Goal: Task Accomplishment & Management: Complete application form

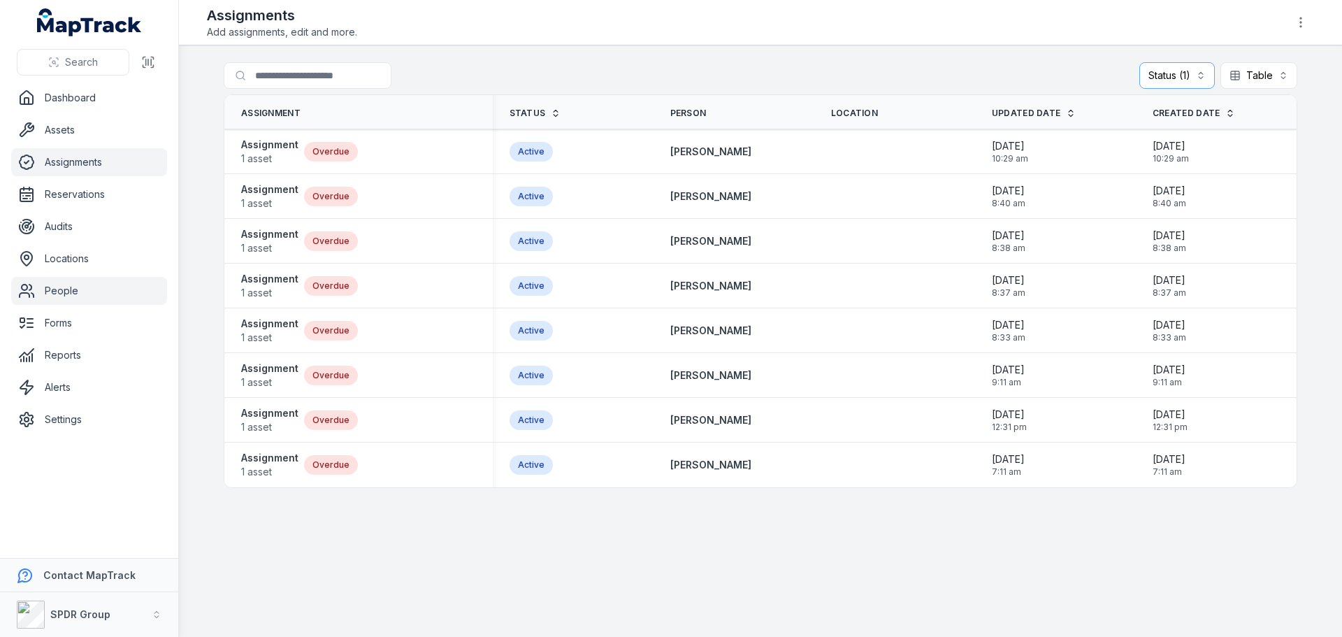
click at [64, 289] on link "People" at bounding box center [89, 291] width 156 height 28
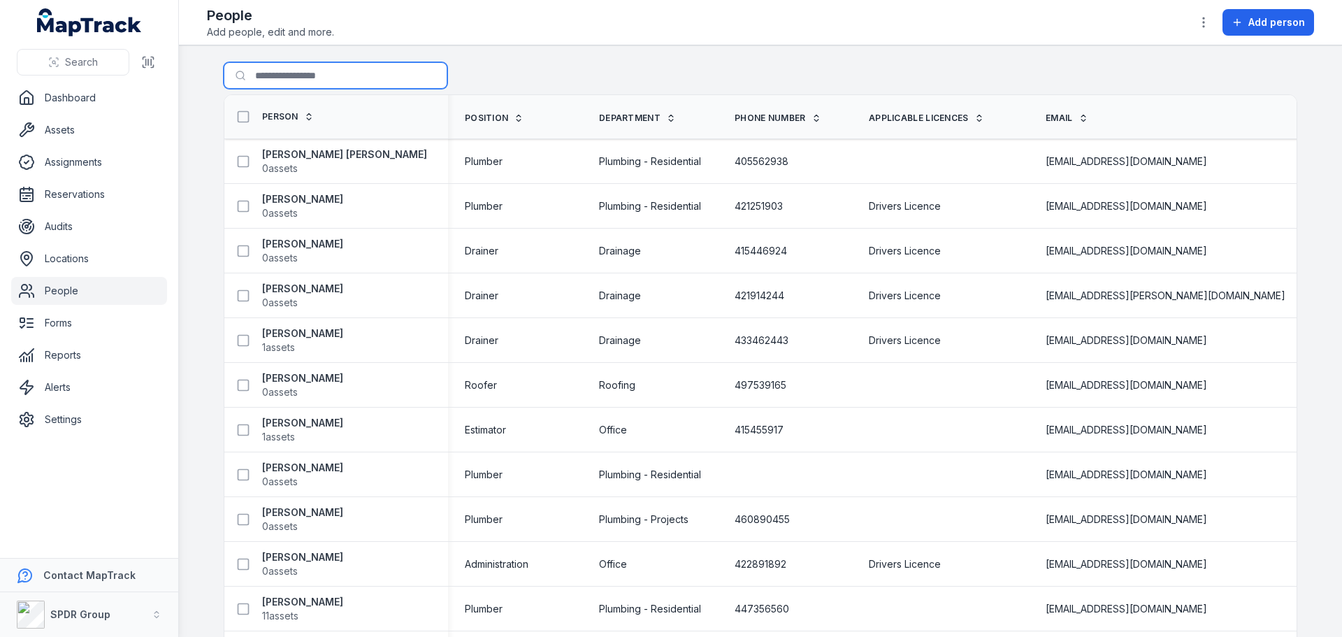
click at [333, 72] on input "Search for people" at bounding box center [336, 75] width 224 height 27
type input "******"
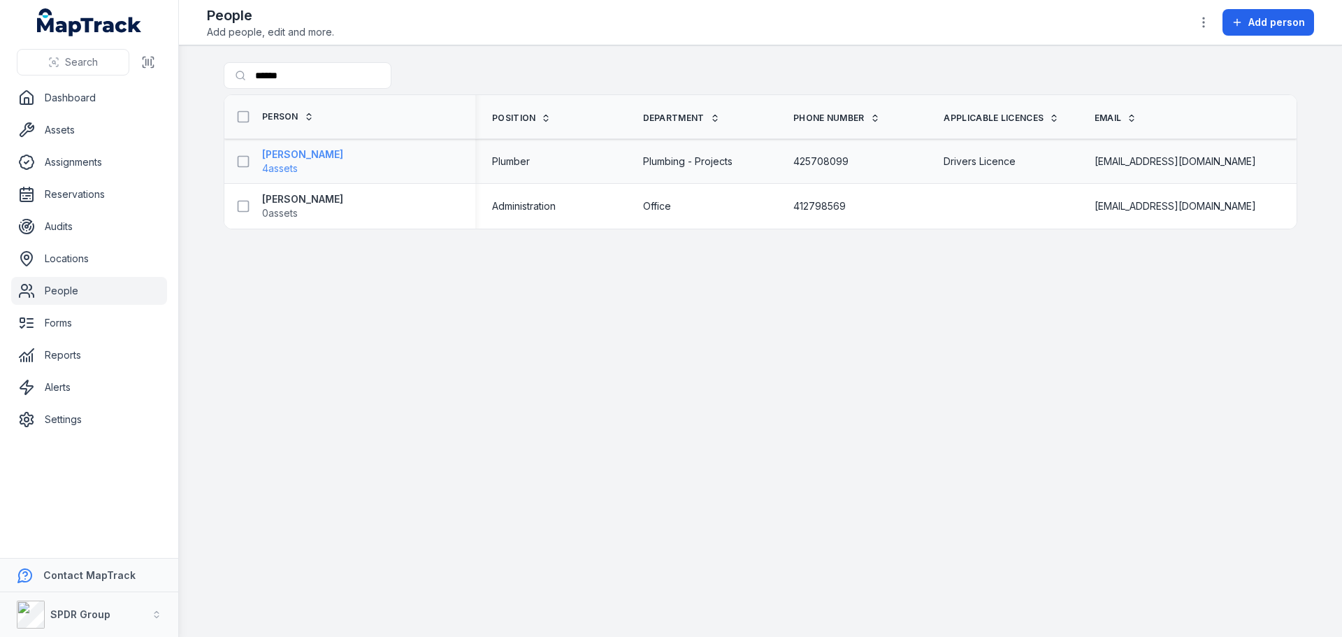
click at [289, 149] on strong "[PERSON_NAME]" at bounding box center [302, 155] width 81 height 14
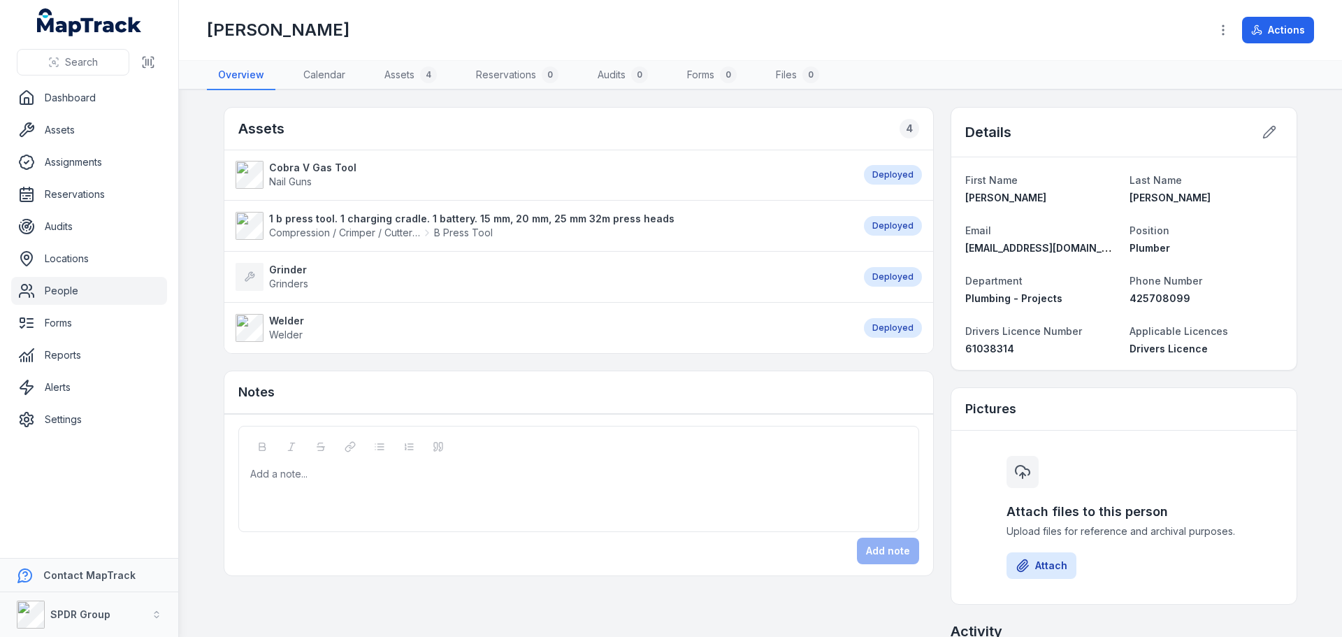
click at [275, 322] on strong "Welder" at bounding box center [286, 321] width 35 height 14
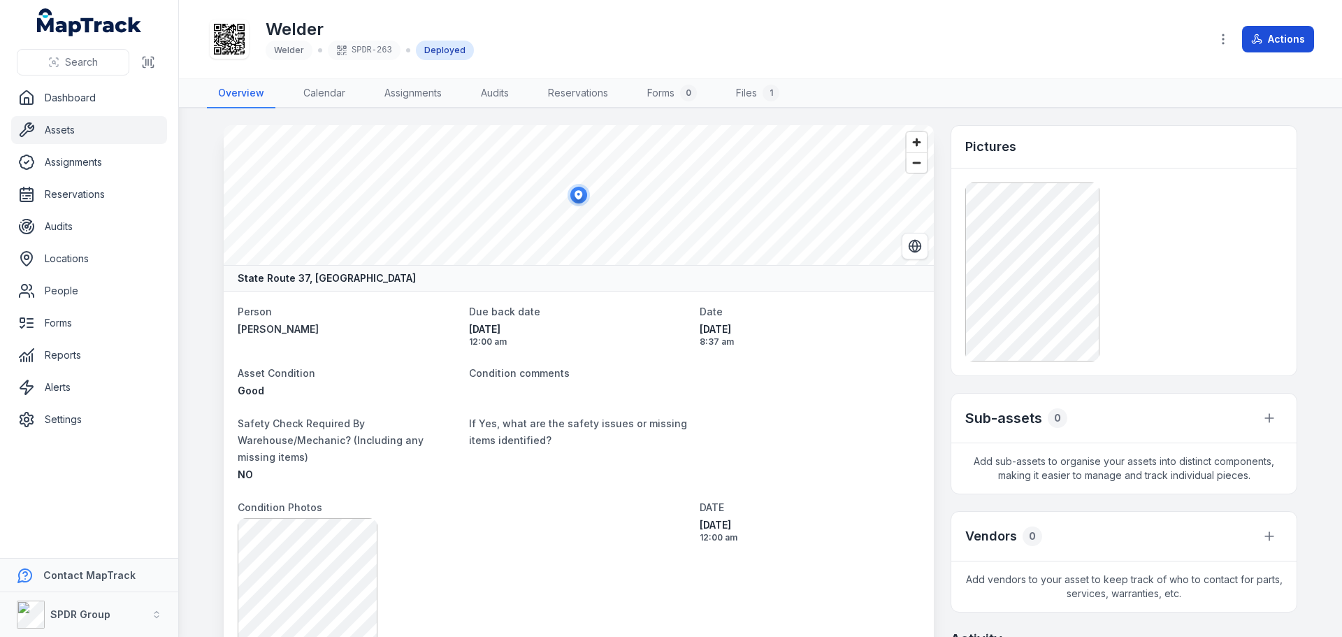
click at [1259, 38] on icon at bounding box center [1259, 39] width 5 height 7
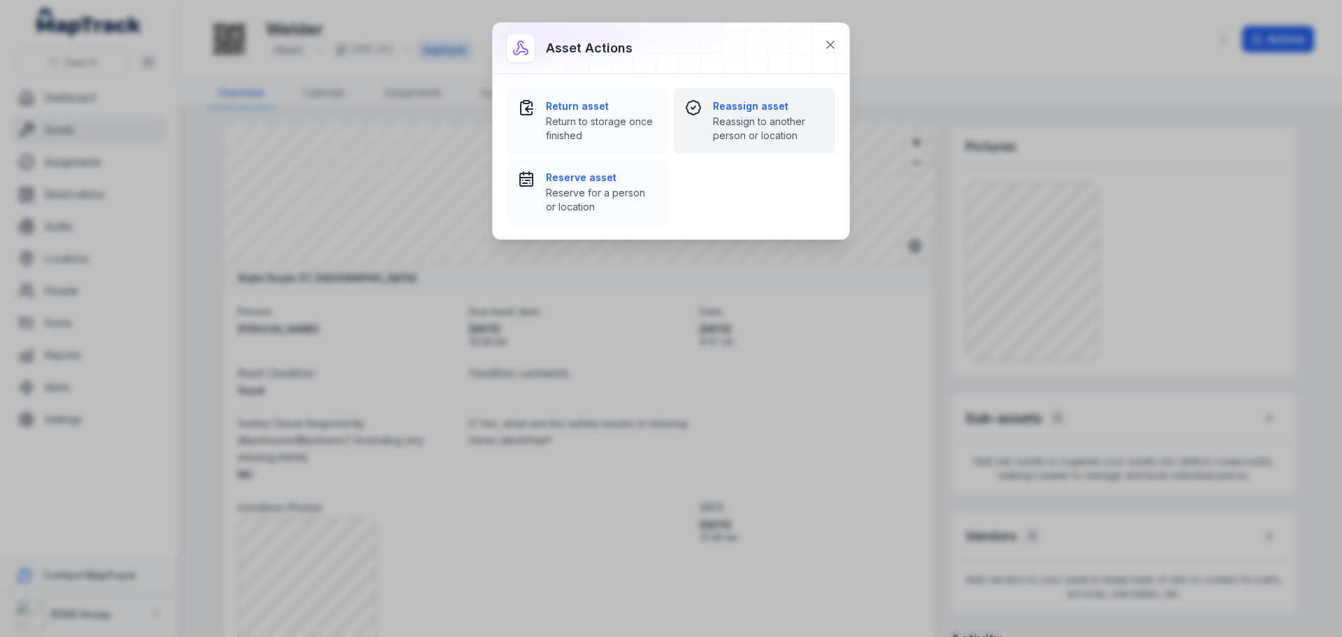
click at [745, 101] on strong "Reassign asset" at bounding box center [768, 106] width 111 height 14
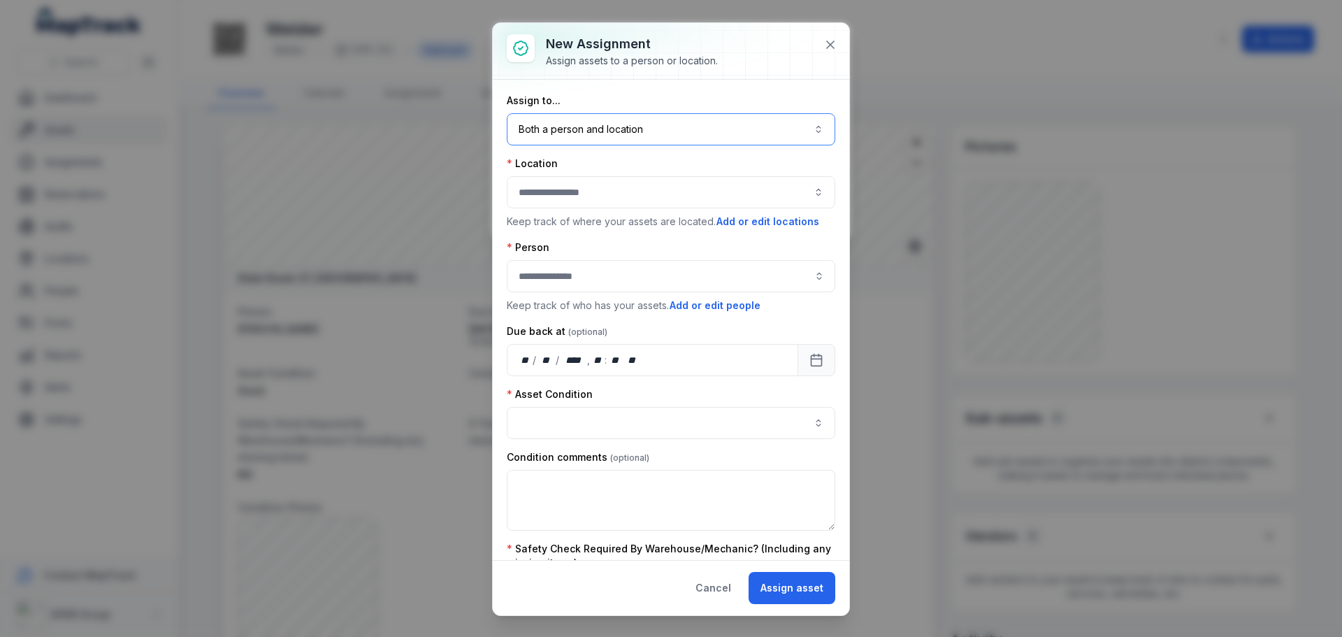
click at [591, 127] on button "Both a person and location ****" at bounding box center [671, 129] width 329 height 32
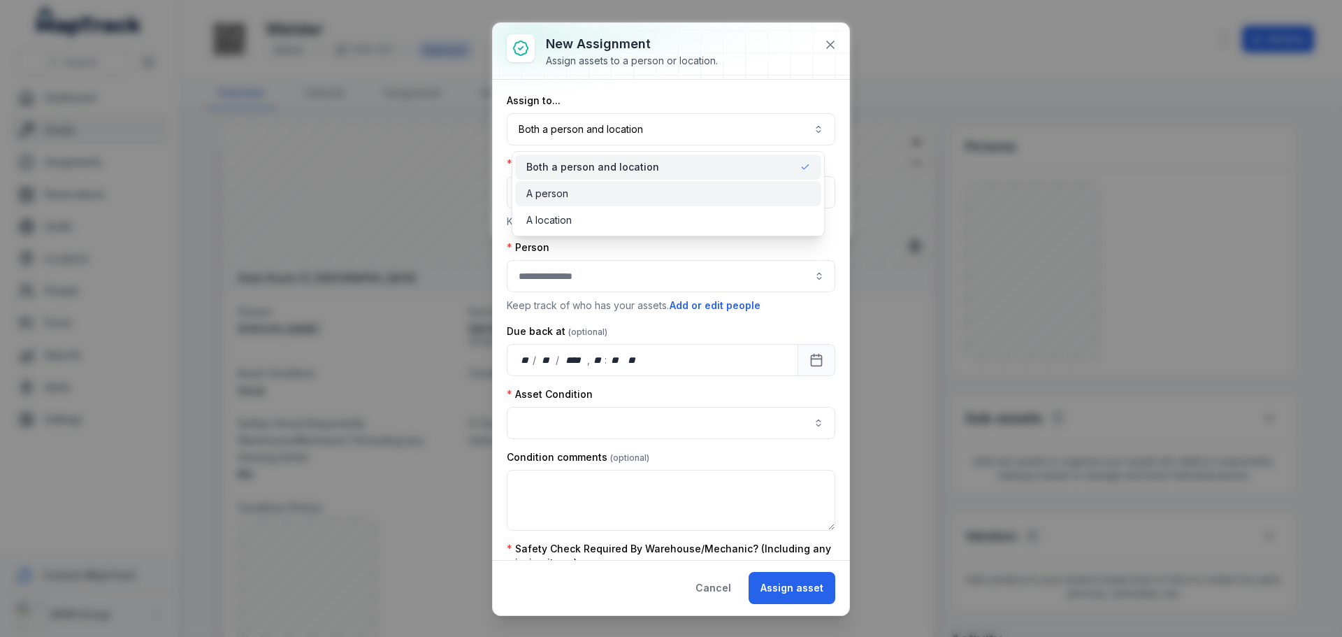
click at [555, 194] on span "A person" at bounding box center [547, 194] width 42 height 14
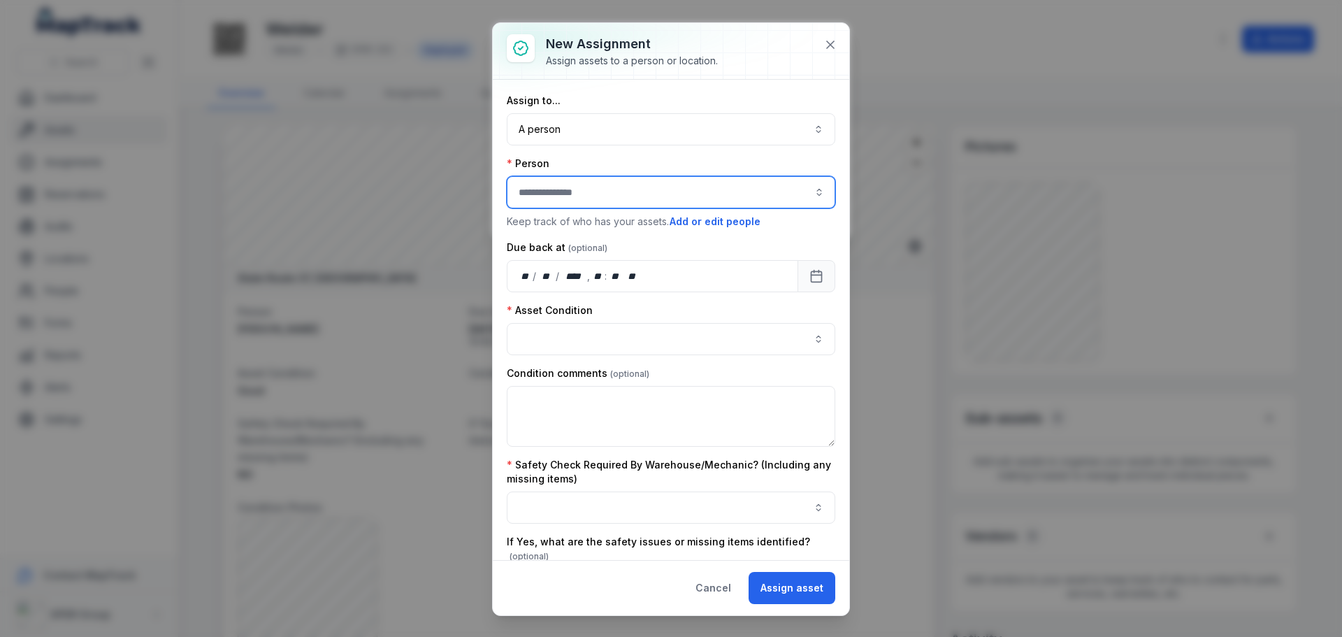
click at [552, 190] on input "assignment-add:person-label" at bounding box center [671, 192] width 329 height 32
click at [575, 229] on span "[PERSON_NAME]" at bounding box center [561, 230] width 78 height 14
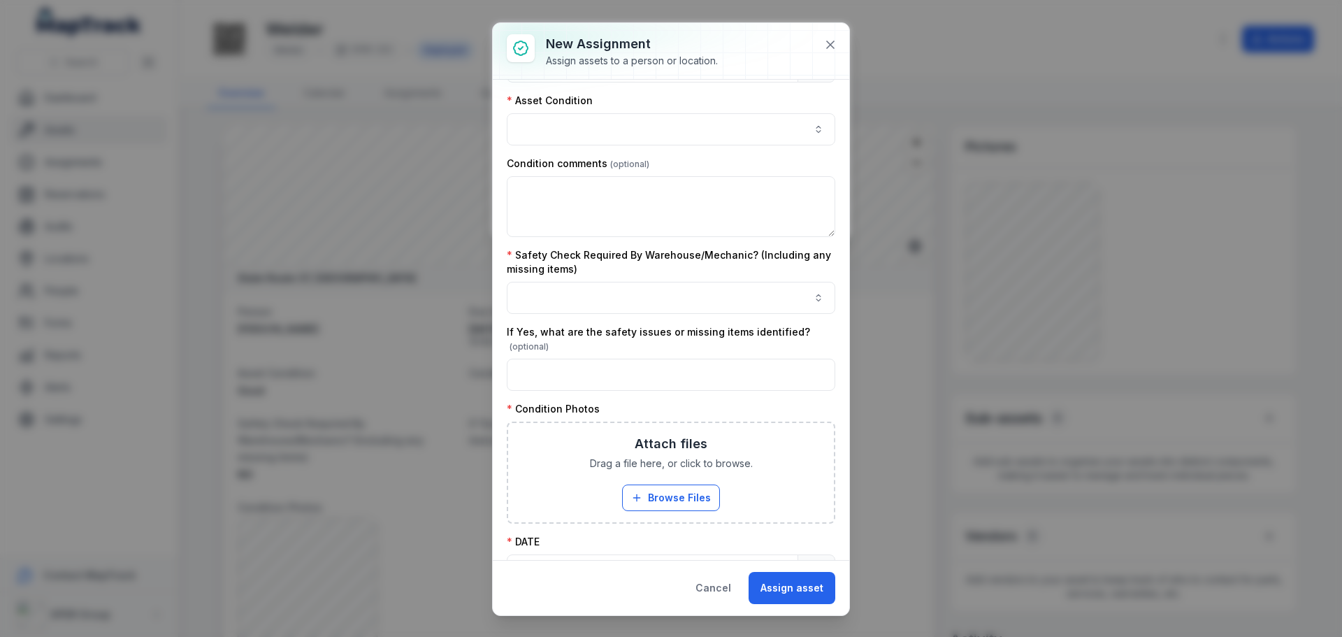
type input "**********"
click at [781, 134] on button "button" at bounding box center [671, 129] width 329 height 32
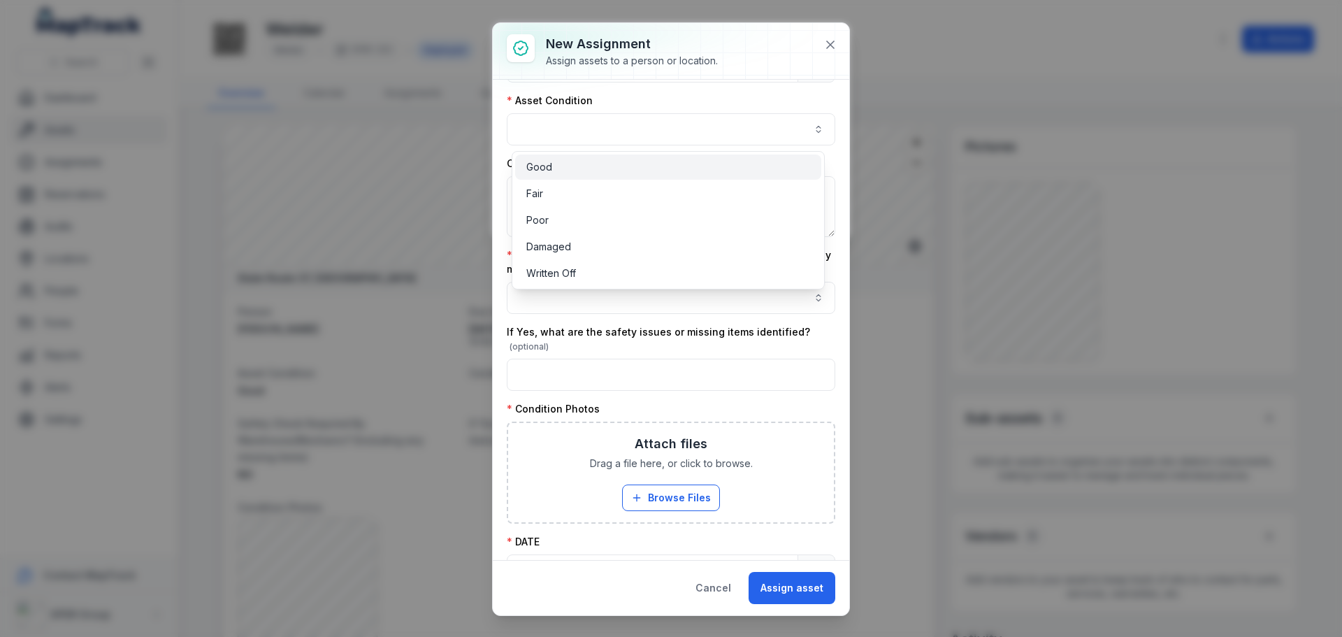
click at [564, 171] on div "Good" at bounding box center [668, 167] width 284 height 14
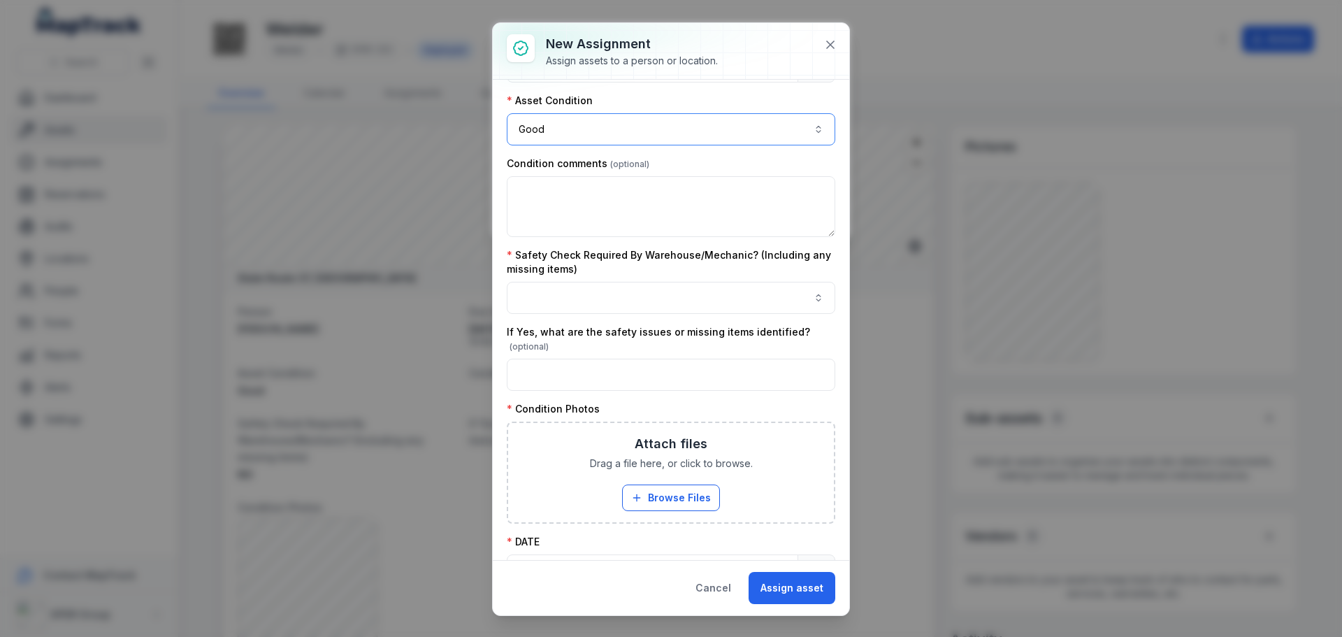
scroll to position [280, 0]
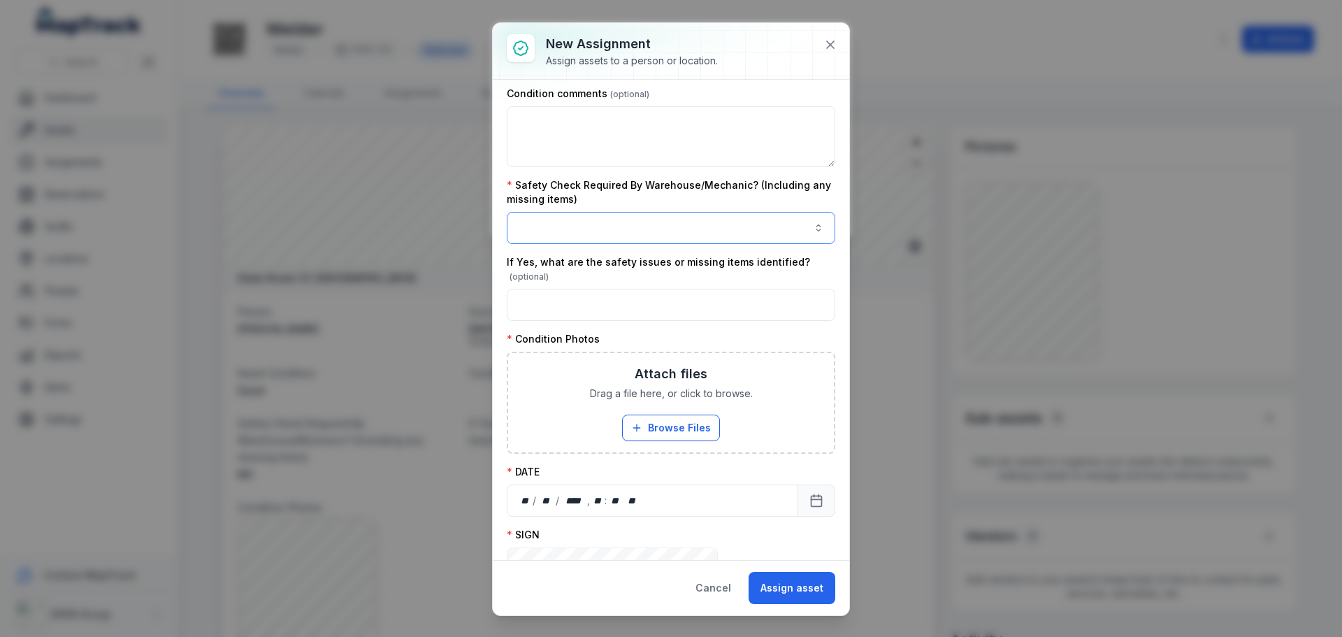
click at [590, 218] on button "button" at bounding box center [671, 228] width 329 height 32
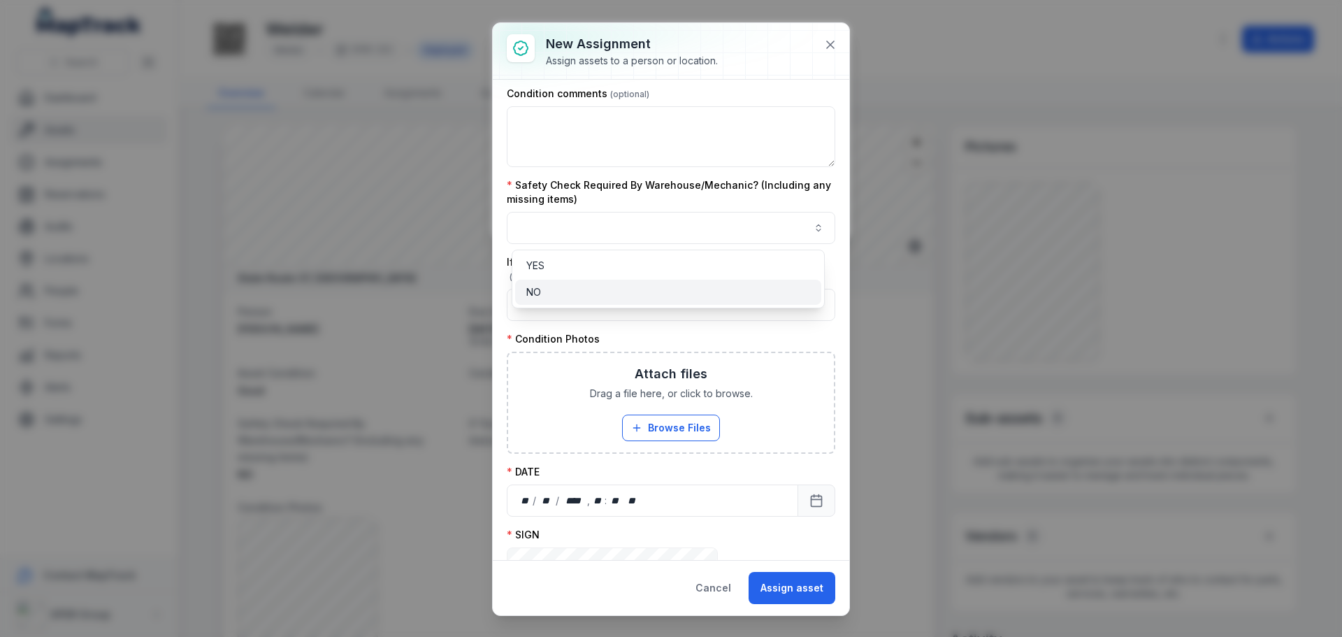
click at [564, 288] on div "NO" at bounding box center [668, 292] width 284 height 14
click at [575, 317] on div "**********" at bounding box center [671, 267] width 329 height 907
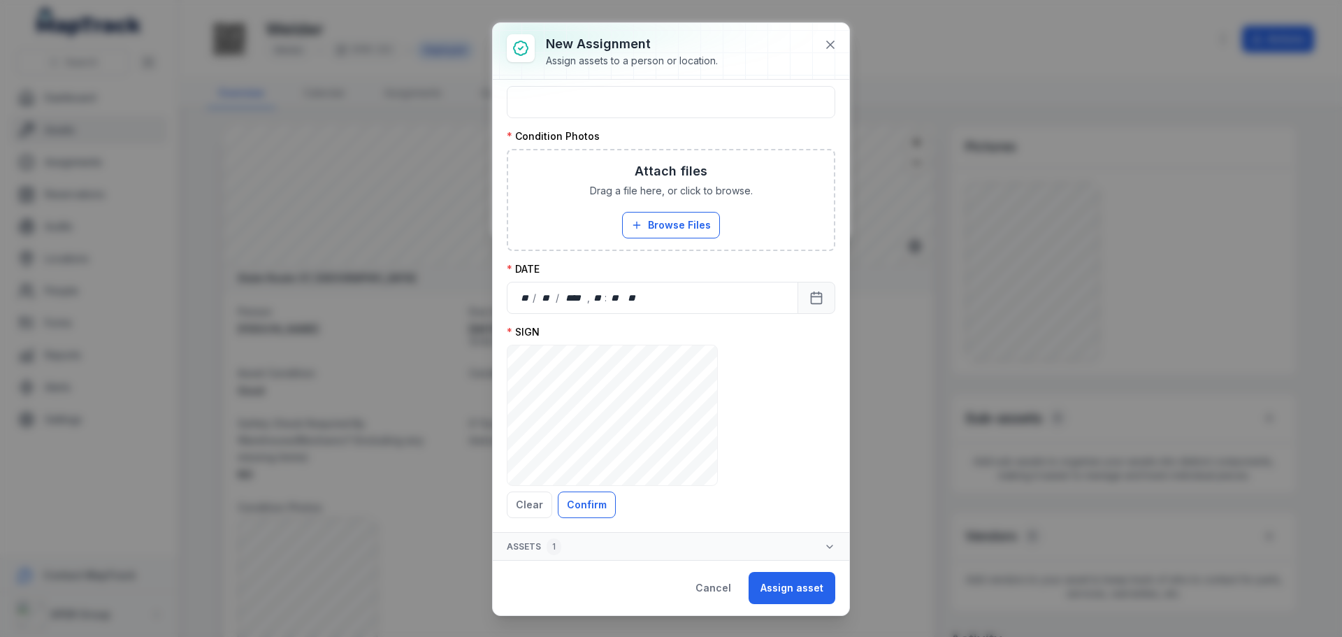
scroll to position [483, 0]
click at [819, 294] on icon "Calendar" at bounding box center [819, 293] width 0 height 2
click at [592, 502] on button "Confirm" at bounding box center [587, 504] width 58 height 27
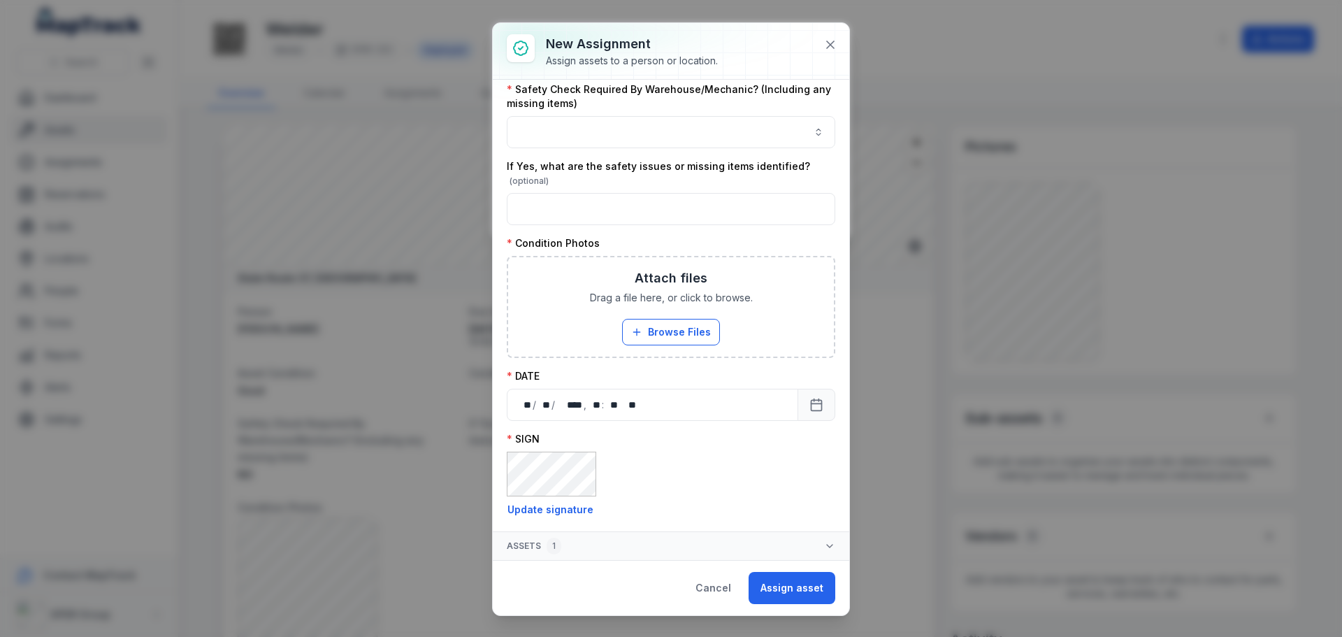
scroll to position [375, 0]
click at [706, 336] on button "Browse Files" at bounding box center [671, 332] width 98 height 27
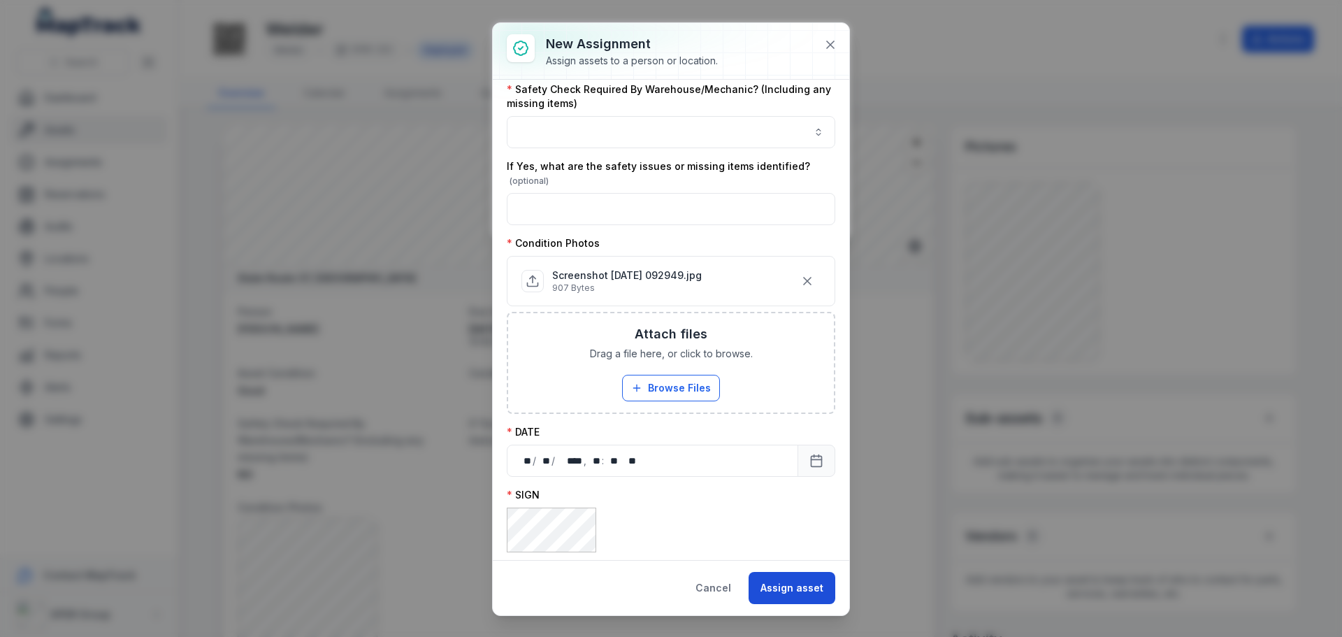
click at [791, 582] on button "Assign asset" at bounding box center [792, 588] width 87 height 32
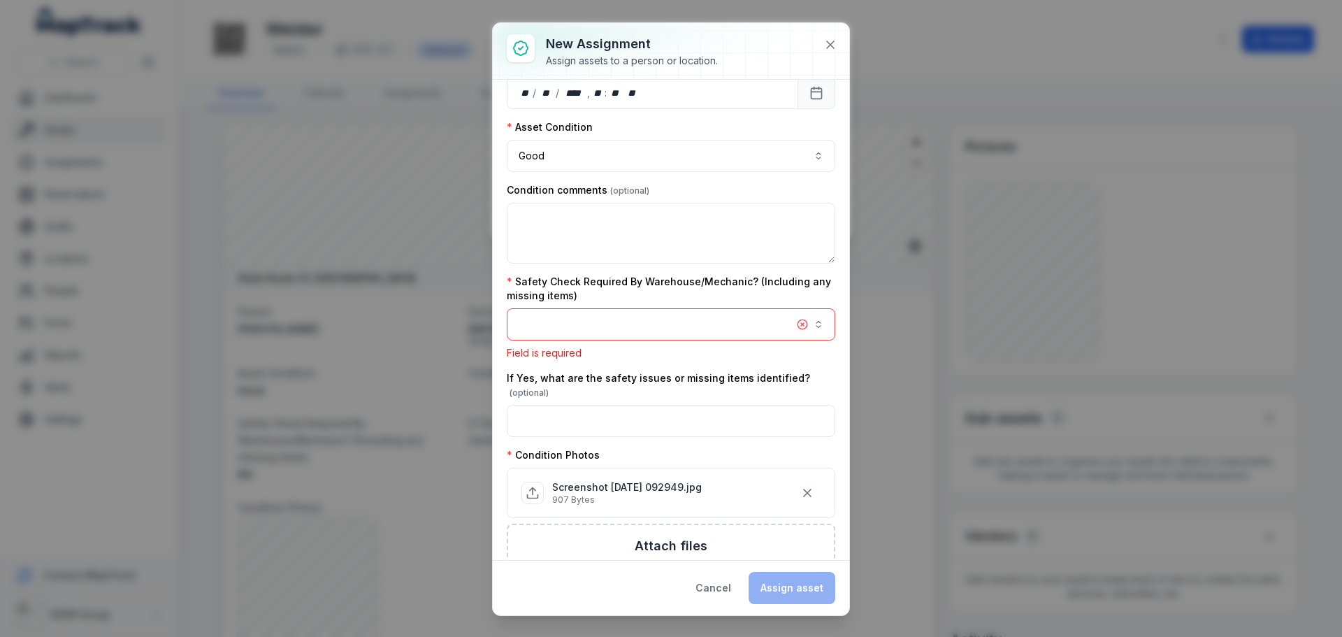
scroll to position [181, 0]
click at [659, 326] on button "button" at bounding box center [671, 326] width 329 height 32
click at [575, 374] on div "YES" at bounding box center [668, 364] width 306 height 25
click at [550, 358] on div "YES" at bounding box center [668, 364] width 284 height 14
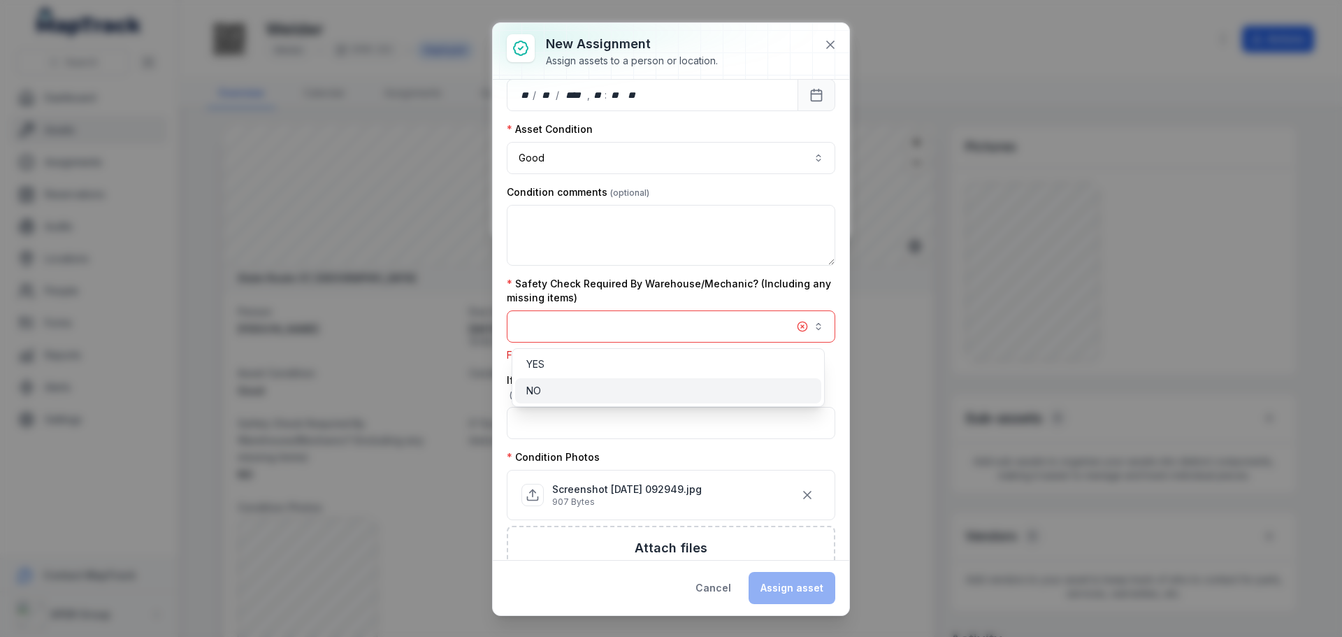
click at [541, 394] on span "NO" at bounding box center [533, 391] width 15 height 14
click at [567, 394] on div "NO" at bounding box center [668, 391] width 284 height 14
click at [787, 328] on button "button" at bounding box center [671, 326] width 329 height 32
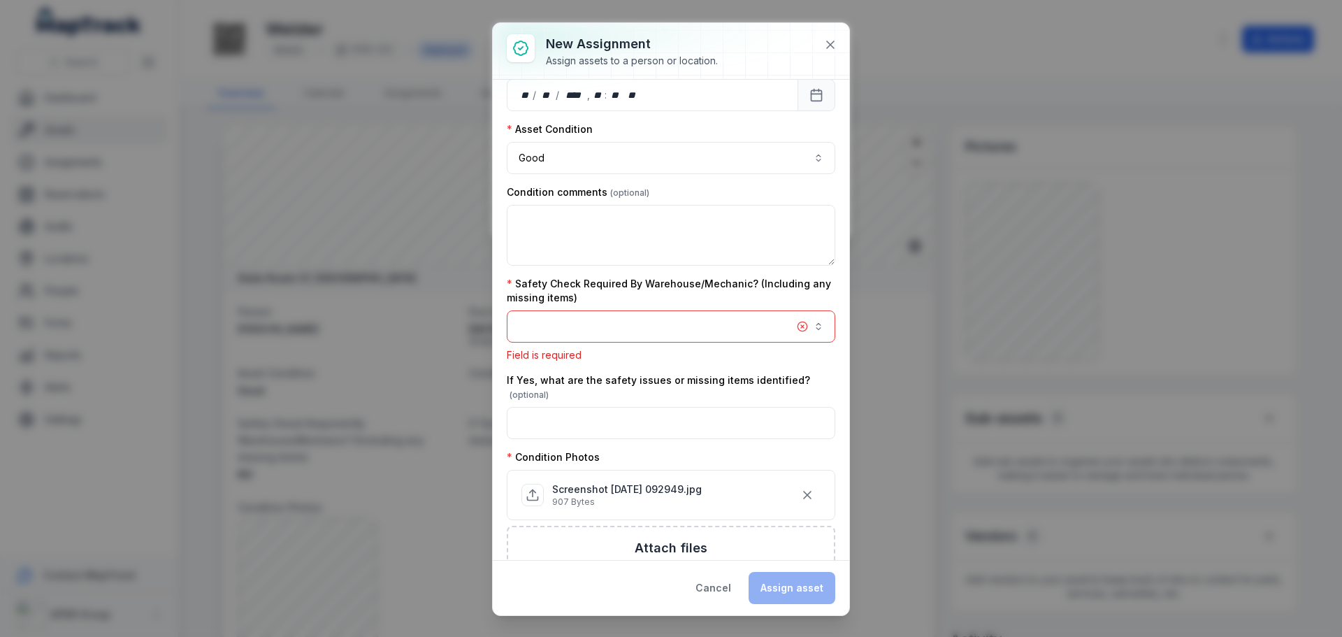
drag, startPoint x: 591, startPoint y: 324, endPoint x: 573, endPoint y: 336, distance: 21.7
click at [590, 324] on button "button" at bounding box center [671, 326] width 329 height 32
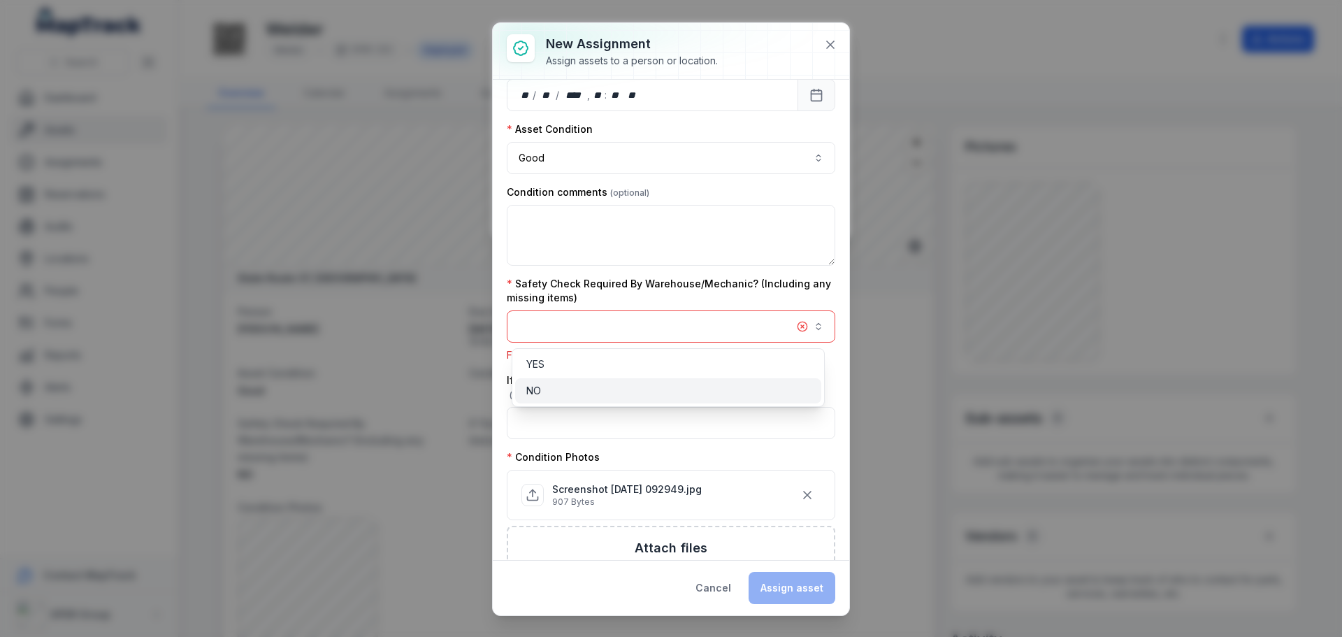
click at [526, 389] on div "NO" at bounding box center [668, 390] width 306 height 25
click at [537, 389] on span "NO" at bounding box center [533, 391] width 15 height 14
click at [808, 328] on button "button" at bounding box center [671, 326] width 329 height 32
click at [514, 392] on div "YES NO" at bounding box center [668, 377] width 313 height 59
click at [525, 385] on div "NO" at bounding box center [668, 390] width 306 height 25
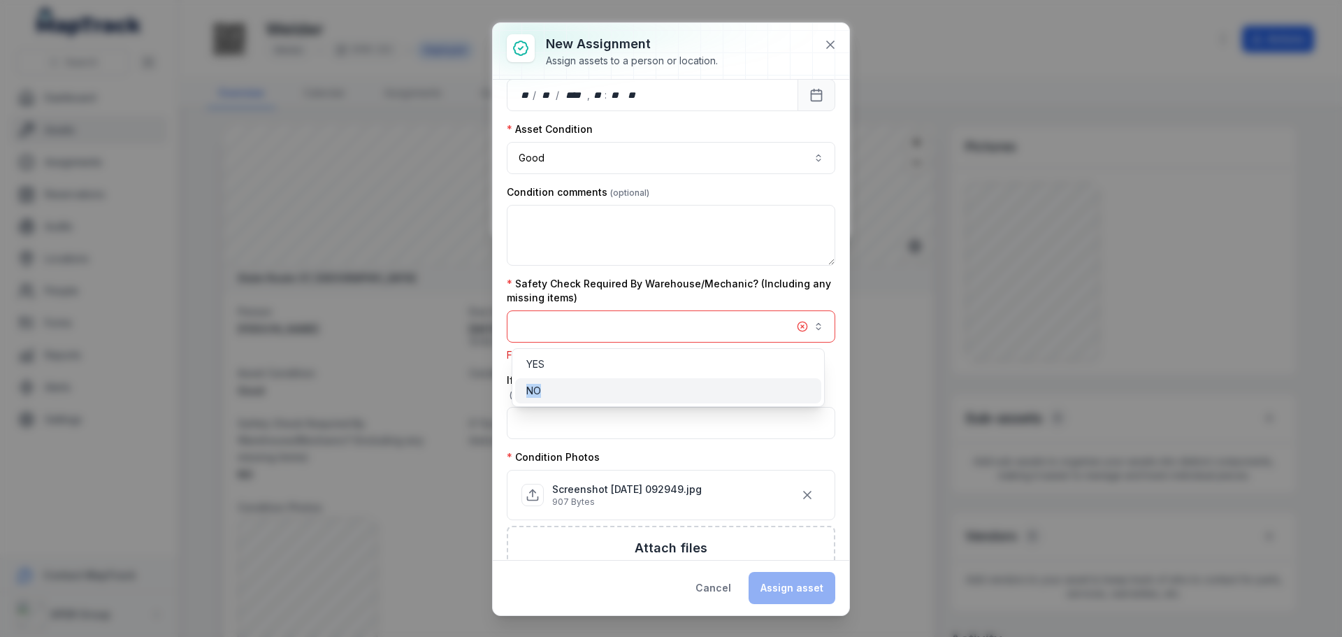
click at [525, 385] on div "NO" at bounding box center [668, 390] width 306 height 25
click at [834, 43] on div "**********" at bounding box center [671, 319] width 357 height 592
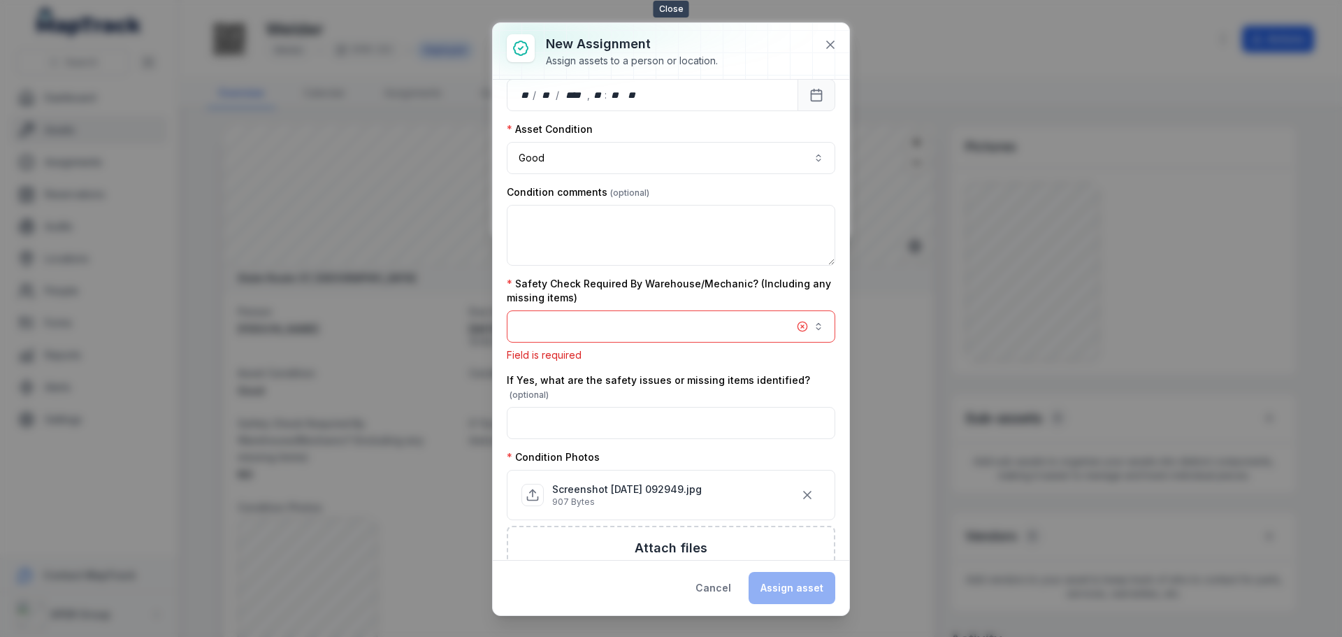
click at [834, 43] on icon at bounding box center [831, 45] width 14 height 14
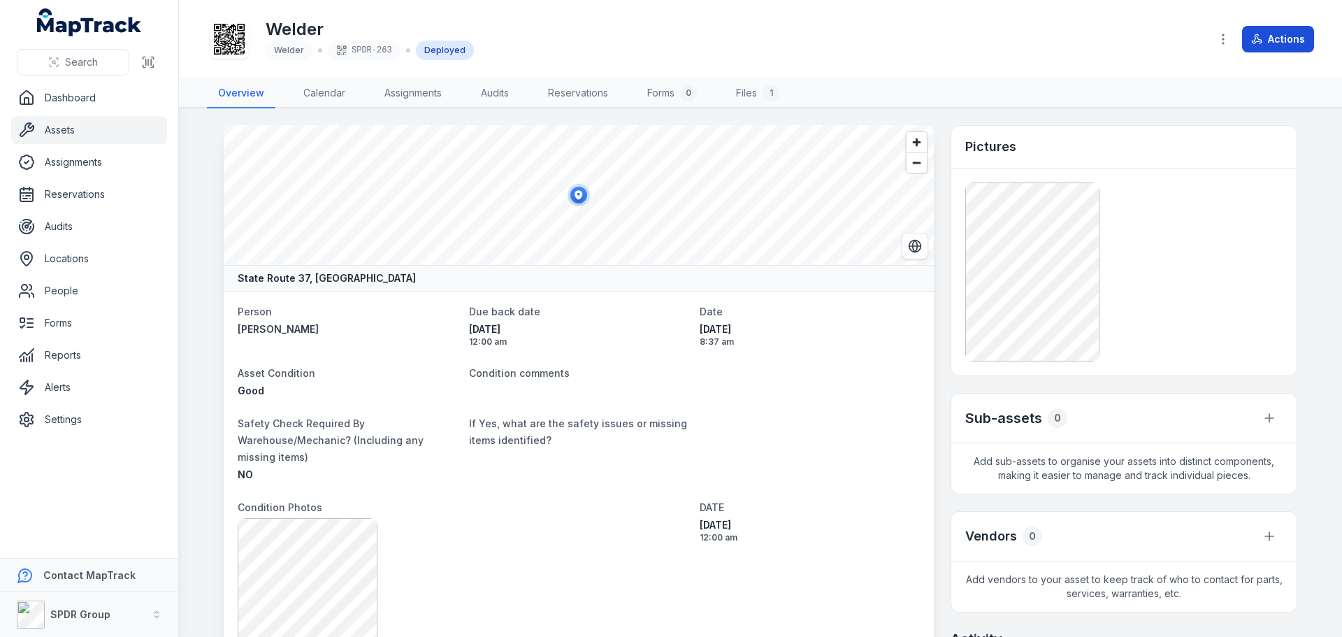
click at [1284, 38] on button "Actions" at bounding box center [1278, 39] width 72 height 27
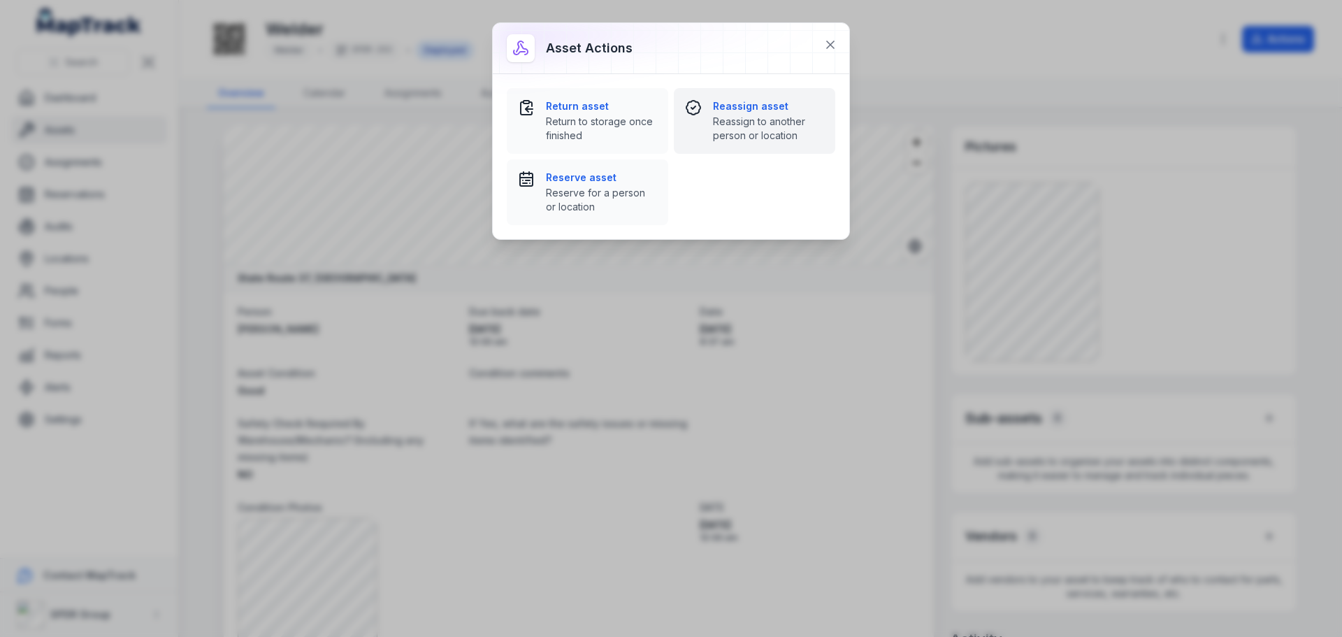
click at [731, 106] on strong "Reassign asset" at bounding box center [768, 106] width 111 height 14
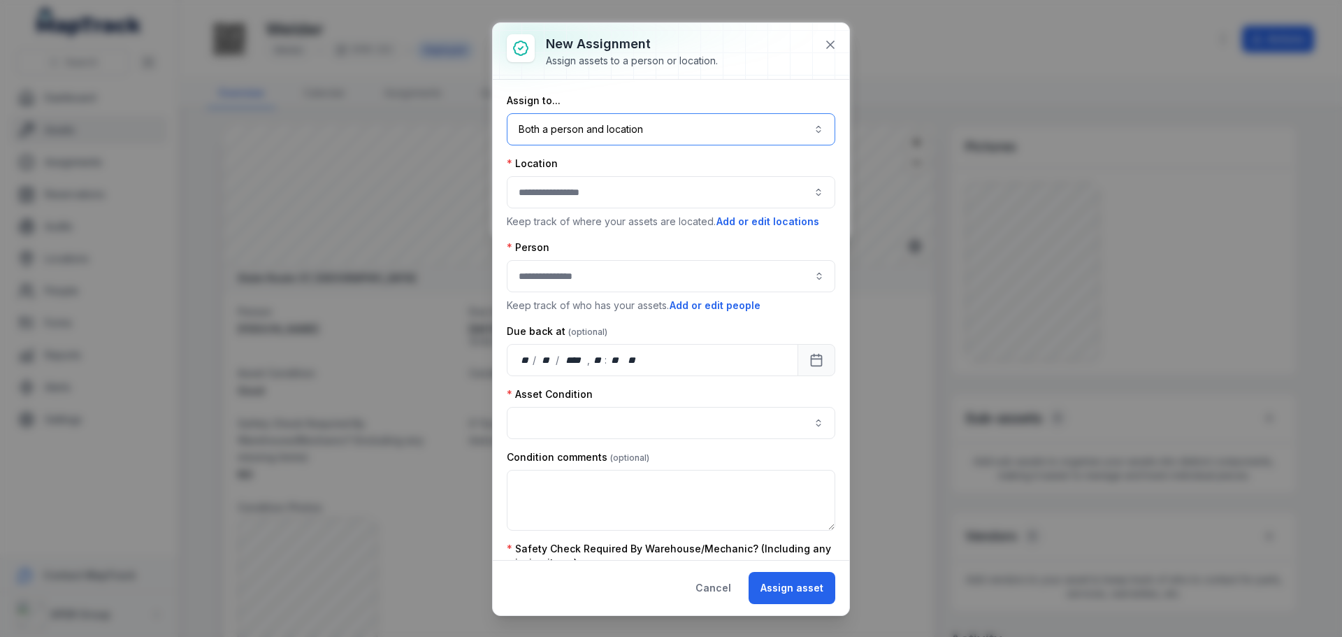
click at [573, 138] on button "Both a person and location ****" at bounding box center [671, 129] width 329 height 32
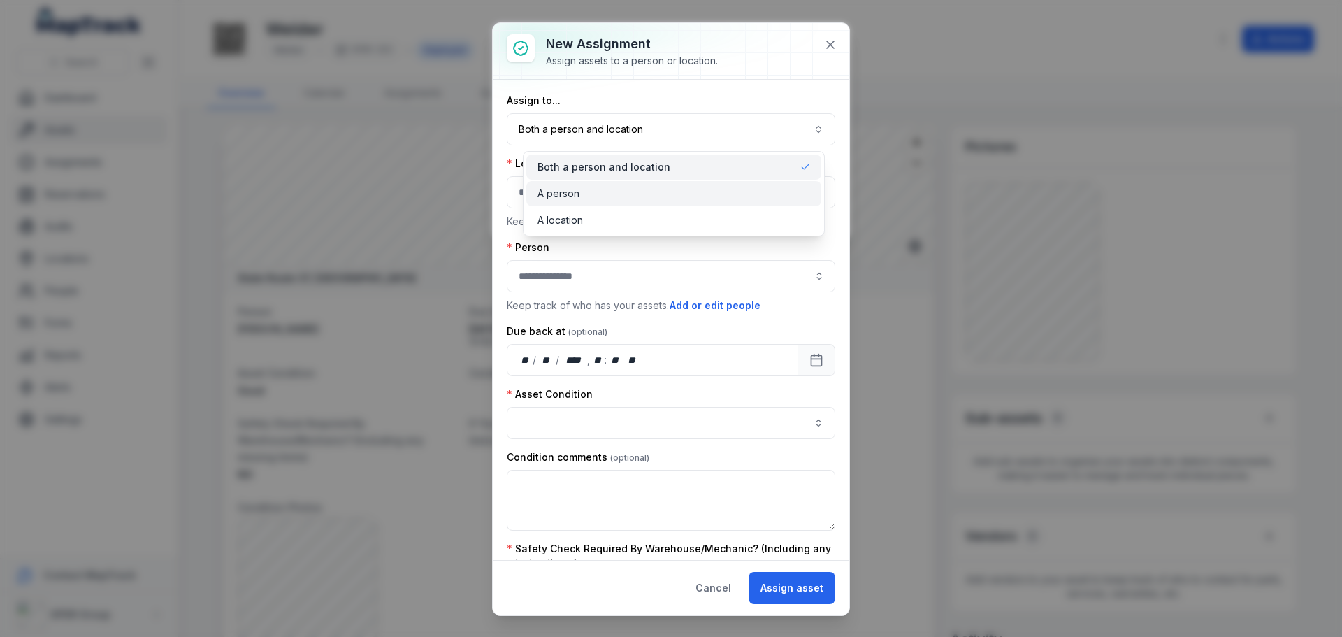
click at [550, 193] on span "A person" at bounding box center [559, 194] width 42 height 14
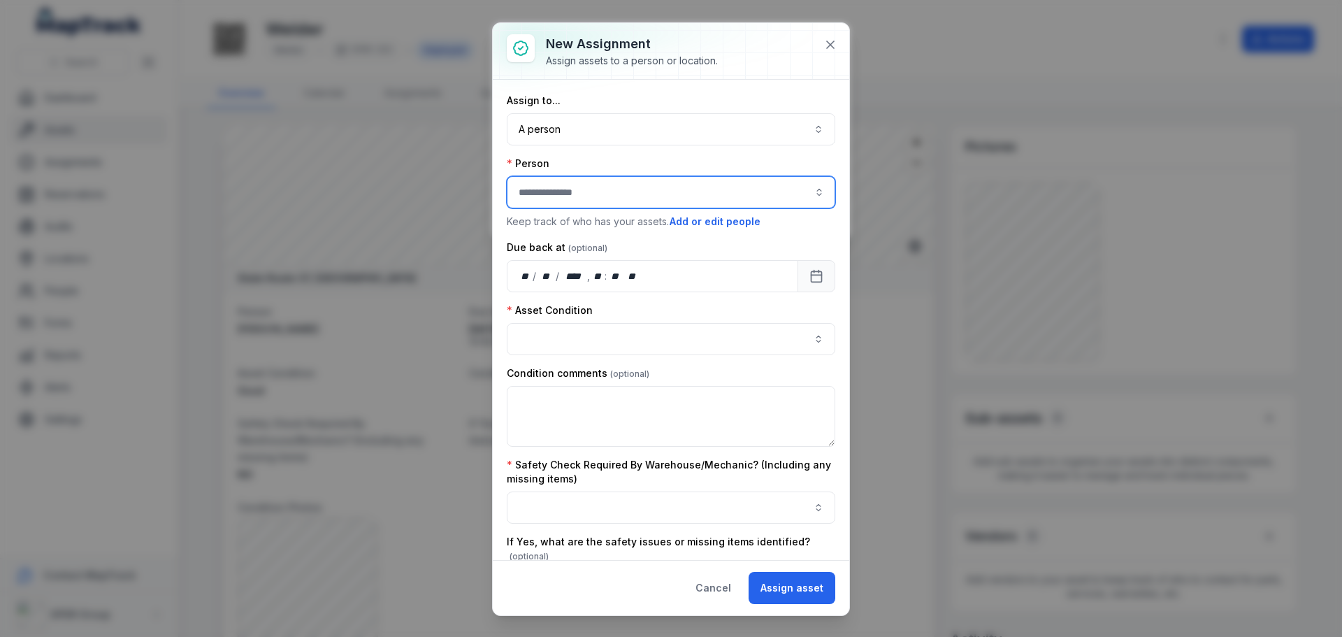
click at [551, 200] on input "assignment-add:person-label" at bounding box center [671, 192] width 329 height 32
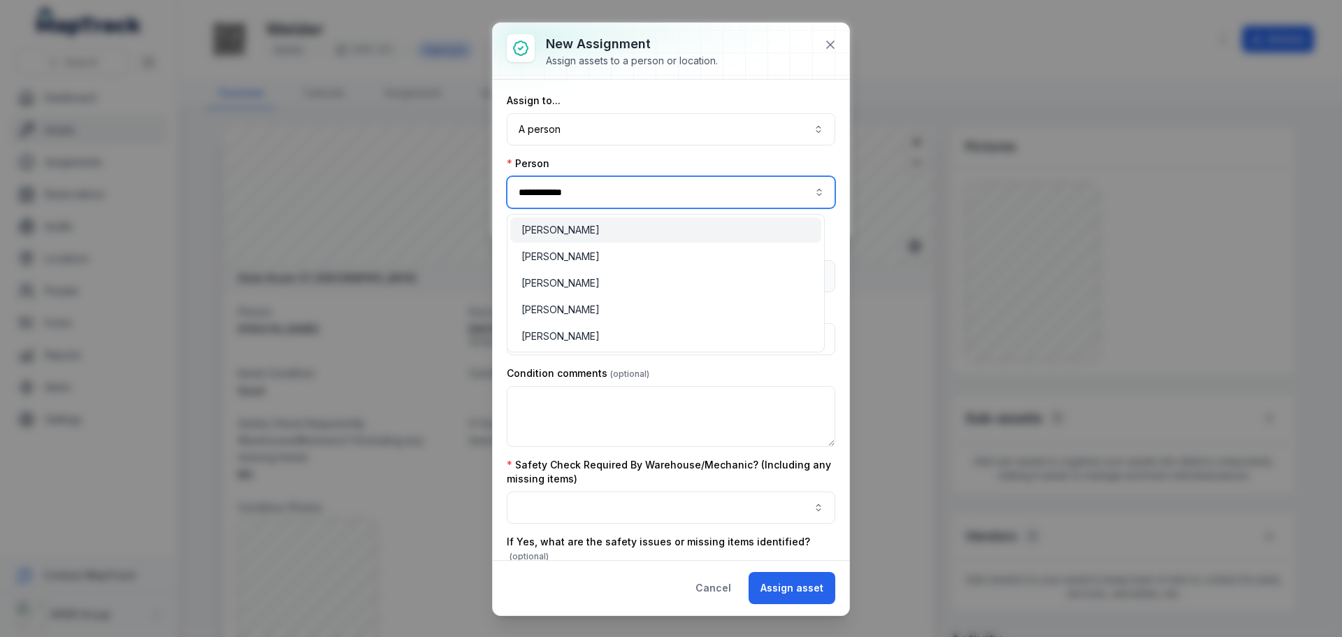
click at [554, 229] on span "[PERSON_NAME]" at bounding box center [561, 230] width 78 height 14
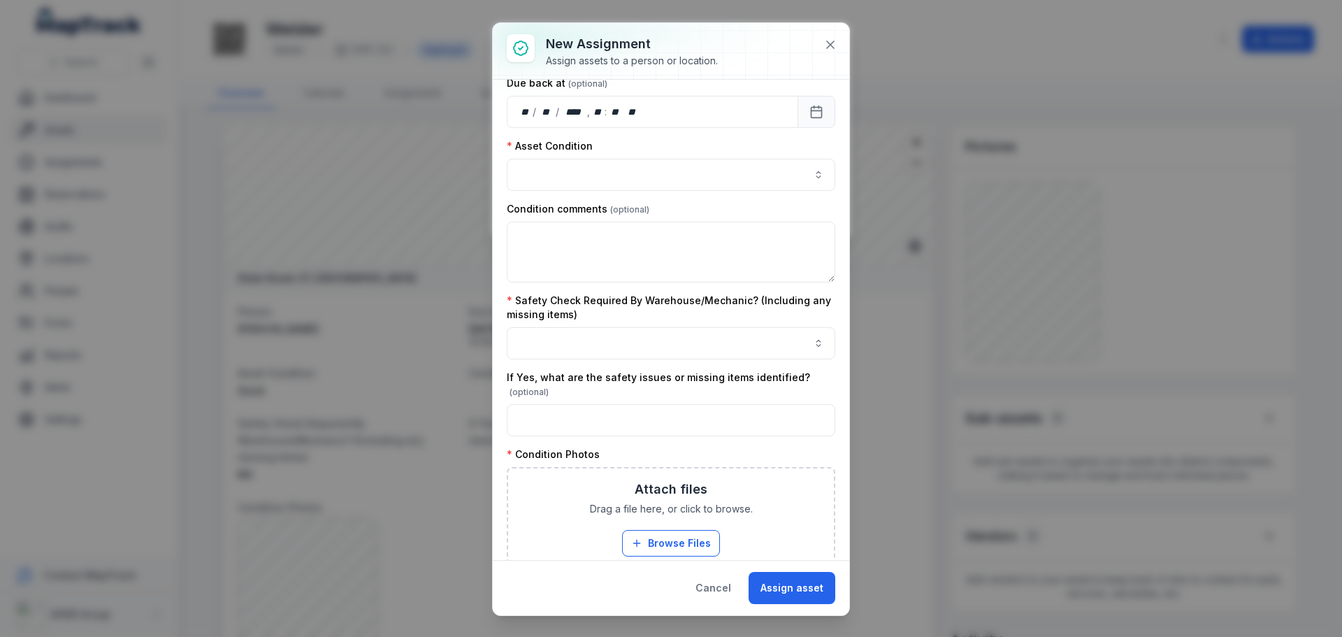
scroll to position [210, 0]
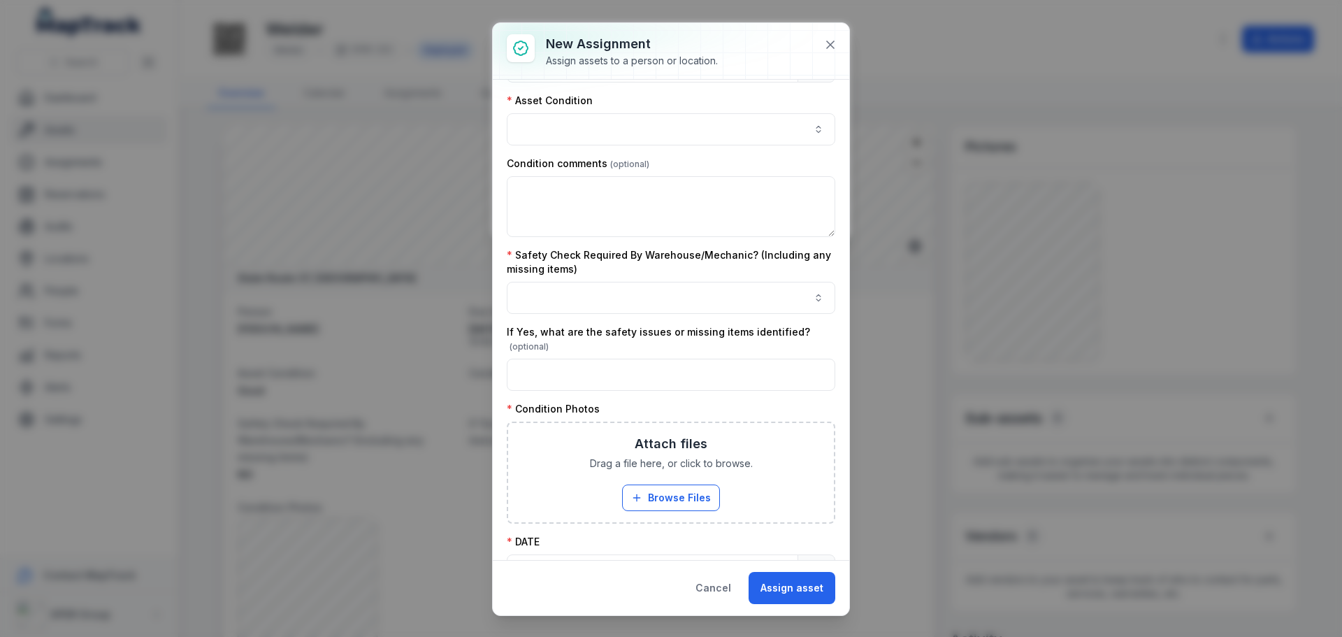
type input "**********"
click at [578, 138] on button "button" at bounding box center [671, 129] width 329 height 32
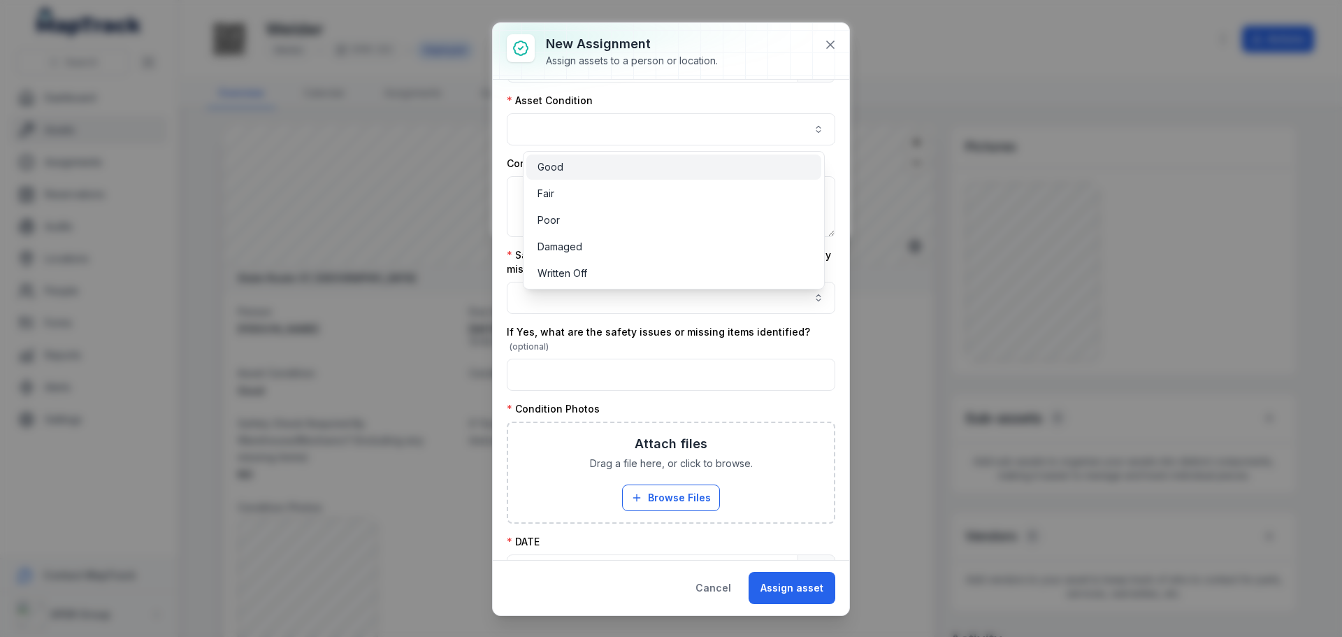
click at [556, 169] on span "Good" at bounding box center [551, 167] width 26 height 14
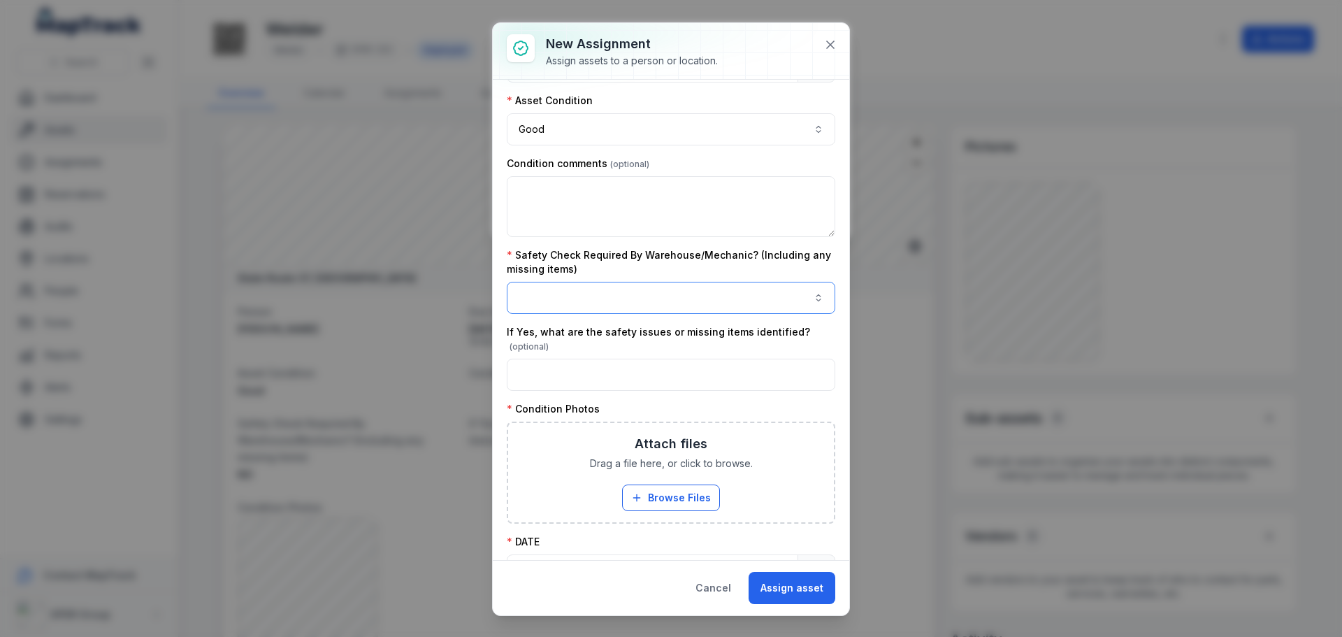
click at [586, 299] on button "button" at bounding box center [671, 298] width 329 height 32
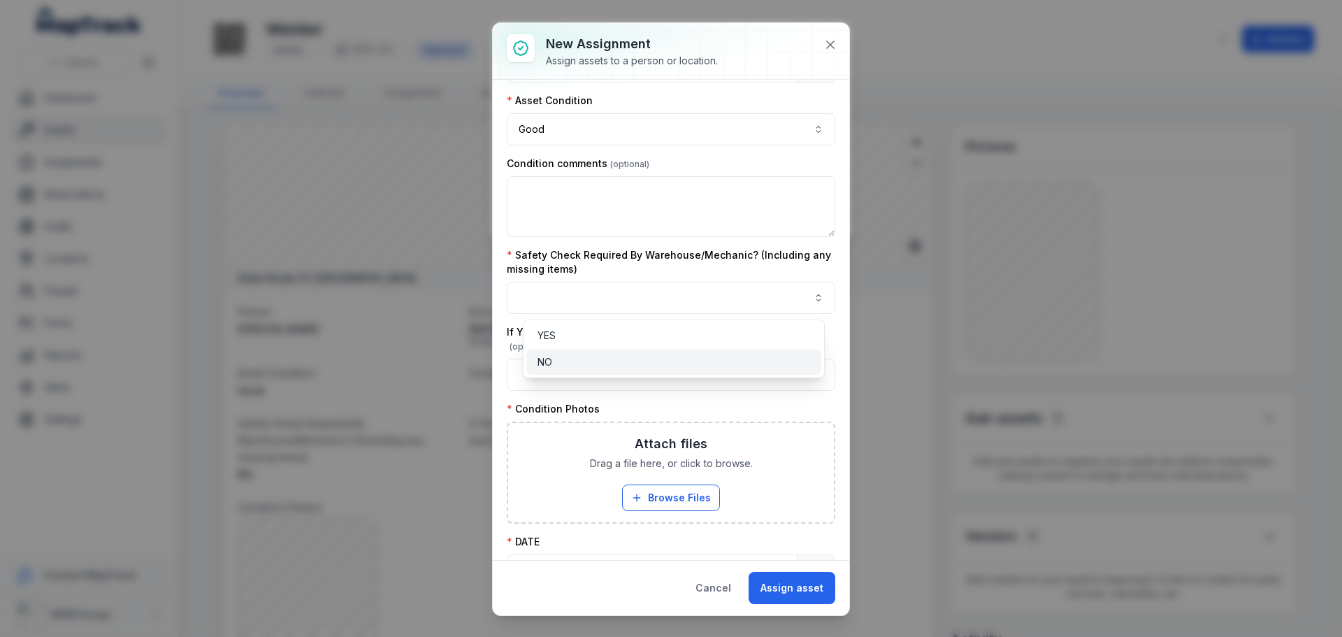
click at [566, 366] on div "NO" at bounding box center [674, 362] width 273 height 14
click at [824, 253] on div "Safety Check Required By Warehouse/Mechanic? (Including any missing items) NO **" at bounding box center [671, 281] width 329 height 66
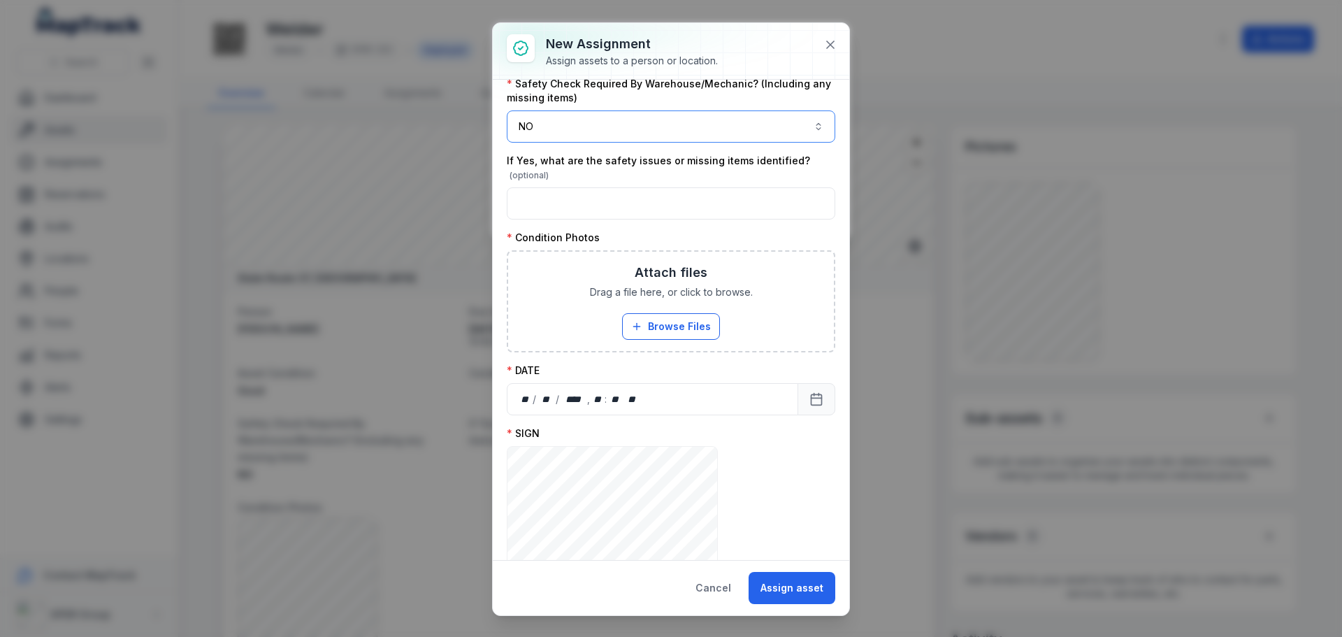
scroll to position [419, 0]
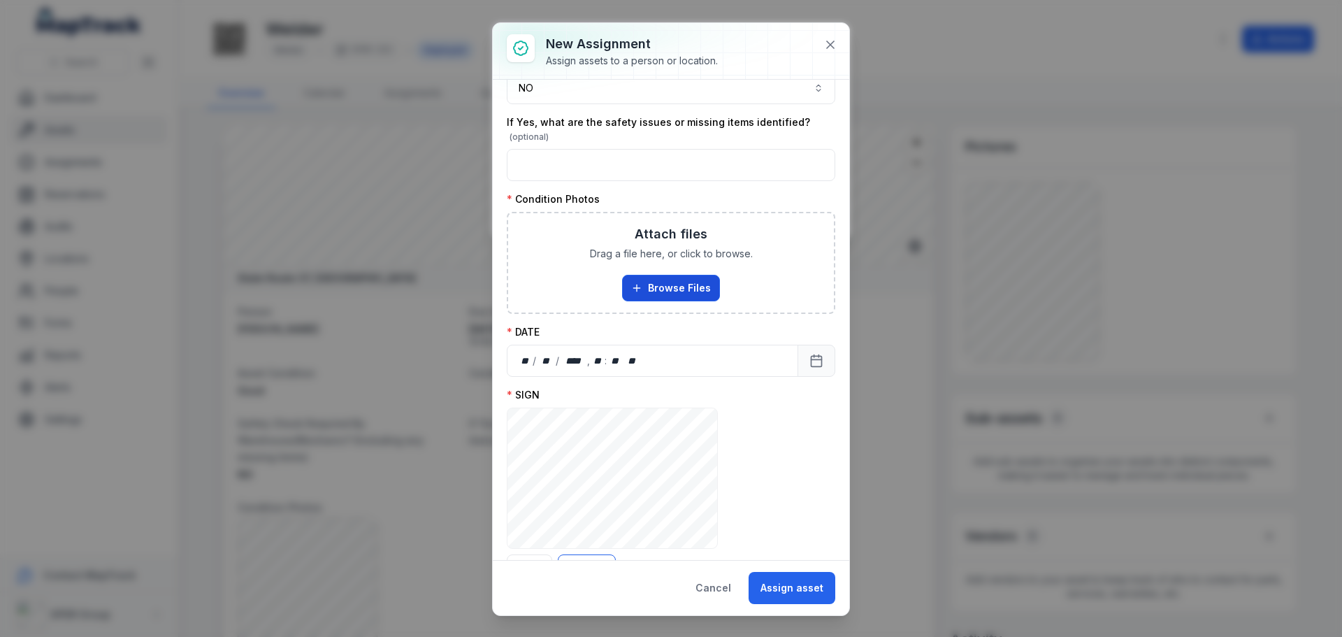
click at [659, 282] on button "Browse Files" at bounding box center [671, 288] width 98 height 27
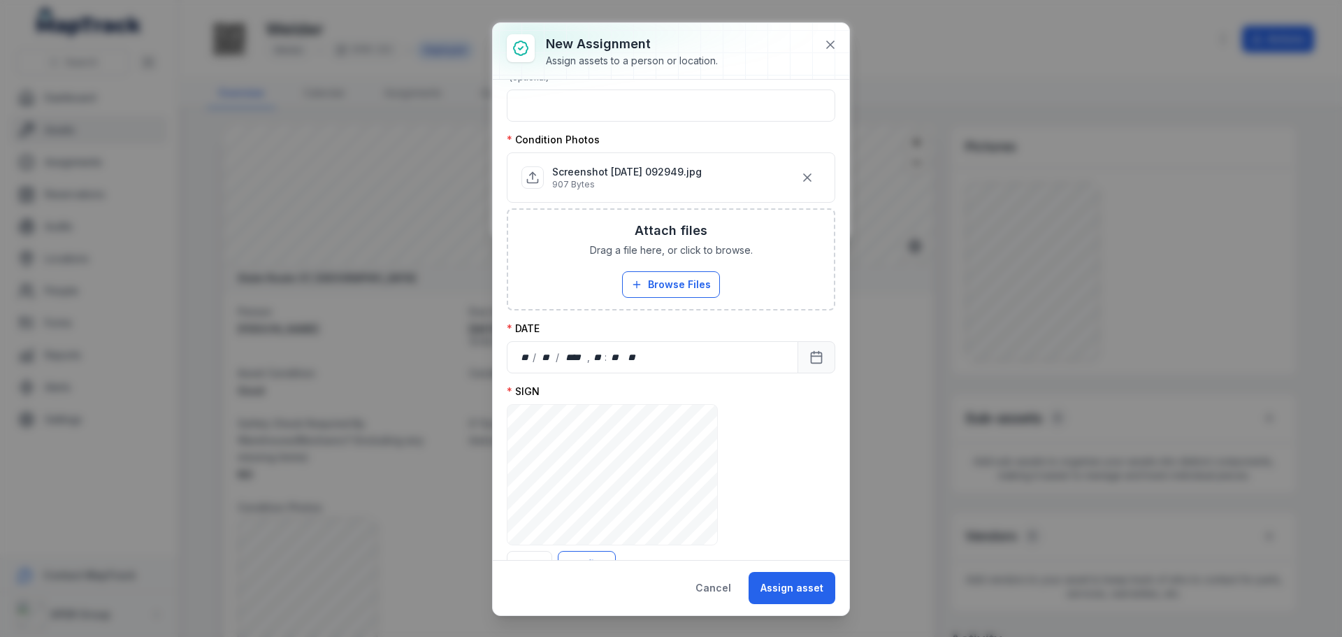
scroll to position [539, 0]
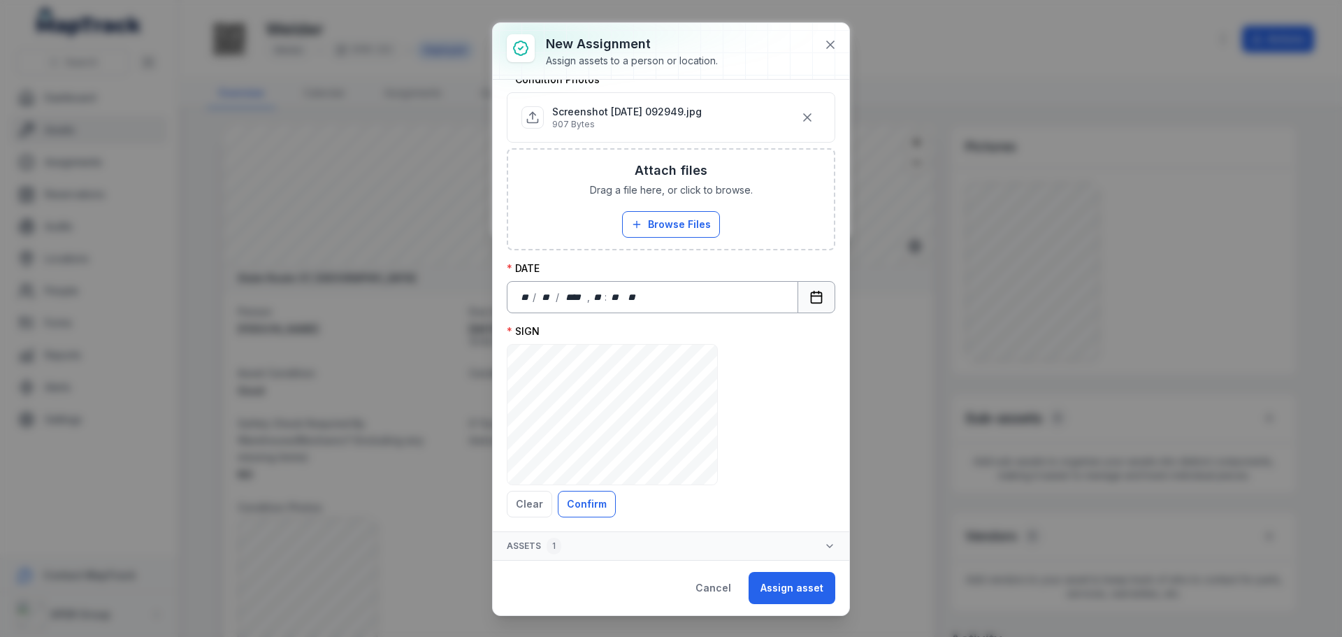
click at [798, 287] on button "Calendar" at bounding box center [817, 297] width 38 height 32
click at [743, 370] on div "SIGN ***** Clear Confirm" at bounding box center [671, 420] width 329 height 193
click at [583, 505] on button "Confirm" at bounding box center [587, 504] width 58 height 27
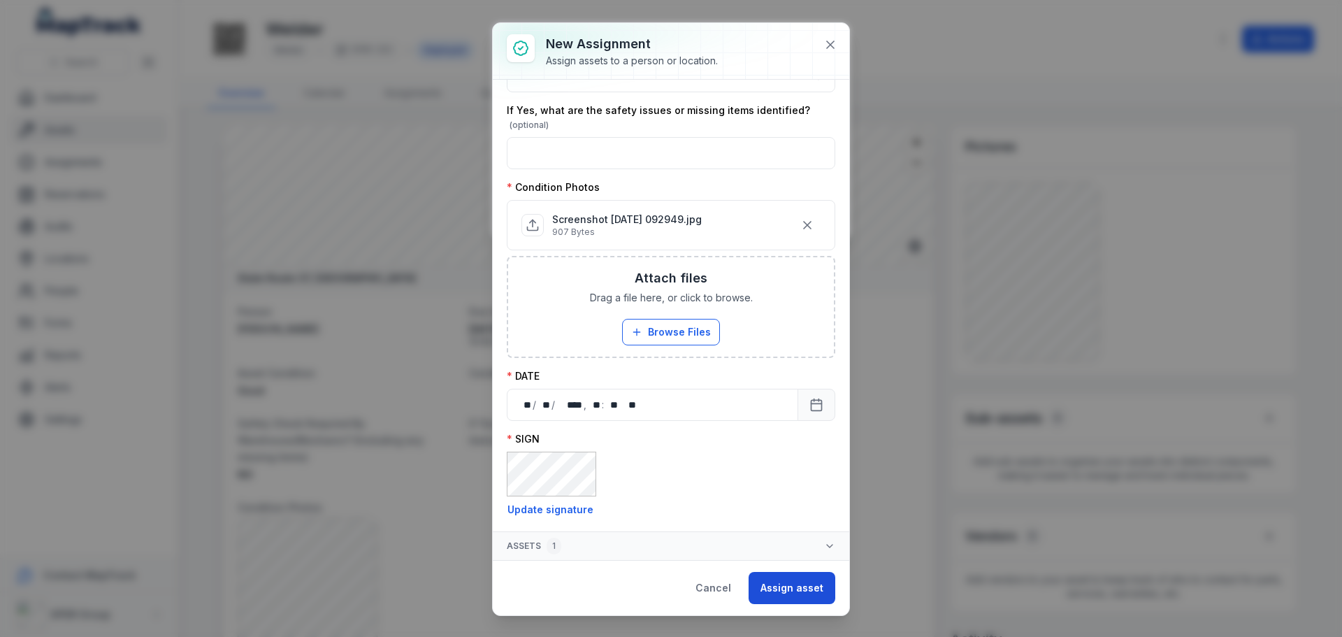
click at [801, 589] on button "Assign asset" at bounding box center [792, 588] width 87 height 32
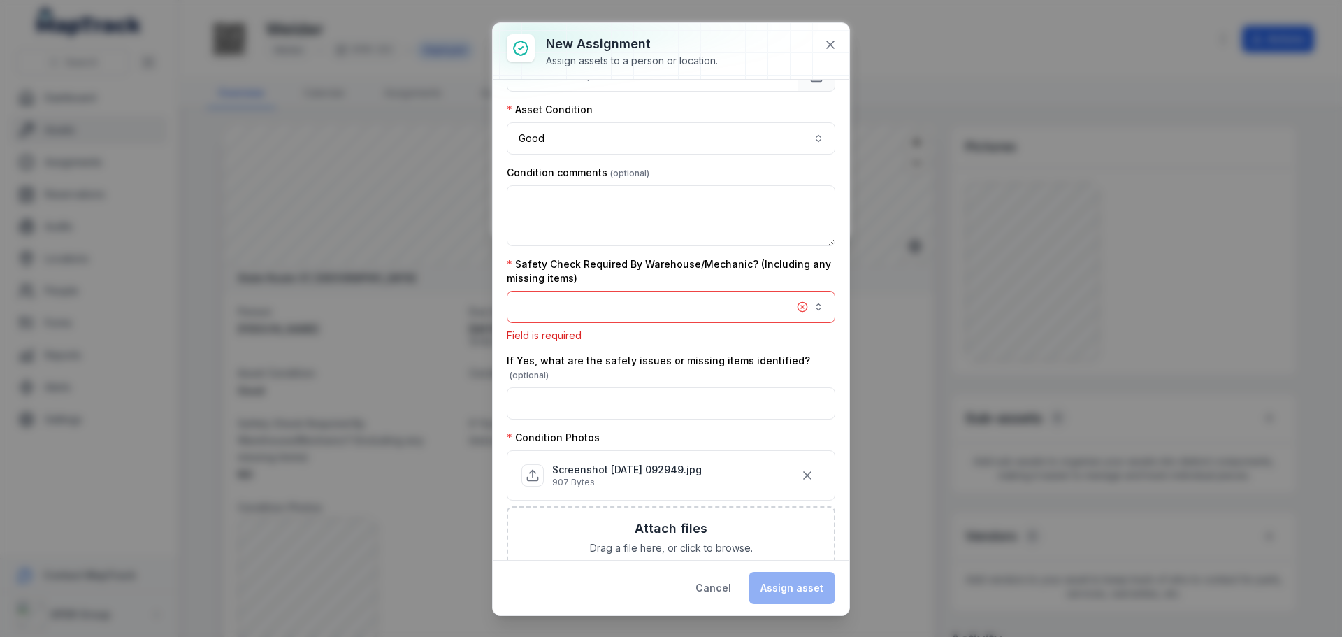
scroll to position [181, 0]
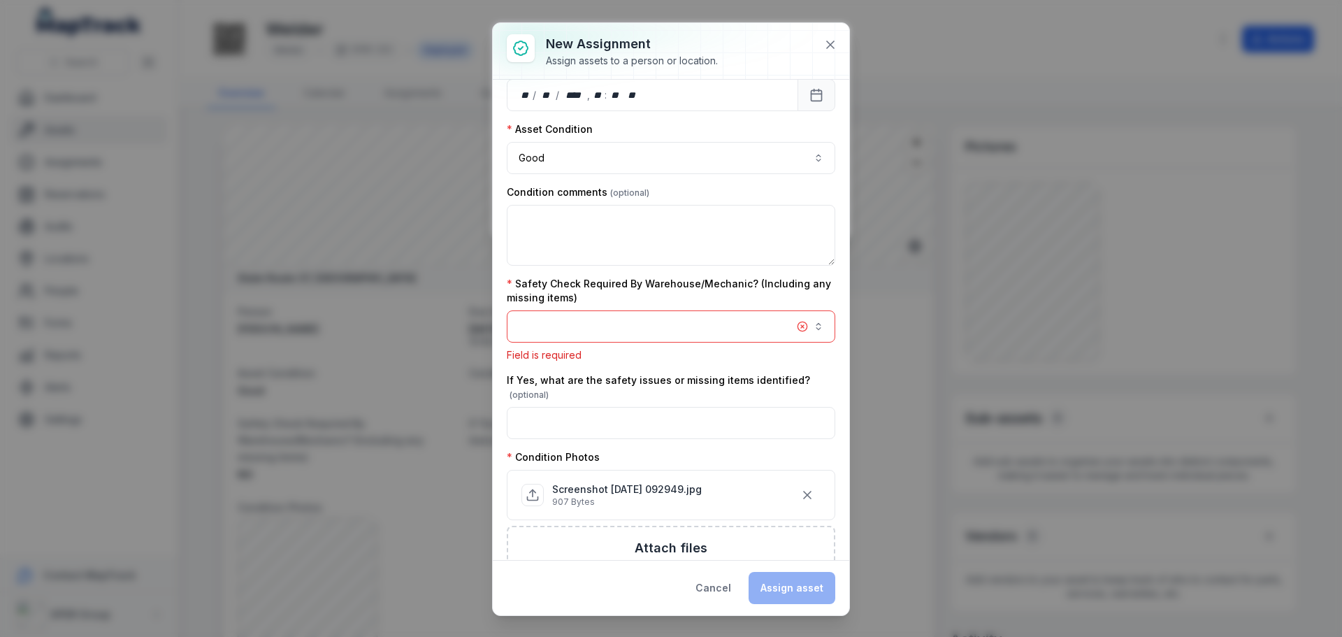
click at [692, 327] on button "button" at bounding box center [671, 326] width 329 height 32
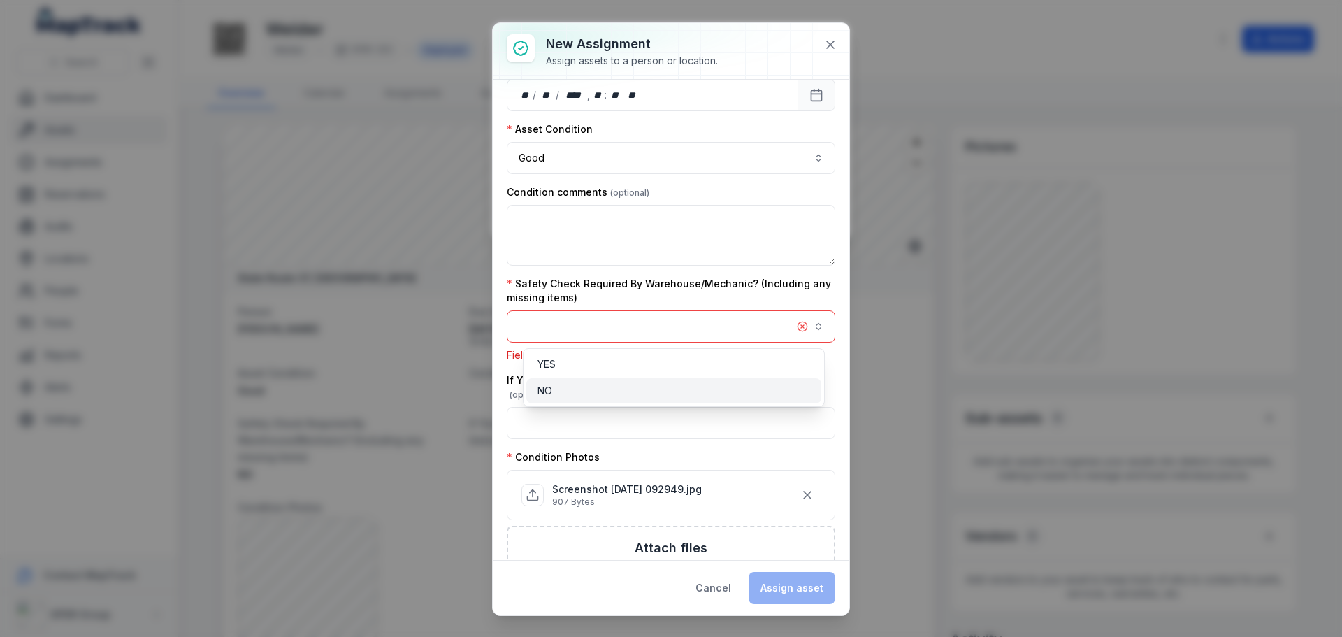
click at [571, 382] on div "NO" at bounding box center [673, 390] width 295 height 25
click at [570, 383] on div "NO" at bounding box center [673, 390] width 295 height 25
click at [548, 390] on span "NO" at bounding box center [545, 391] width 15 height 14
click at [792, 326] on button "button" at bounding box center [671, 326] width 329 height 32
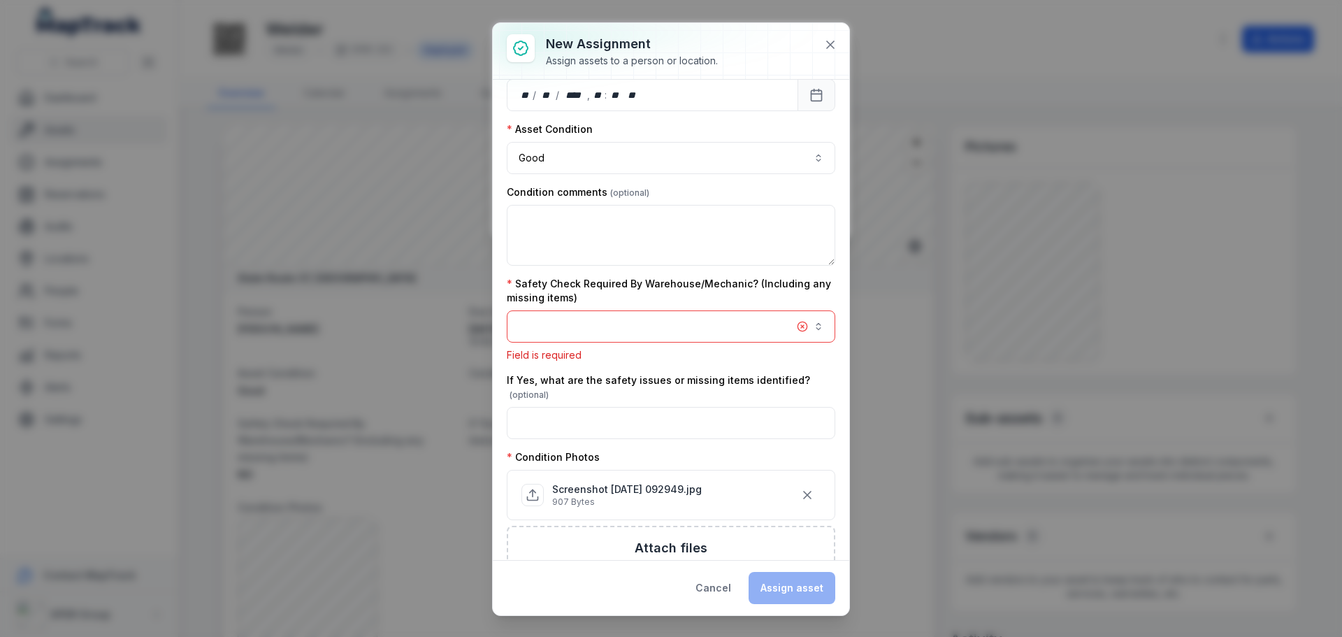
click at [560, 328] on button "button" at bounding box center [671, 326] width 329 height 32
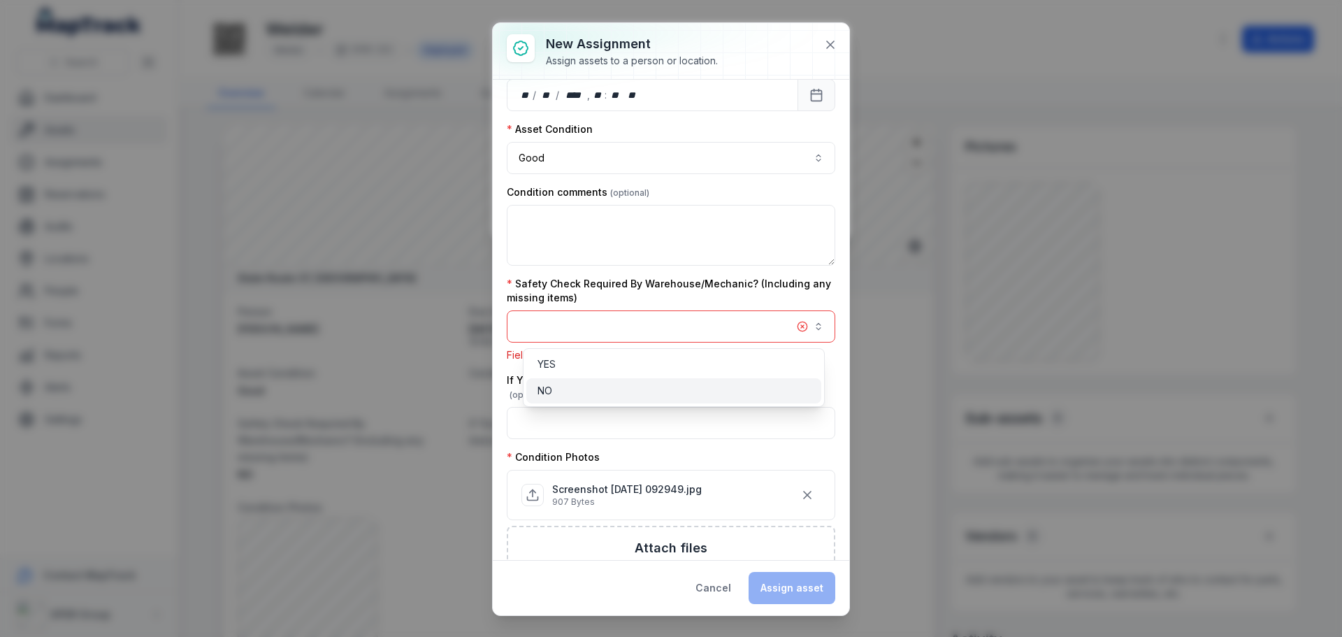
click at [540, 400] on div "NO" at bounding box center [673, 390] width 295 height 25
click at [565, 388] on div "NO" at bounding box center [674, 391] width 273 height 14
click at [722, 285] on div "Safety Check Required By Warehouse/Mechanic? (Including any missing items) Fiel…" at bounding box center [671, 319] width 329 height 85
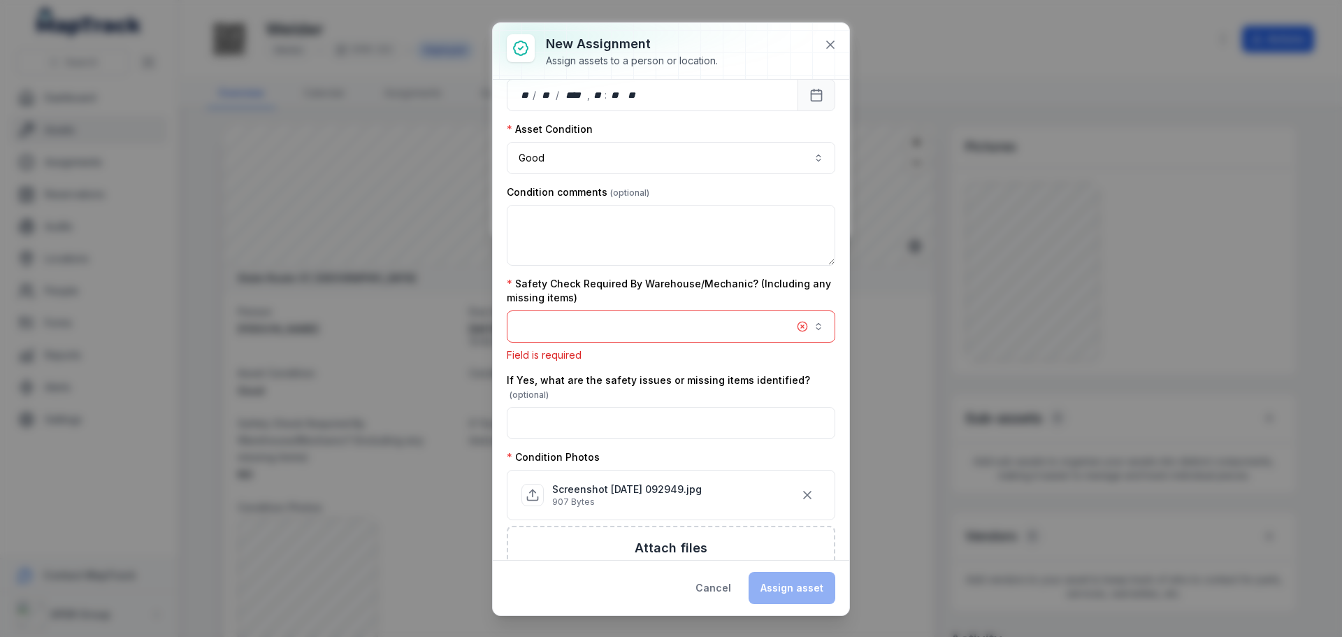
click at [782, 317] on button "button" at bounding box center [671, 326] width 329 height 32
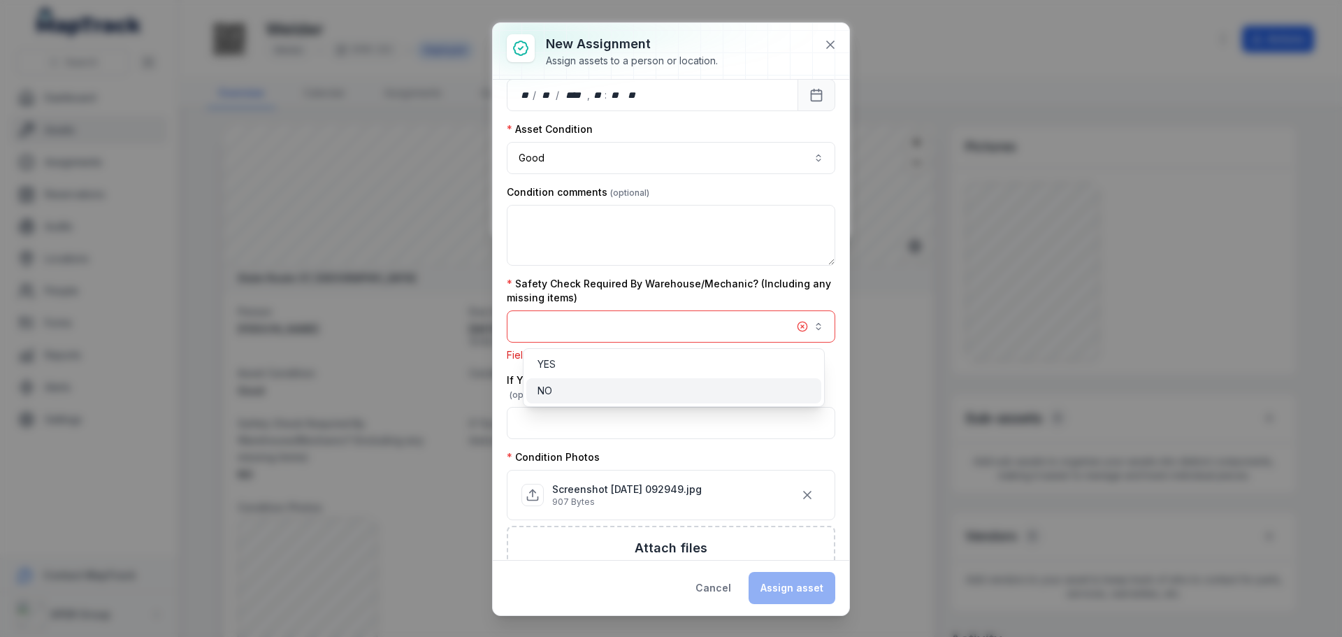
click at [550, 390] on span "NO" at bounding box center [545, 391] width 15 height 14
click at [561, 392] on div "NO" at bounding box center [674, 391] width 273 height 14
click at [549, 390] on span "NO" at bounding box center [545, 391] width 15 height 14
click at [792, 322] on button "button" at bounding box center [671, 326] width 329 height 32
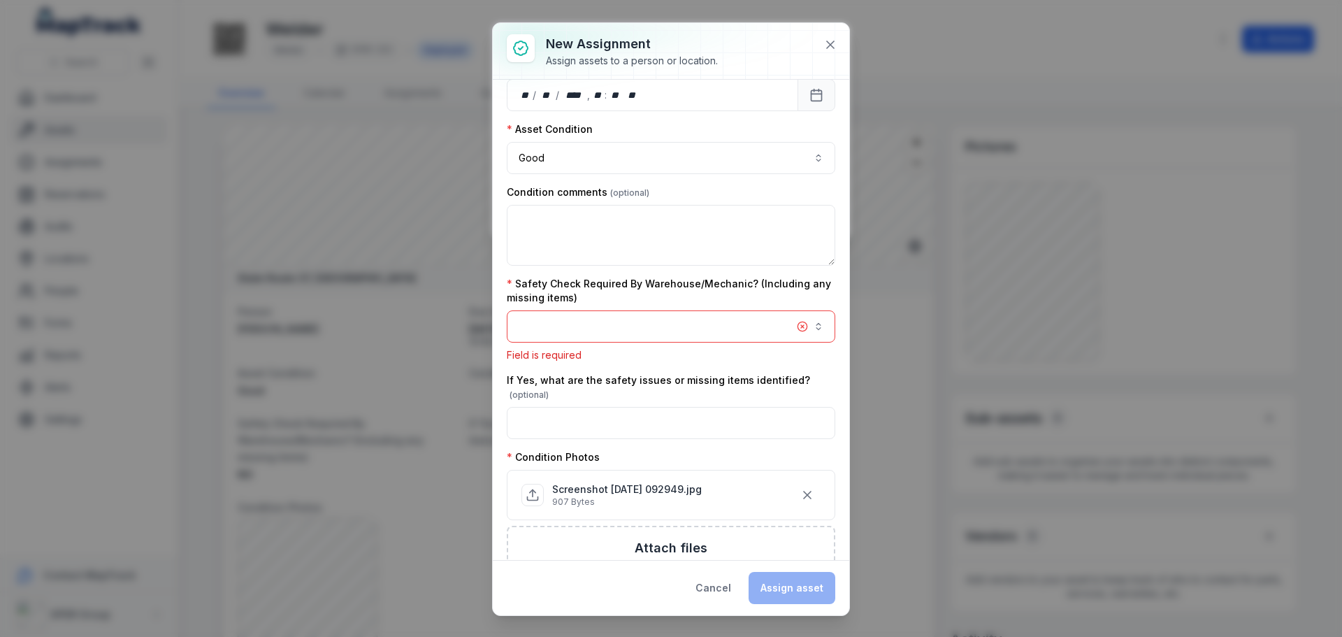
click at [666, 320] on button "button" at bounding box center [671, 326] width 329 height 32
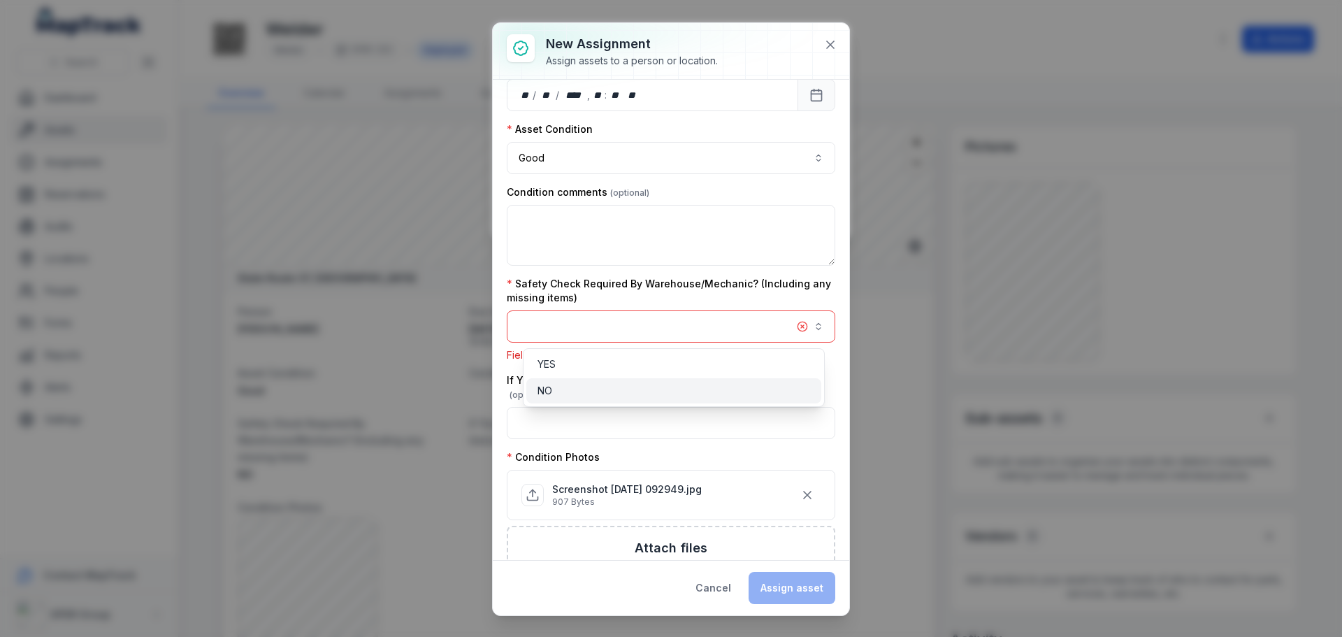
click at [575, 388] on div "NO" at bounding box center [674, 391] width 273 height 14
click at [576, 357] on div "YES" at bounding box center [674, 364] width 273 height 14
click at [688, 360] on div "YES" at bounding box center [674, 364] width 273 height 14
click at [817, 288] on div "Safety Check Required By Warehouse/Mechanic? (Including any missing items) Fiel…" at bounding box center [671, 319] width 329 height 85
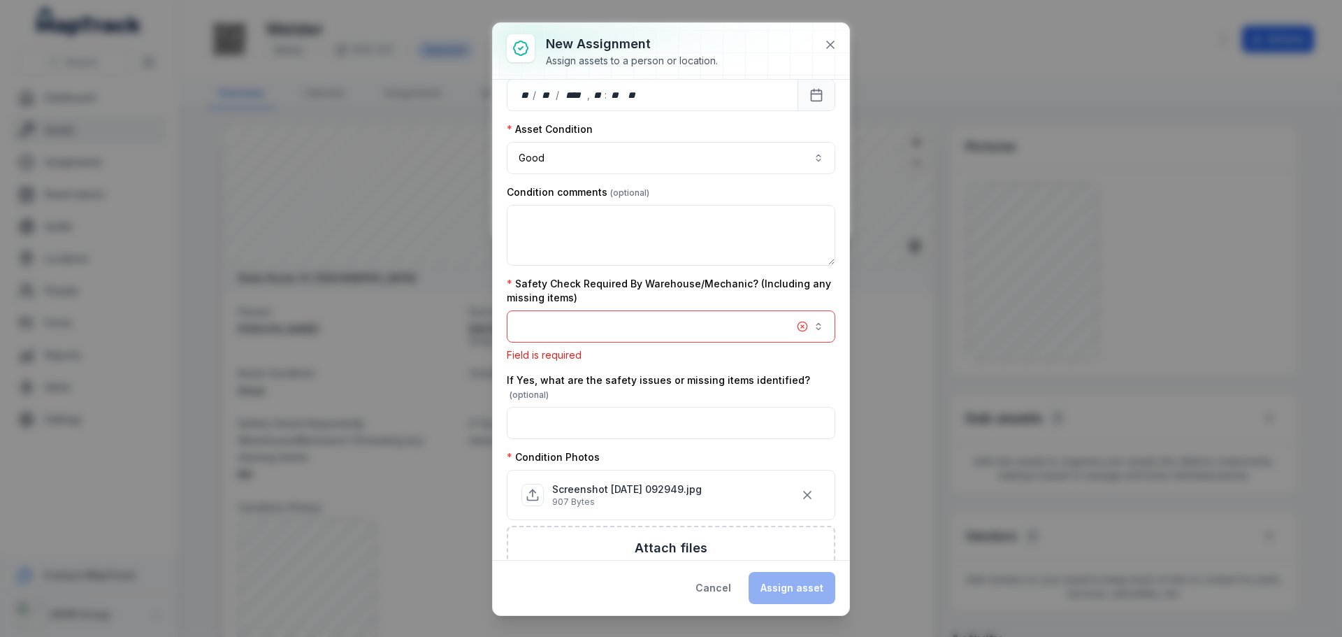
click at [780, 328] on button "button" at bounding box center [671, 326] width 329 height 32
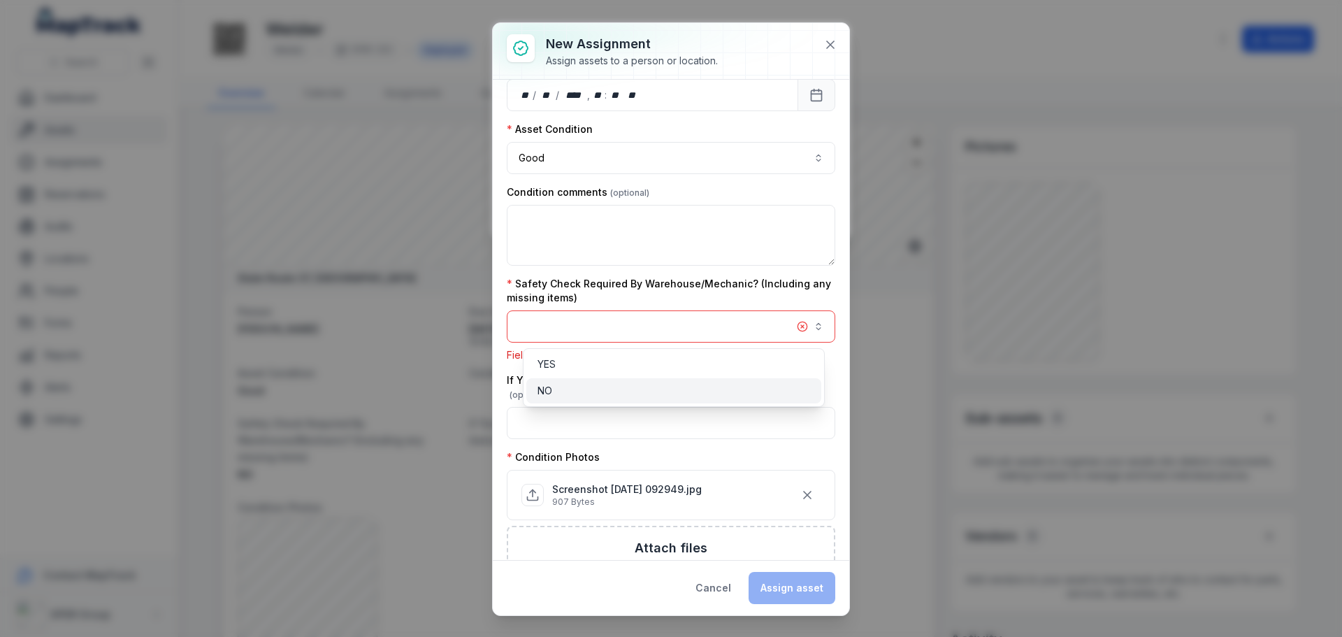
click at [557, 386] on div "NO" at bounding box center [674, 391] width 273 height 14
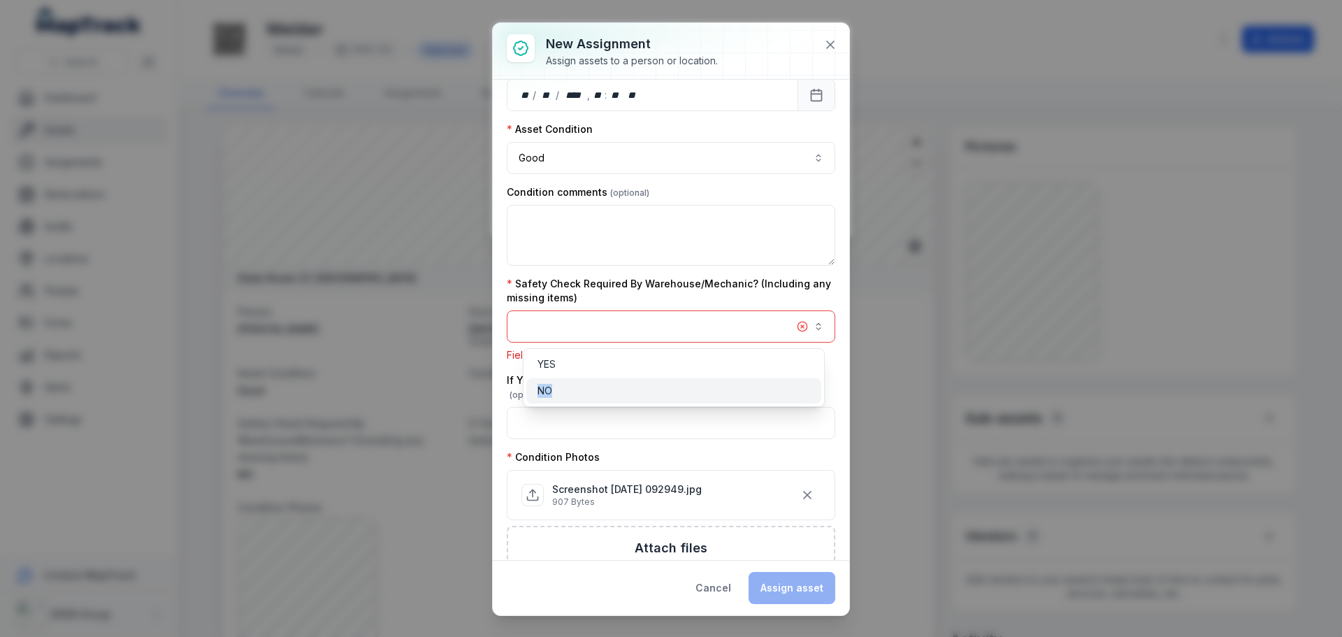
click at [557, 386] on div "NO" at bounding box center [674, 391] width 273 height 14
click at [818, 285] on div "Safety Check Required By Warehouse/Mechanic? (Including any missing items) Fiel…" at bounding box center [671, 319] width 329 height 85
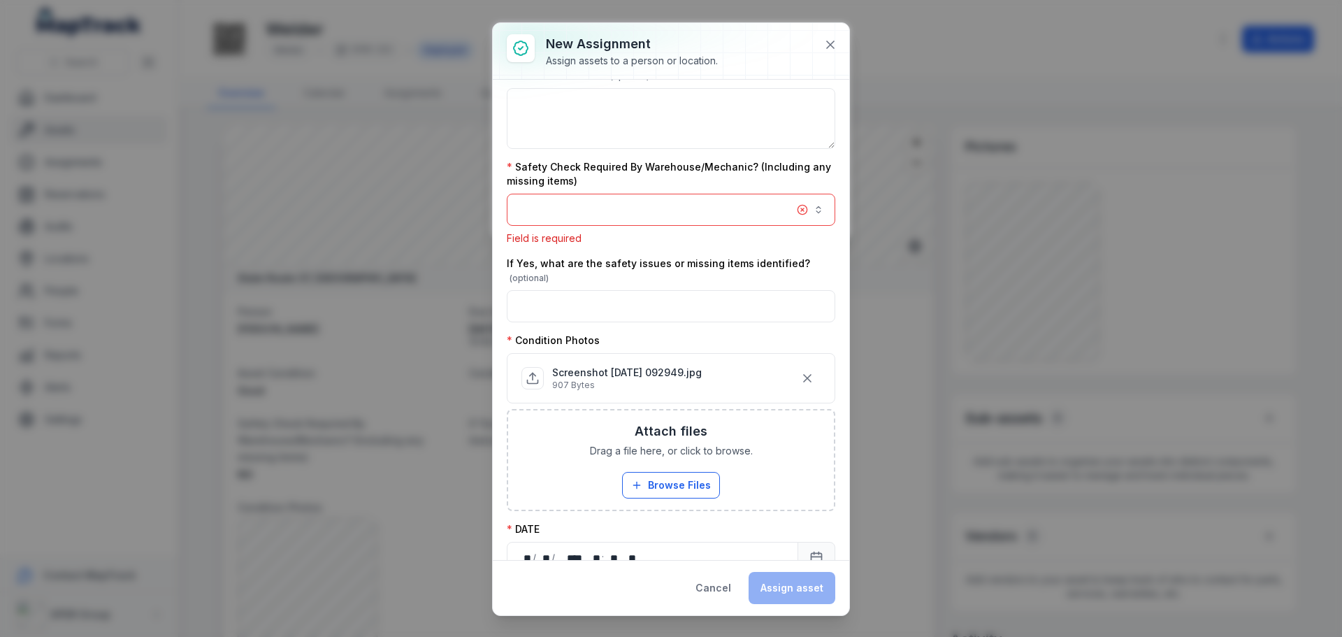
scroll to position [451, 0]
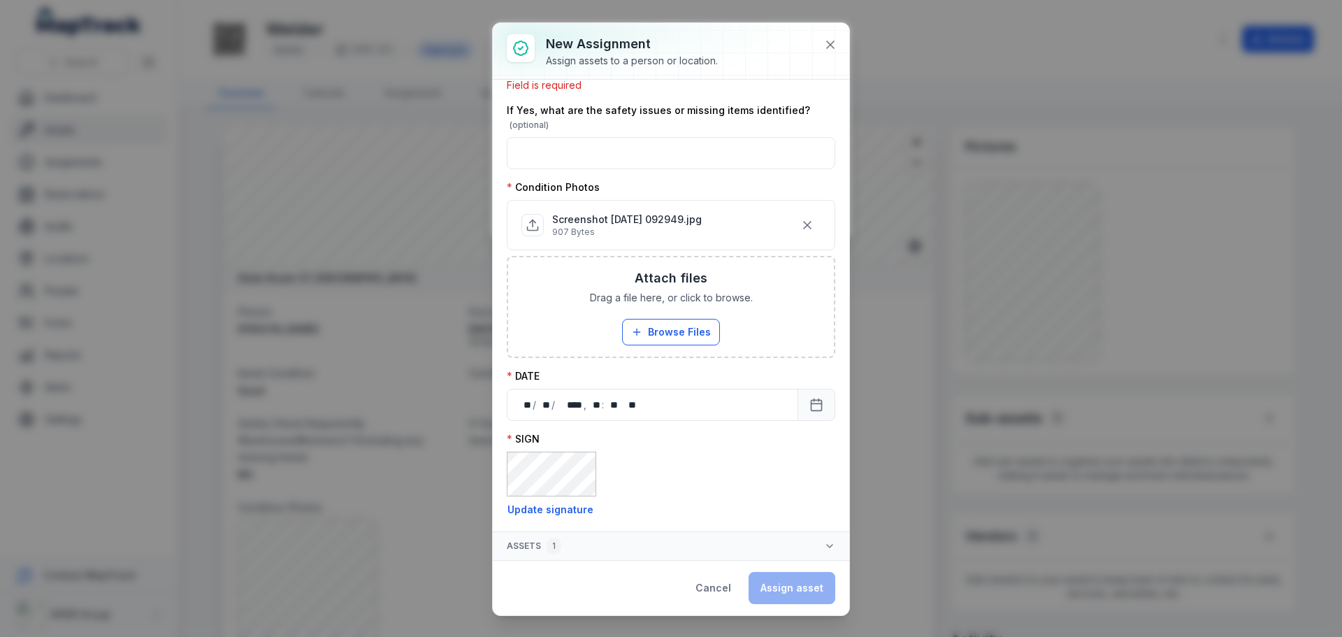
click at [577, 132] on div "If Yes, what are the safety issues or missing items identified?" at bounding box center [671, 136] width 329 height 66
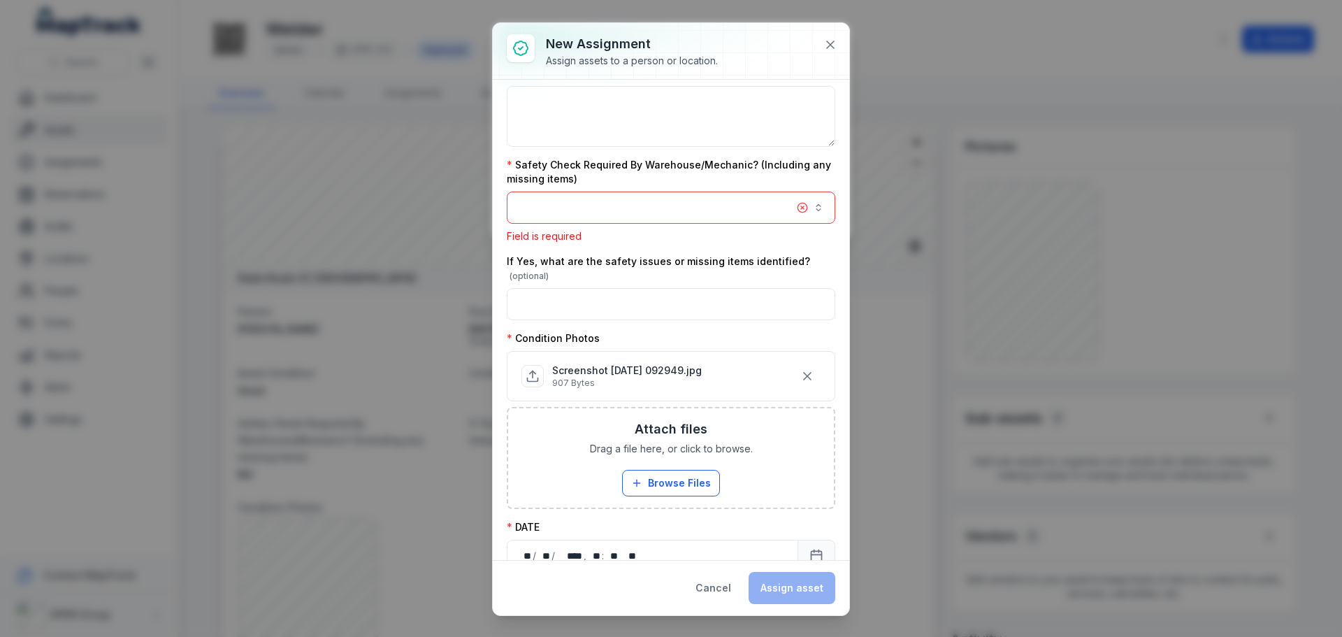
scroll to position [171, 0]
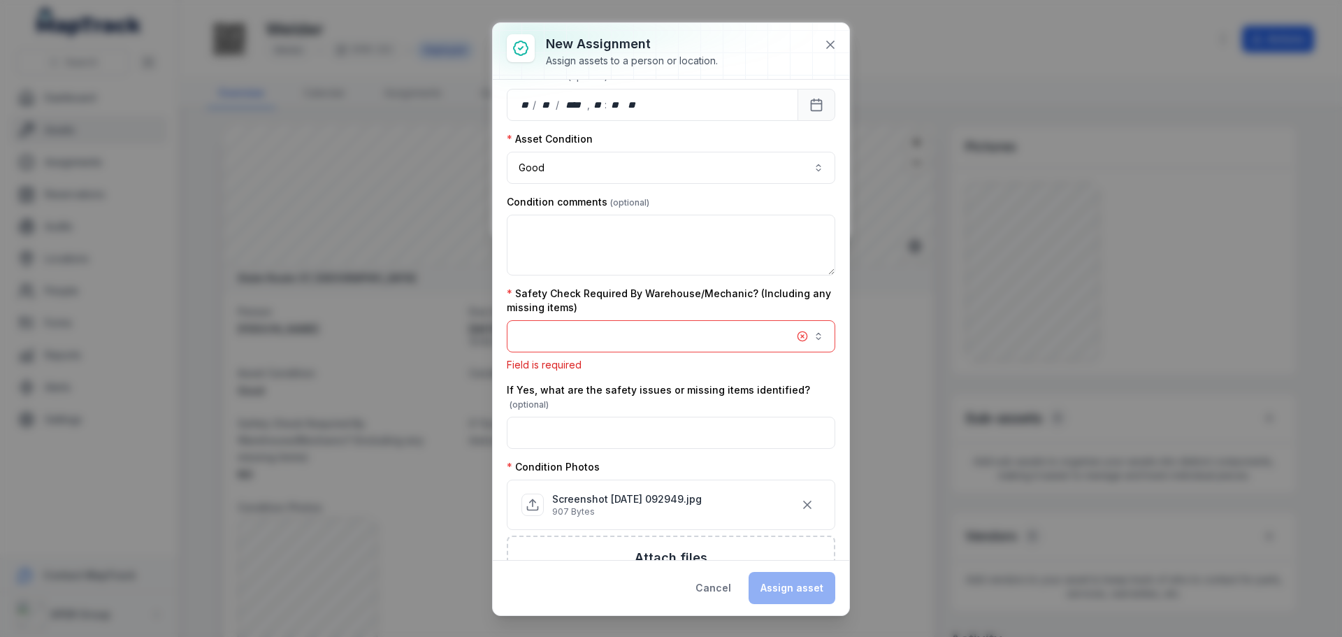
click at [582, 347] on button "button" at bounding box center [671, 336] width 329 height 32
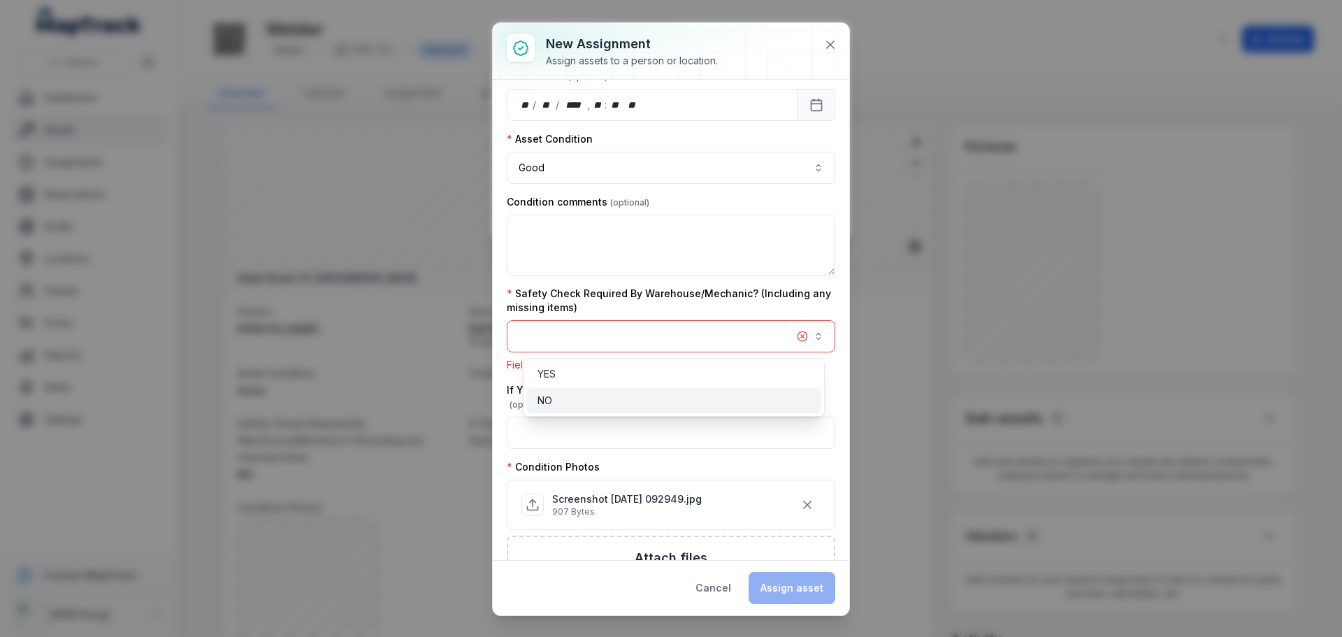
click at [558, 393] on div "NO" at bounding box center [673, 400] width 295 height 25
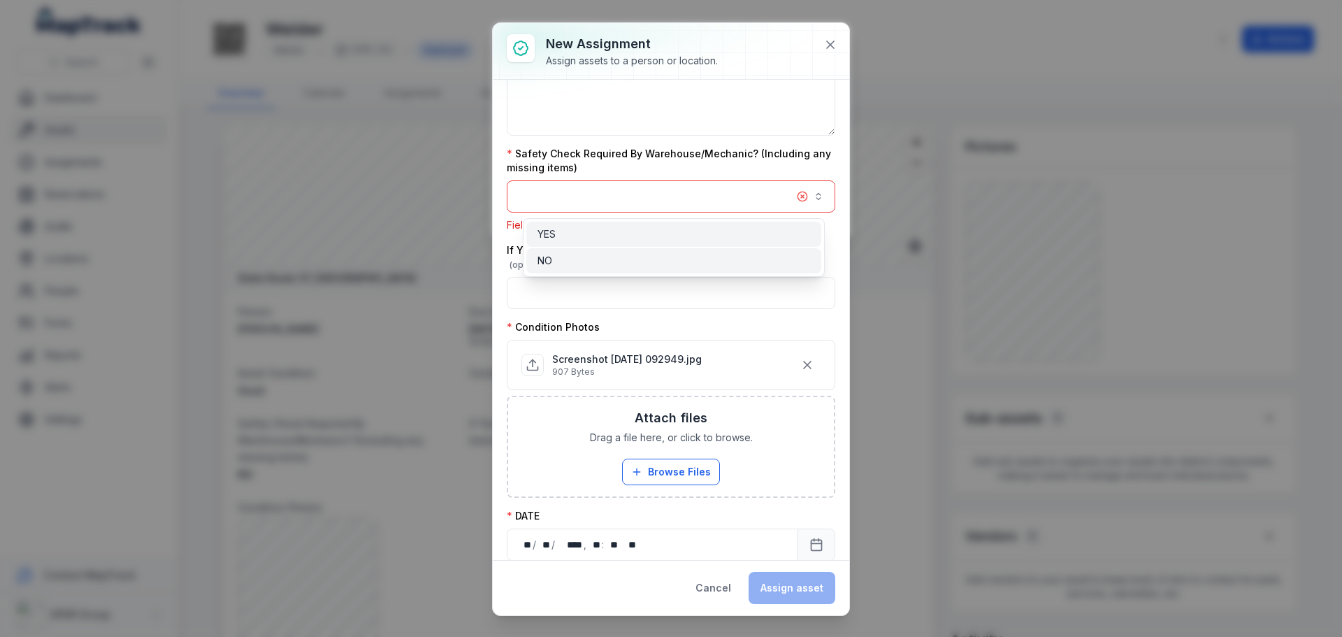
click at [559, 246] on div "YES" at bounding box center [673, 234] width 295 height 25
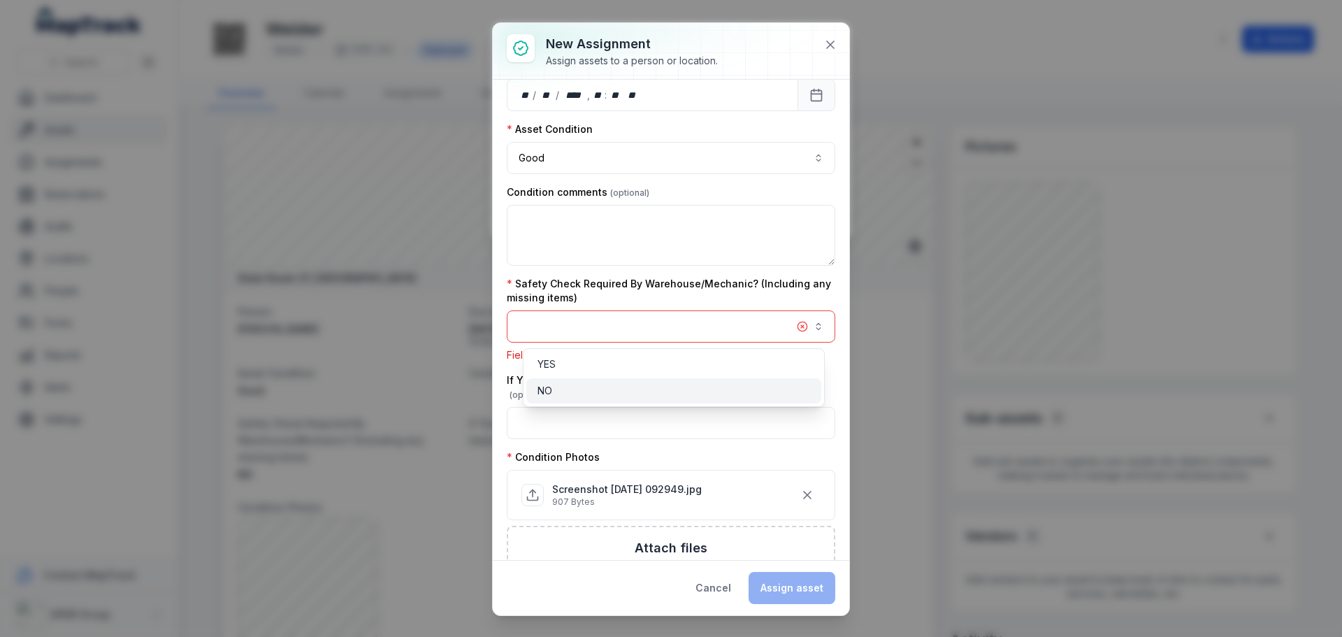
click at [547, 387] on span "NO" at bounding box center [545, 391] width 15 height 14
click at [531, 389] on div "NO" at bounding box center [673, 390] width 295 height 25
click at [573, 384] on div "NO" at bounding box center [674, 391] width 273 height 14
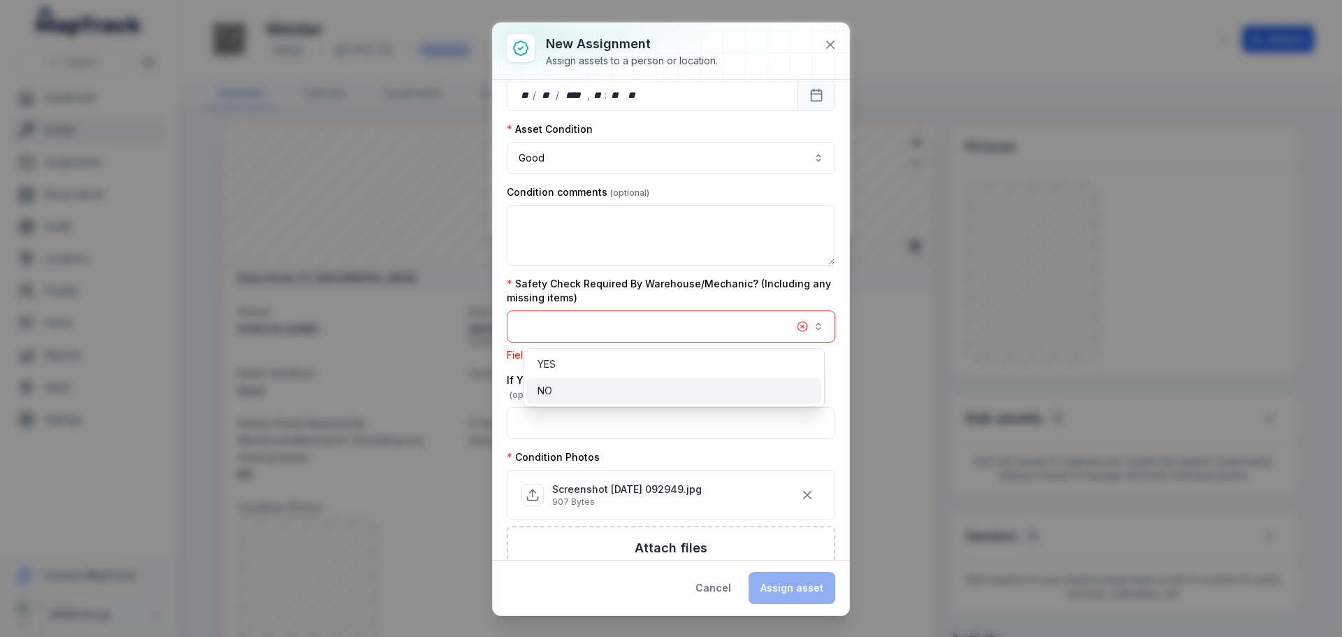
click at [559, 385] on div "NO" at bounding box center [674, 391] width 273 height 14
click at [671, 287] on div "Safety Check Required By Warehouse/Mechanic? (Including any missing items) Fiel…" at bounding box center [671, 319] width 329 height 85
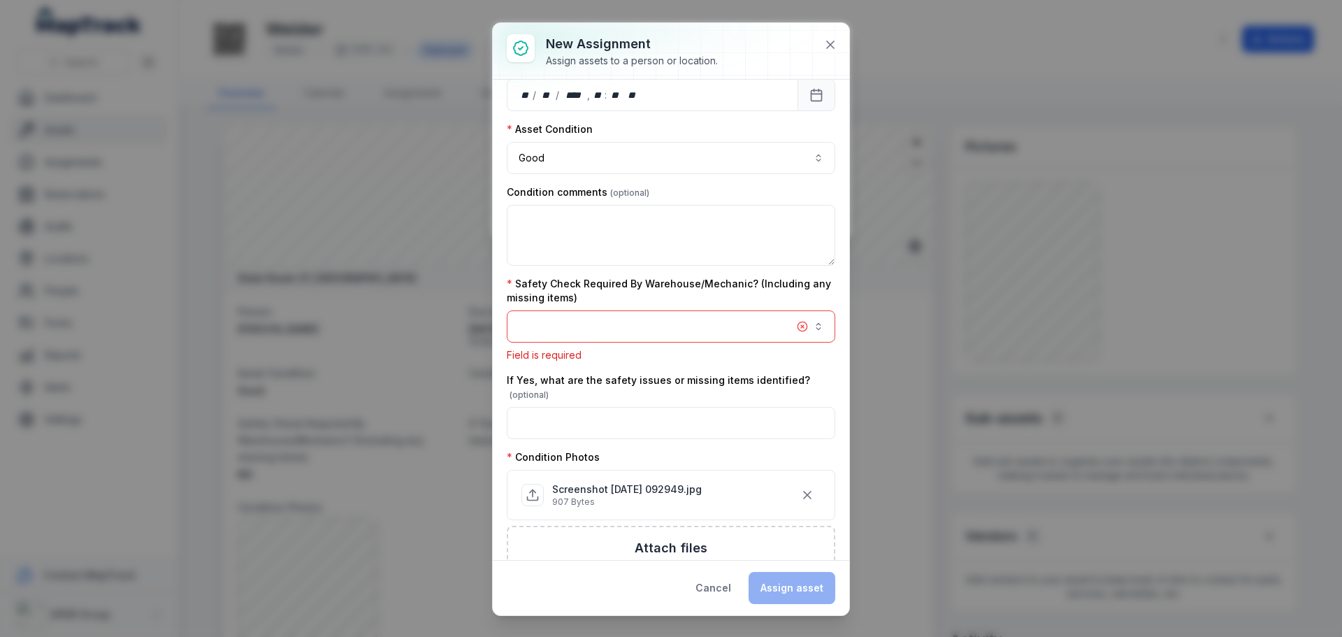
click at [607, 317] on button "button" at bounding box center [671, 326] width 329 height 32
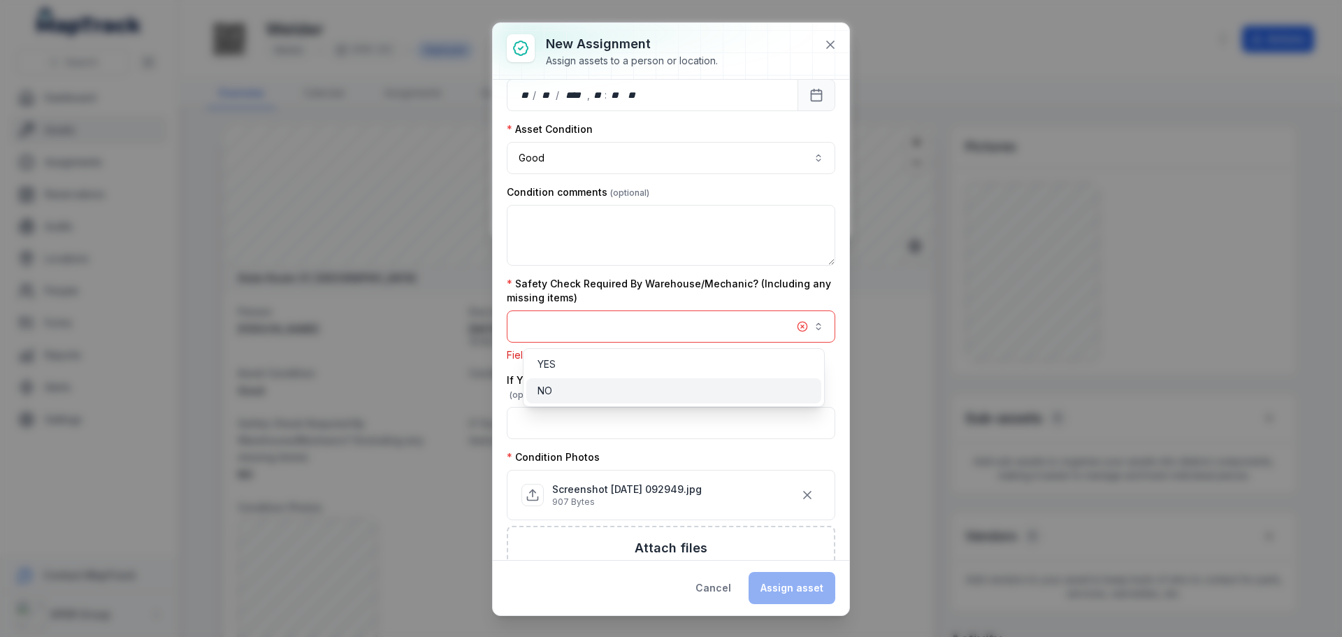
click at [552, 385] on span "NO" at bounding box center [545, 391] width 15 height 14
click at [586, 359] on div "YES" at bounding box center [674, 364] width 273 height 14
click at [562, 389] on div "NO" at bounding box center [674, 391] width 273 height 14
click at [572, 361] on div "YES" at bounding box center [674, 364] width 273 height 14
click at [564, 388] on div "NO" at bounding box center [674, 391] width 273 height 14
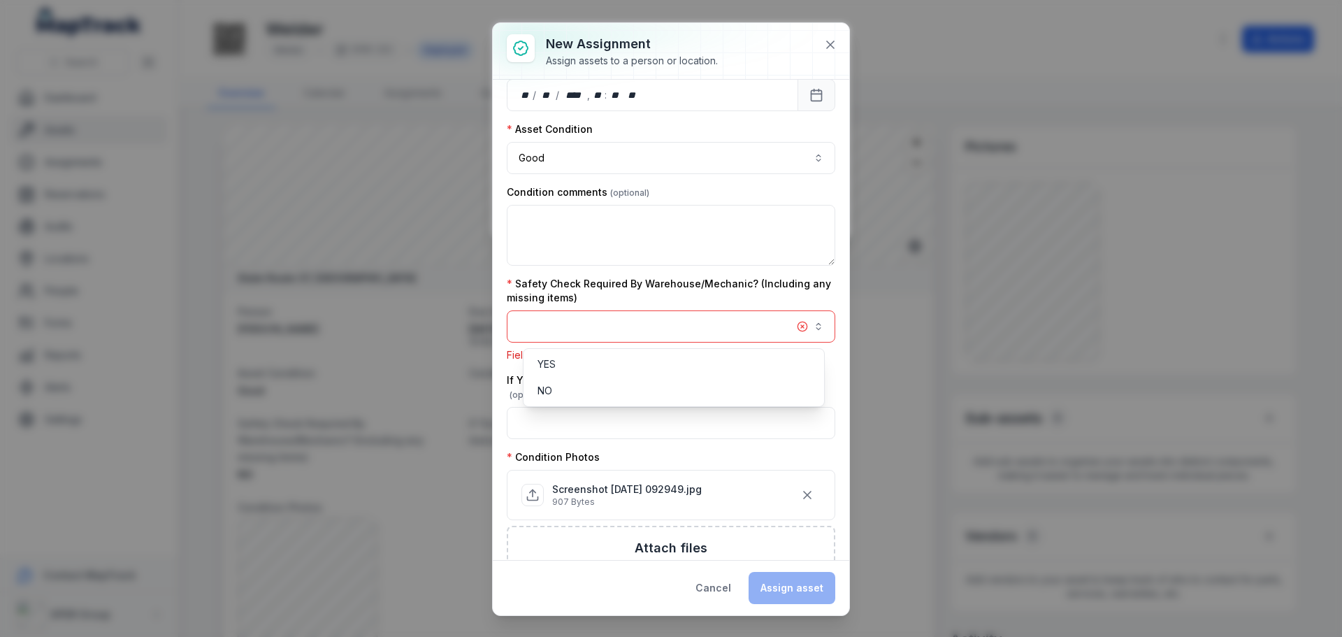
click at [802, 276] on div "**********" at bounding box center [671, 350] width 329 height 875
click at [606, 324] on button "button" at bounding box center [671, 326] width 329 height 32
click at [553, 385] on div "NO" at bounding box center [674, 391] width 273 height 14
click at [559, 386] on div "NO" at bounding box center [674, 391] width 273 height 14
click at [819, 287] on div "Safety Check Required By Warehouse/Mechanic? (Including any missing items) Fiel…" at bounding box center [671, 319] width 329 height 85
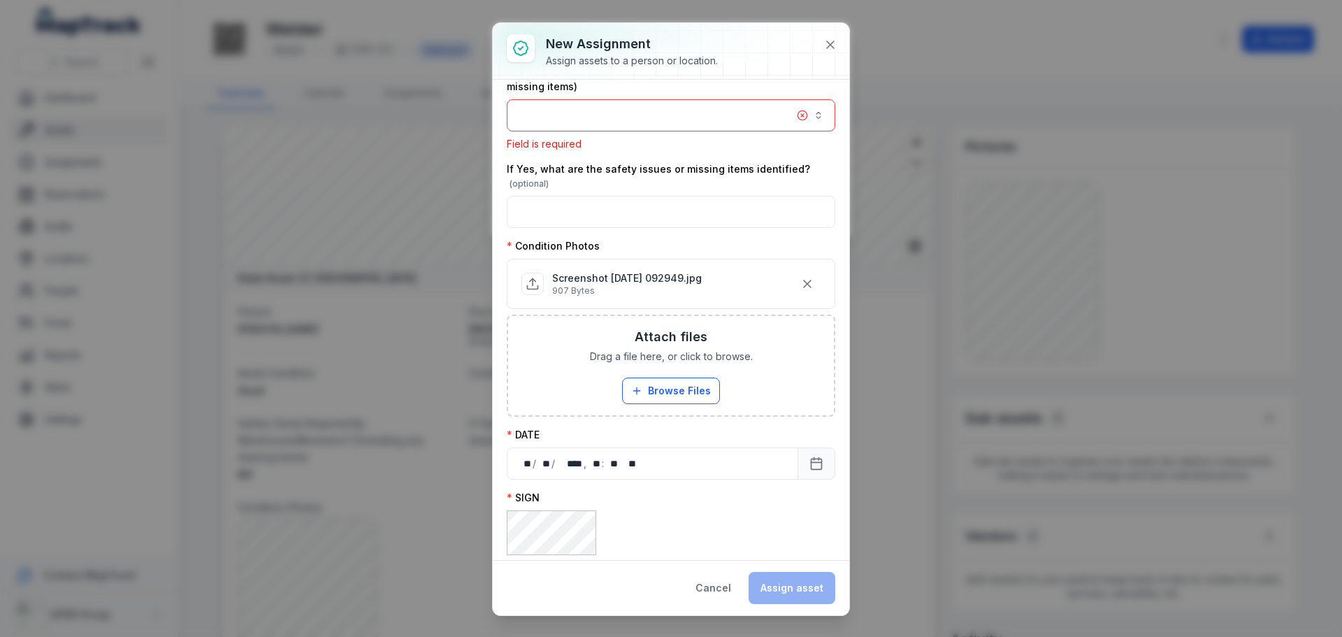
scroll to position [311, 0]
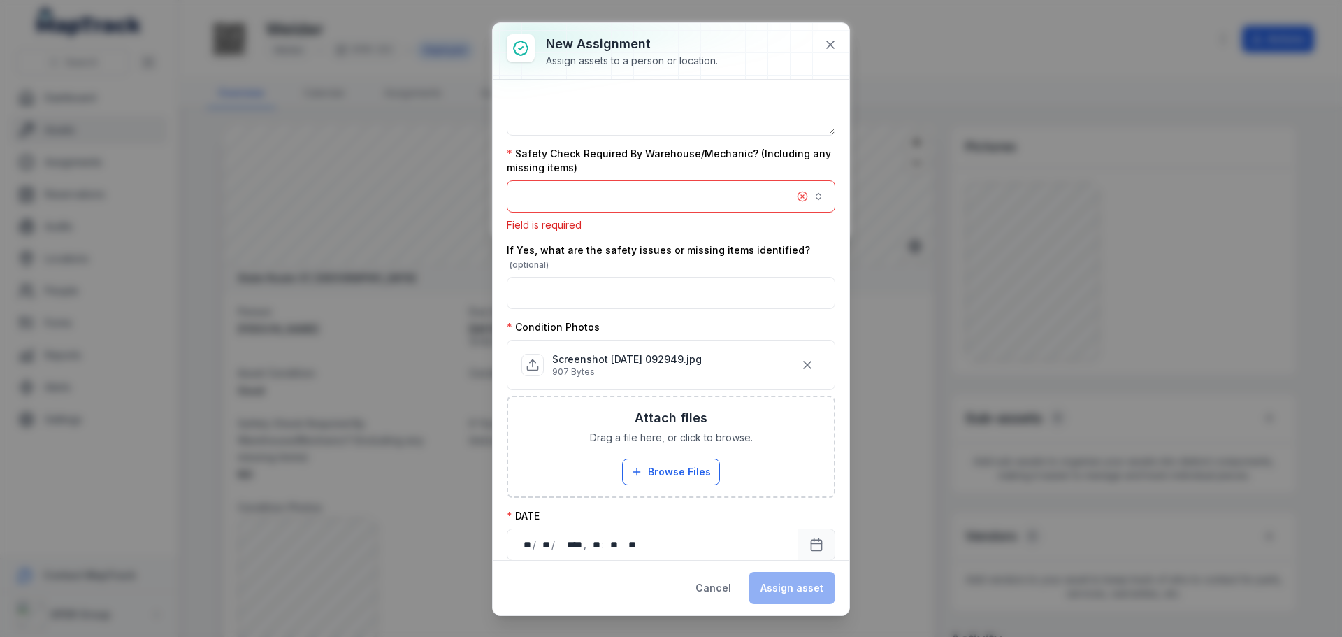
click at [794, 196] on button "button" at bounding box center [671, 196] width 329 height 32
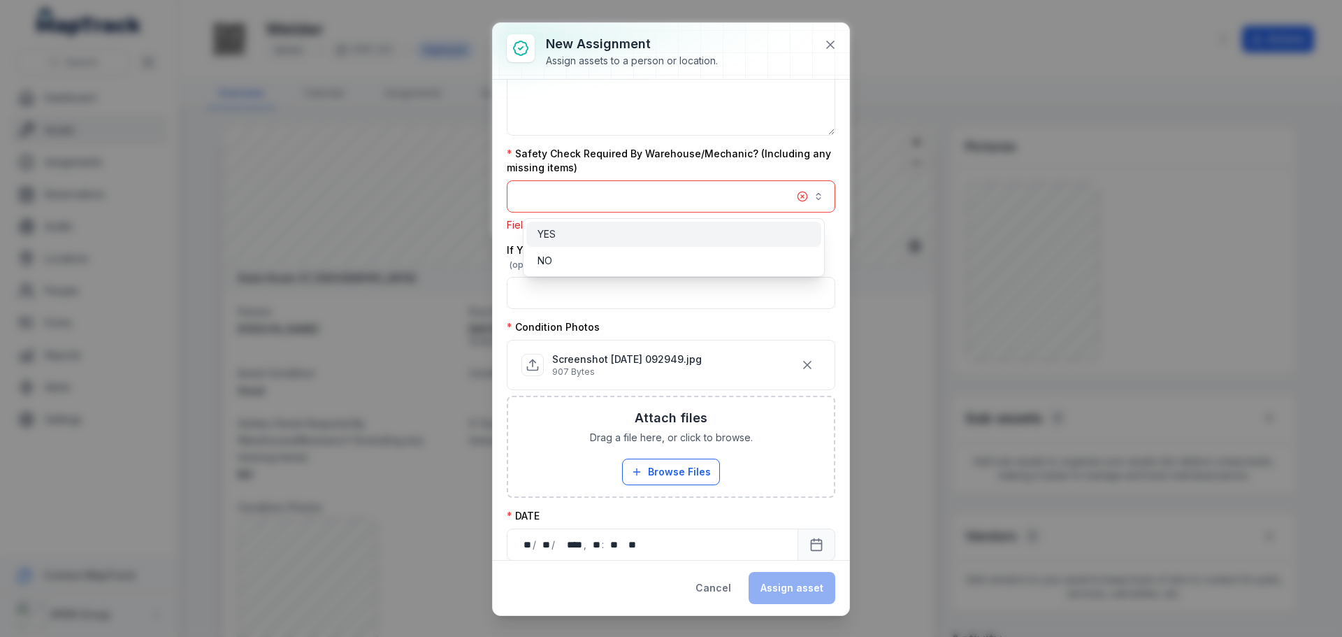
click at [569, 245] on div "YES" at bounding box center [673, 234] width 295 height 25
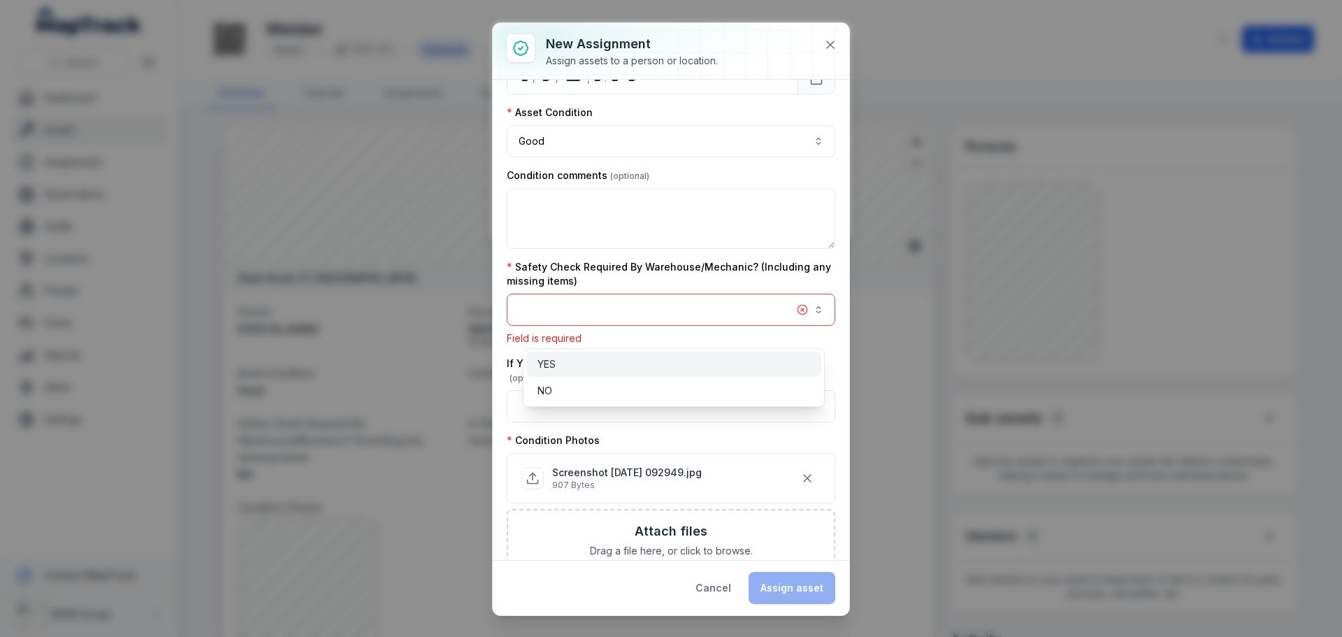
scroll to position [181, 0]
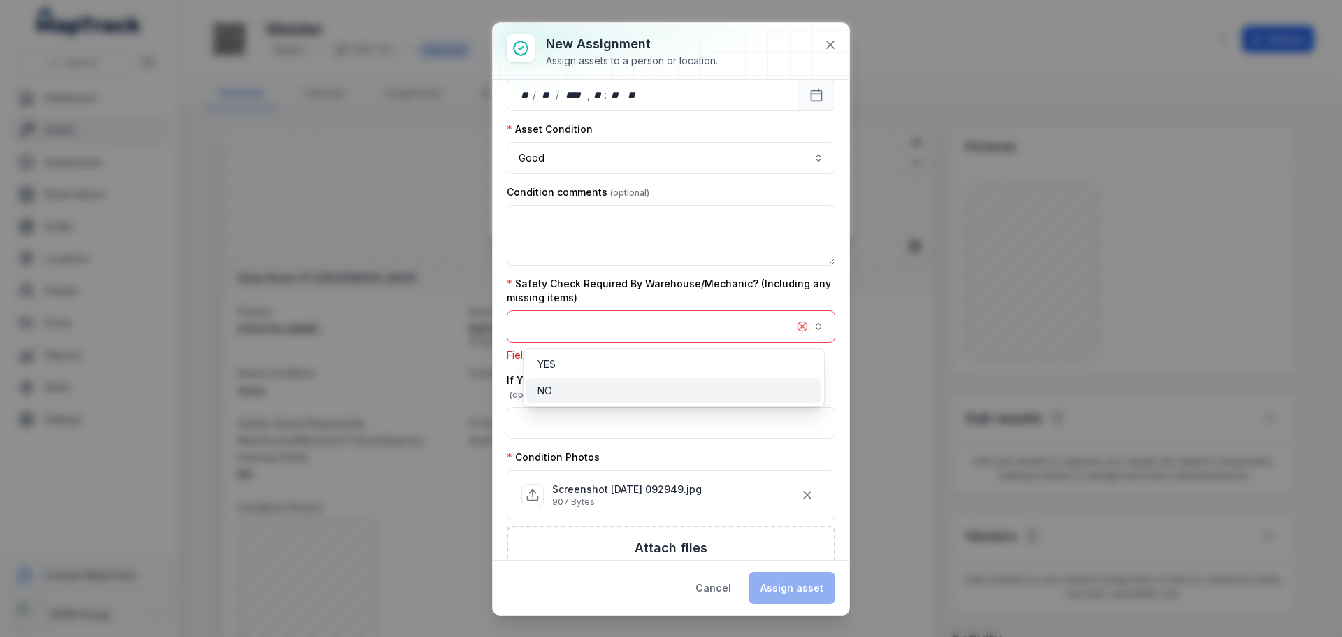
click at [552, 390] on span "NO" at bounding box center [545, 391] width 15 height 14
click at [679, 292] on div "Safety Check Required By Warehouse/Mechanic? (Including any missing items) Fiel…" at bounding box center [671, 319] width 329 height 85
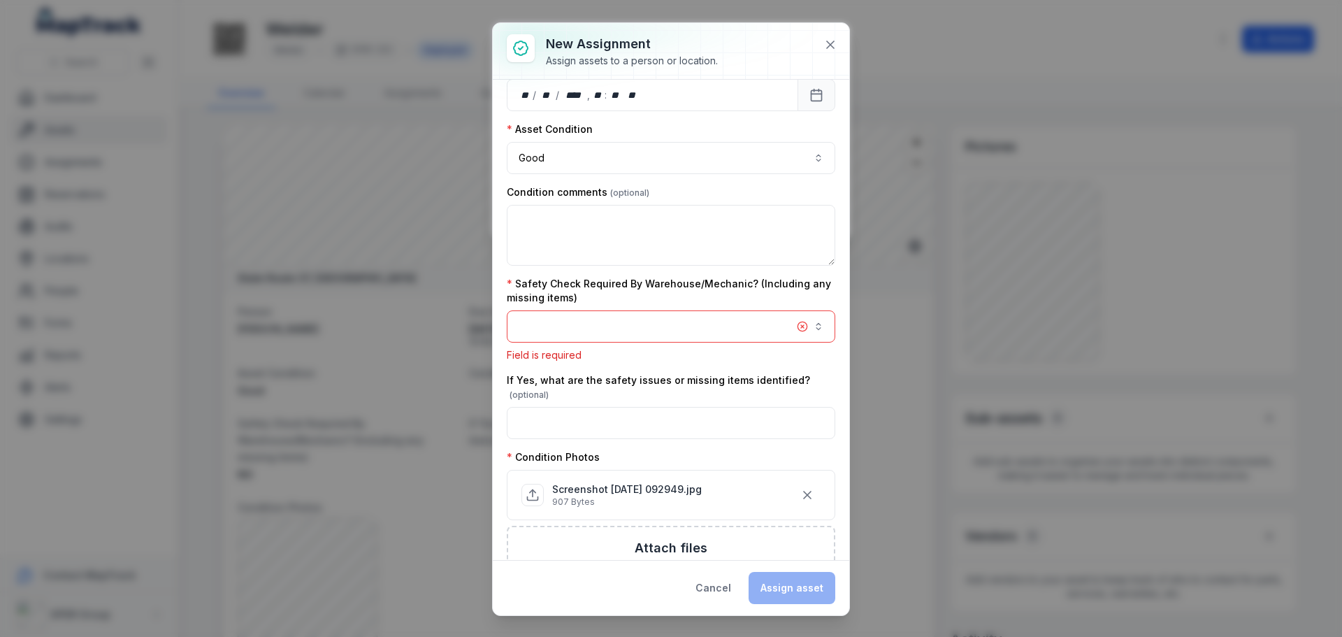
click at [682, 322] on button "button" at bounding box center [671, 326] width 329 height 32
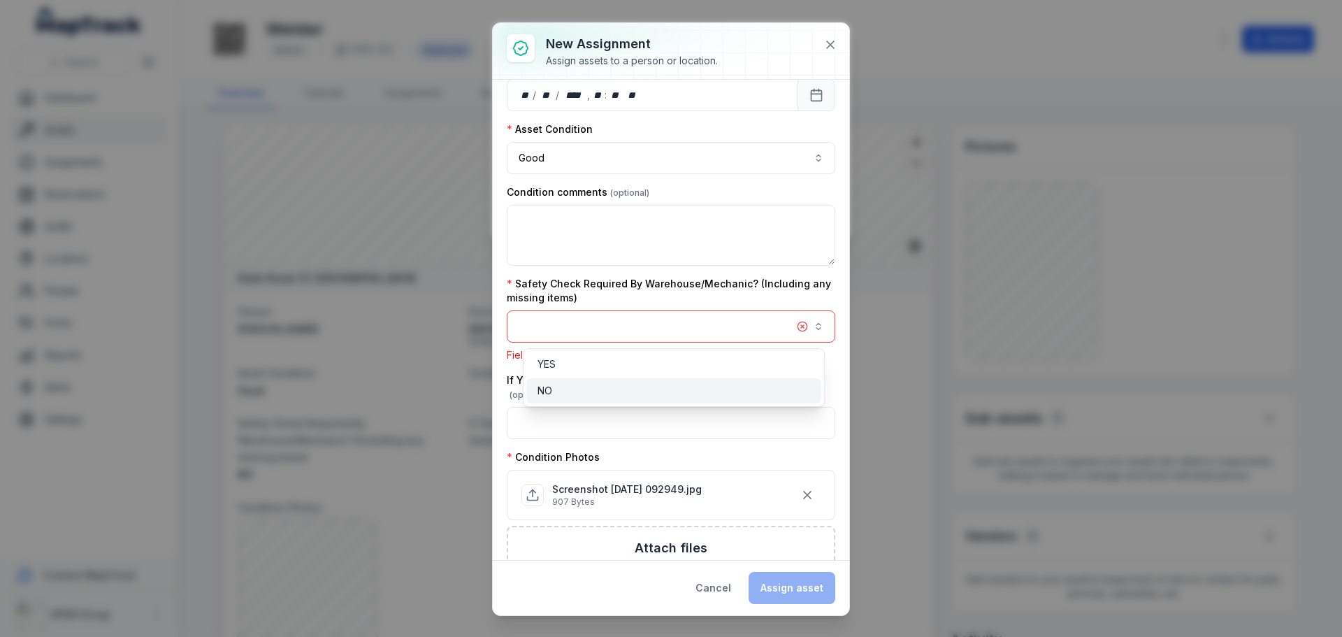
click at [555, 391] on div "NO" at bounding box center [674, 391] width 273 height 14
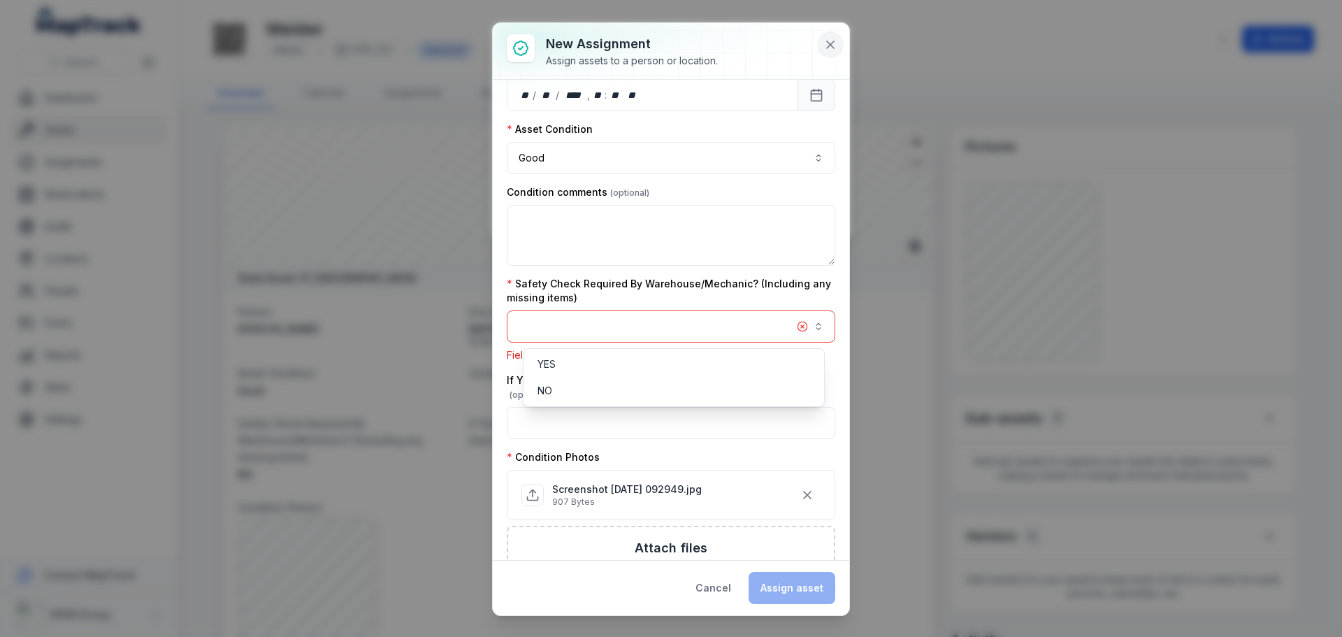
click at [828, 42] on div "**********" at bounding box center [671, 319] width 357 height 592
click at [830, 43] on icon at bounding box center [830, 44] width 7 height 7
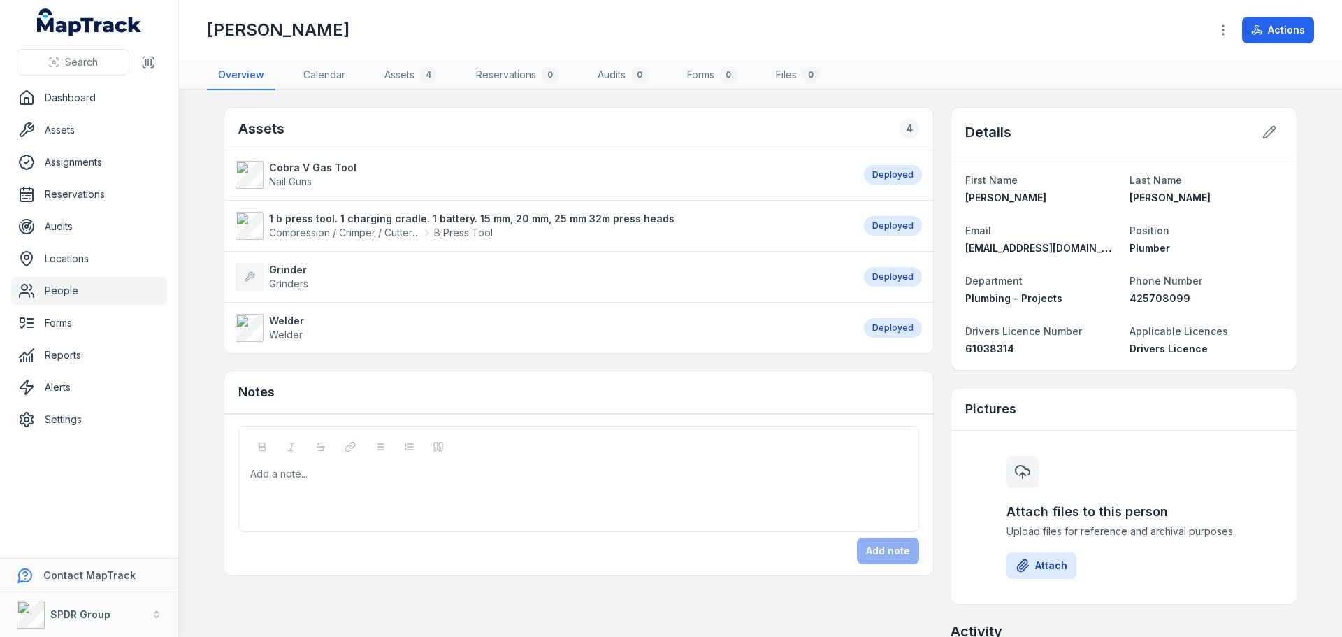
click at [279, 271] on strong "Grinder" at bounding box center [288, 270] width 39 height 14
click at [396, 217] on strong "1 b press tool. 1 charging cradle. 1 battery. 15 mm, 20 mm, 25 mm 32m press hea…" at bounding box center [471, 219] width 405 height 14
click at [269, 321] on strong "Welder" at bounding box center [286, 321] width 35 height 14
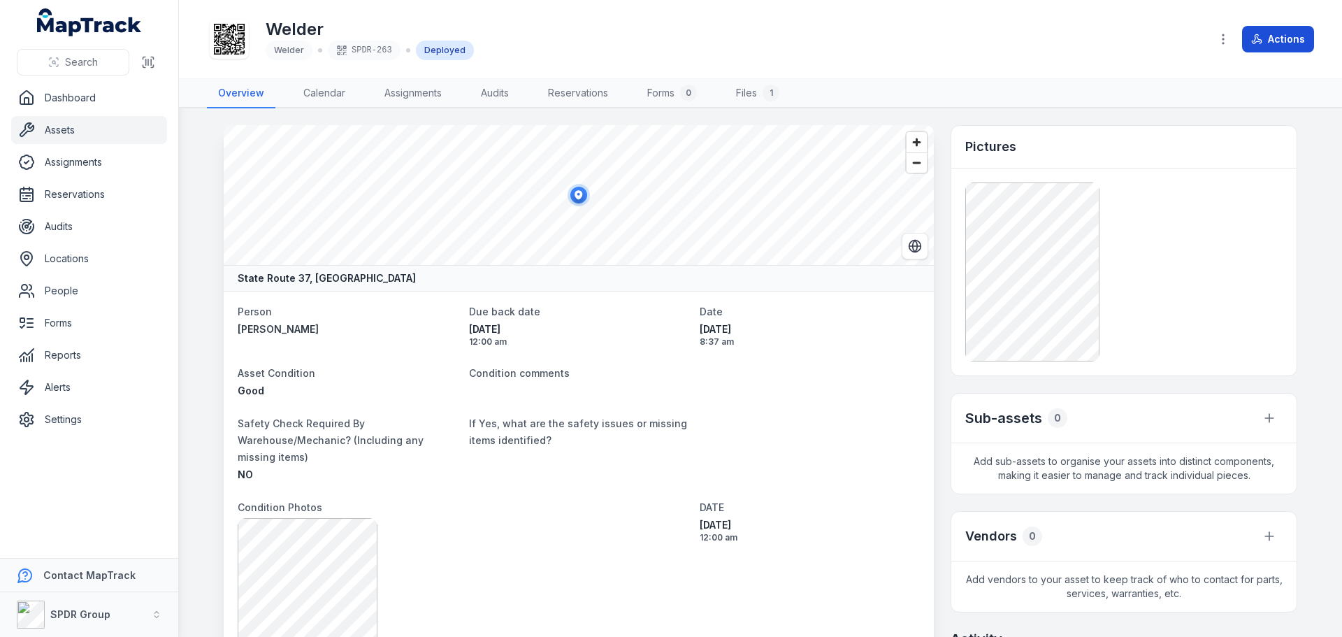
click at [1272, 29] on button "Actions" at bounding box center [1278, 39] width 72 height 27
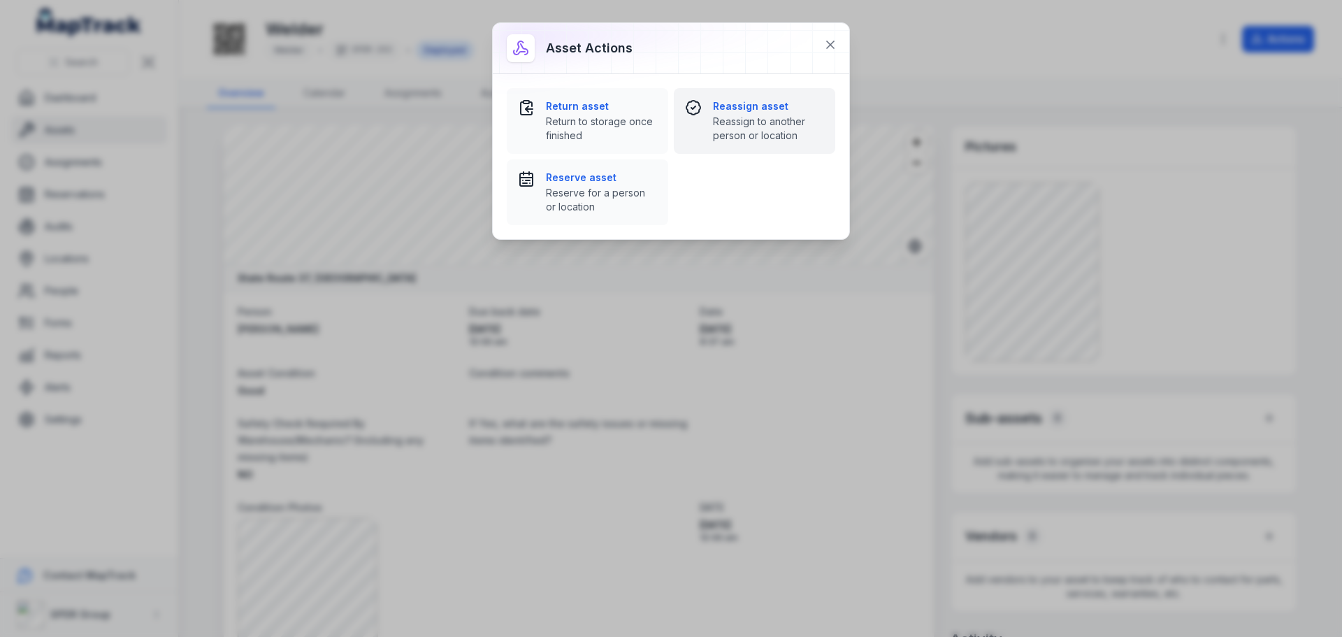
click at [729, 108] on strong "Reassign asset" at bounding box center [768, 106] width 111 height 14
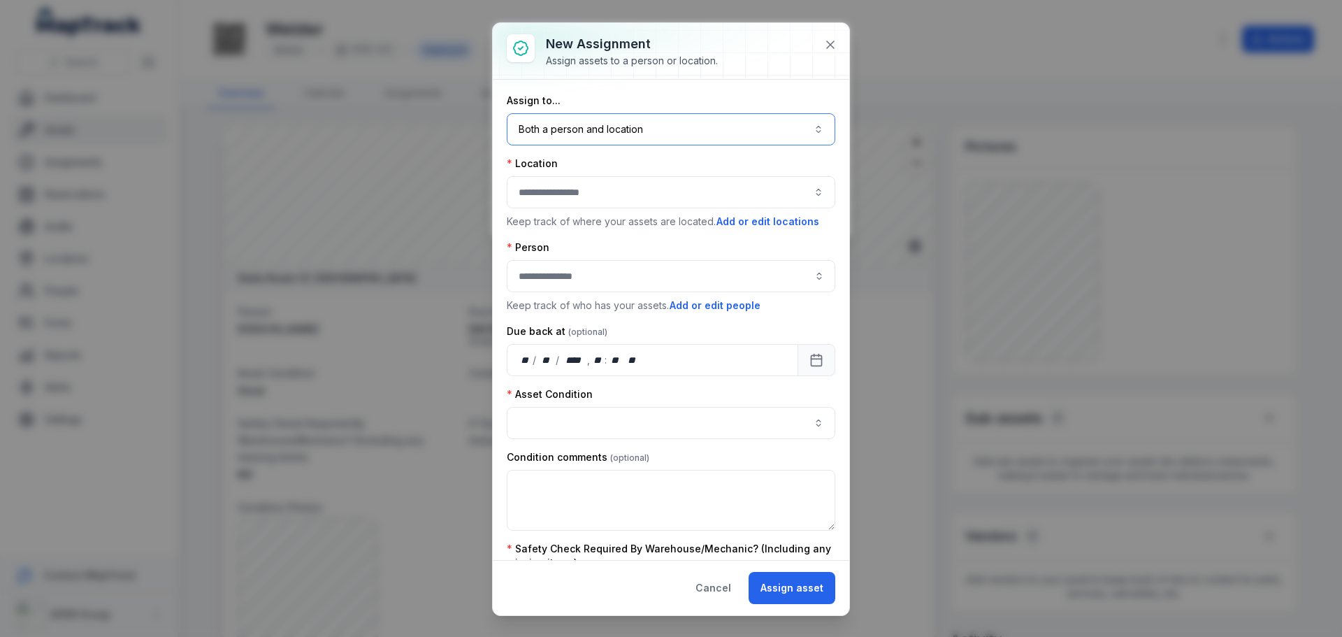
click at [698, 124] on button "Both a person and location ****" at bounding box center [671, 129] width 329 height 32
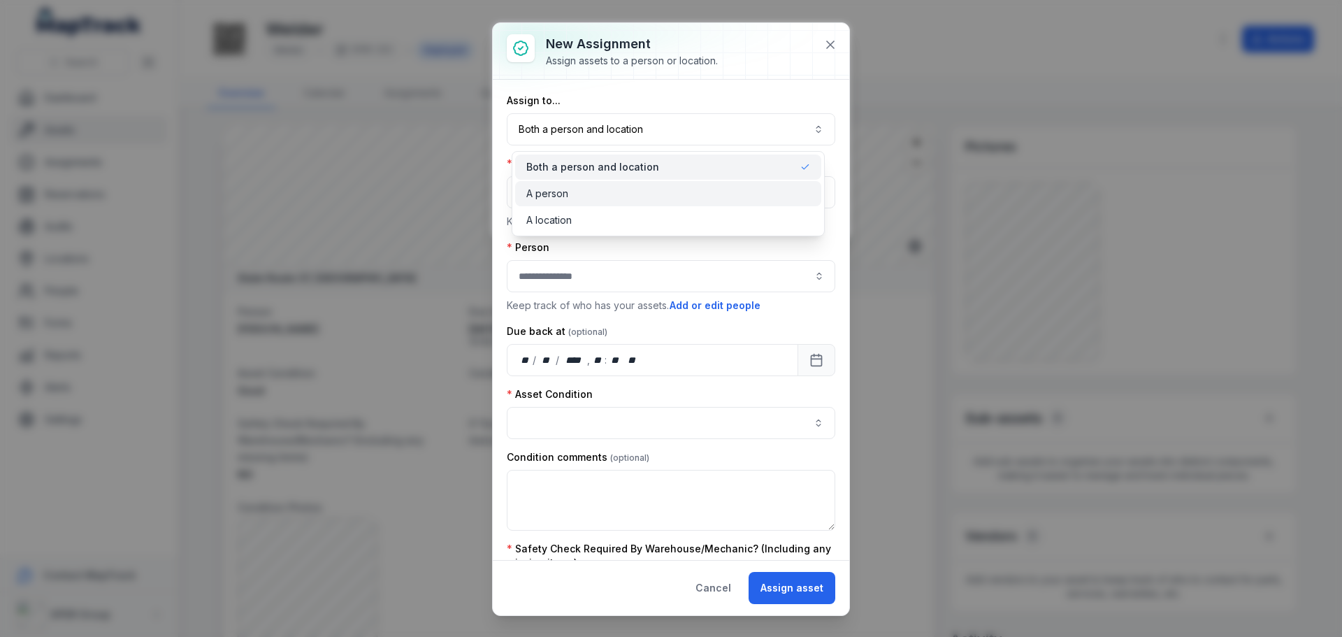
click at [579, 205] on div "A person" at bounding box center [668, 193] width 306 height 25
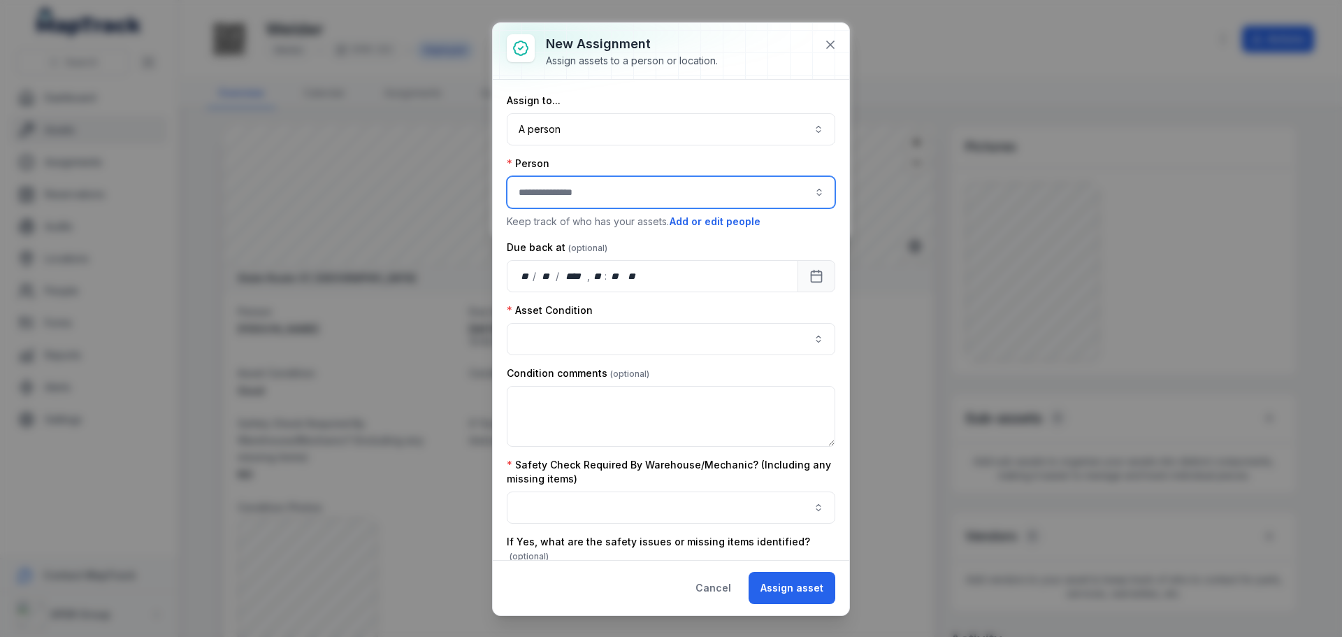
click at [565, 196] on input "assignment-add:person-label" at bounding box center [671, 192] width 329 height 32
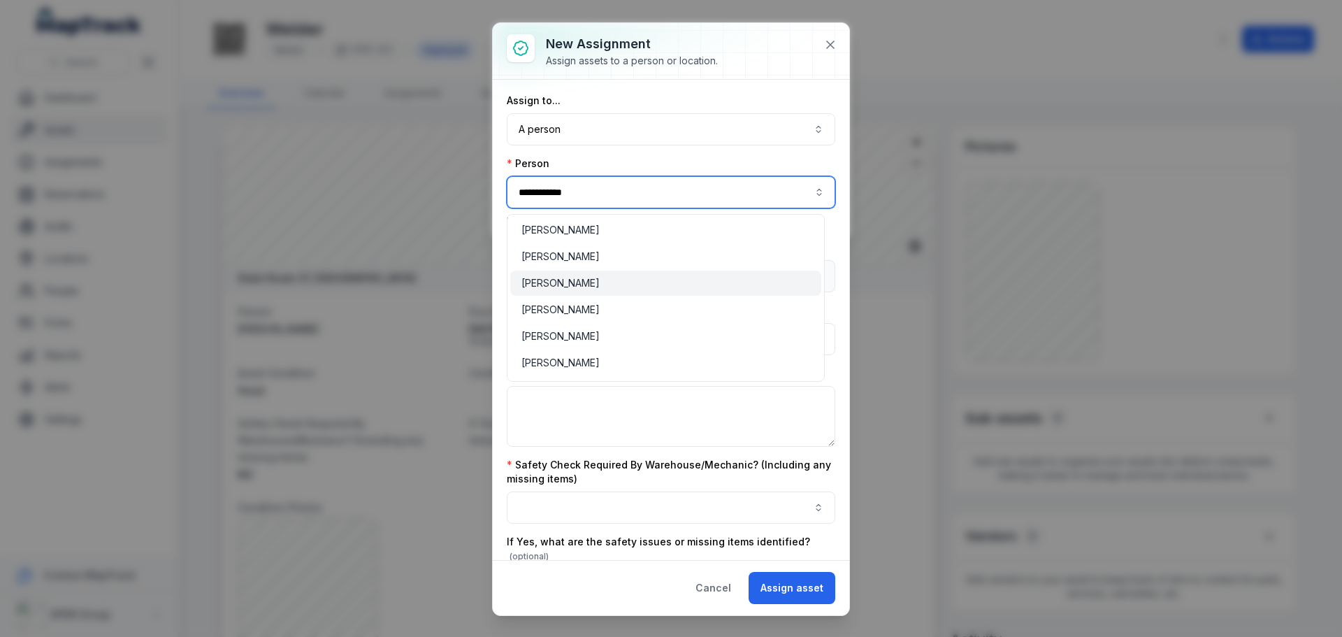
click at [547, 279] on span "[PERSON_NAME]" at bounding box center [561, 283] width 78 height 14
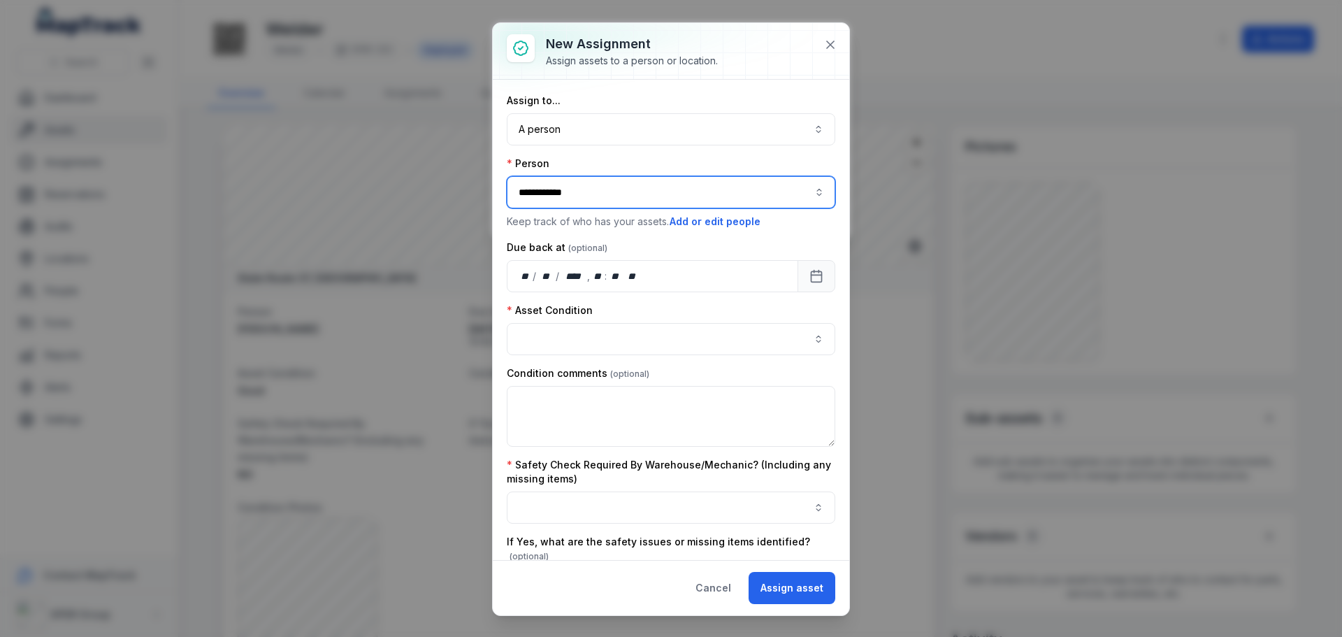
type input "**********"
click at [642, 331] on button "button" at bounding box center [671, 339] width 329 height 32
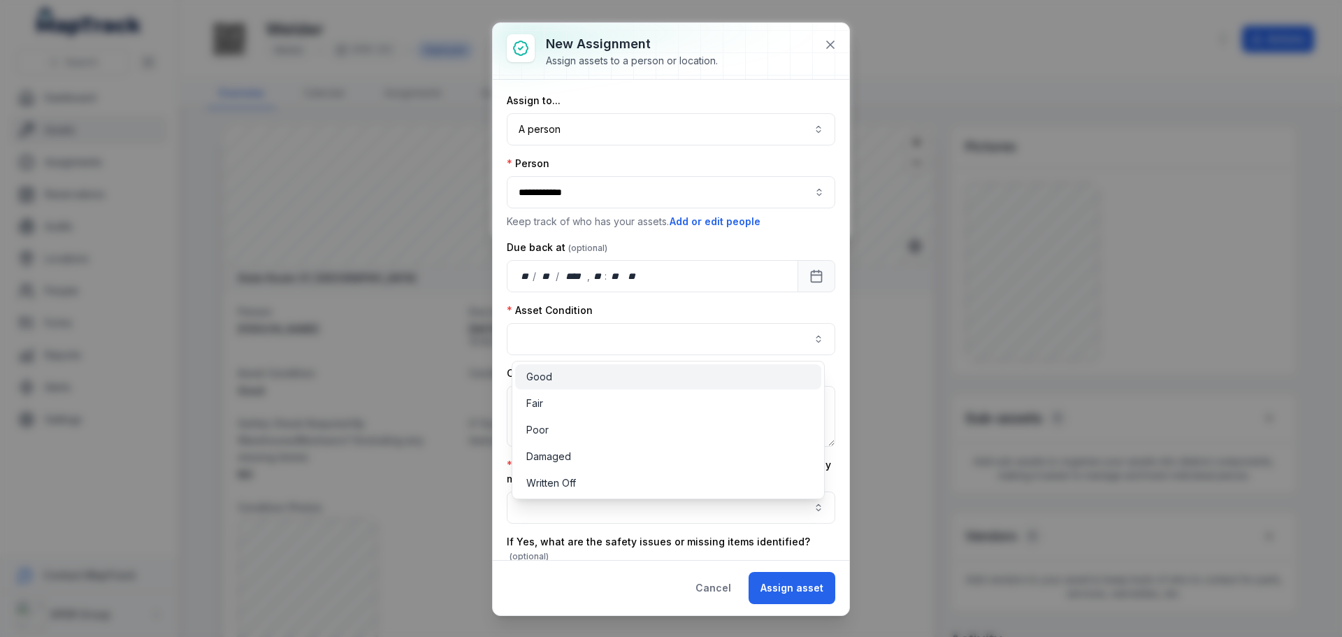
click at [586, 373] on div "Good" at bounding box center [668, 377] width 284 height 14
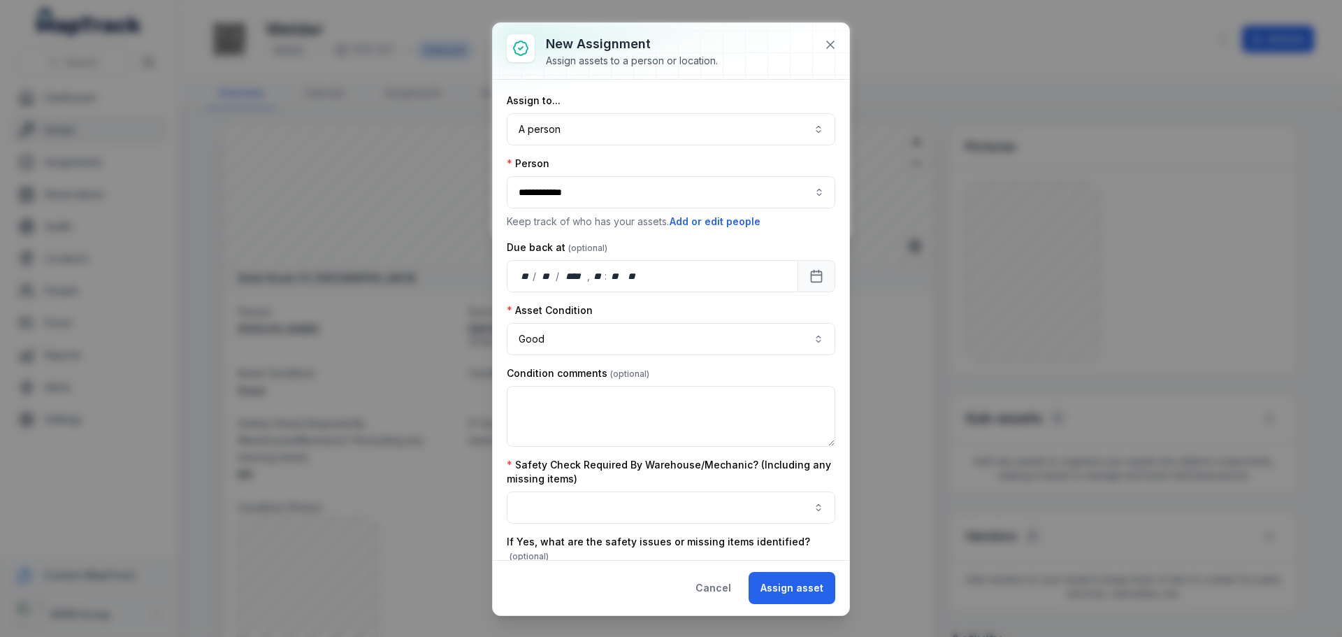
click at [682, 307] on div "Asset Condition" at bounding box center [671, 310] width 329 height 14
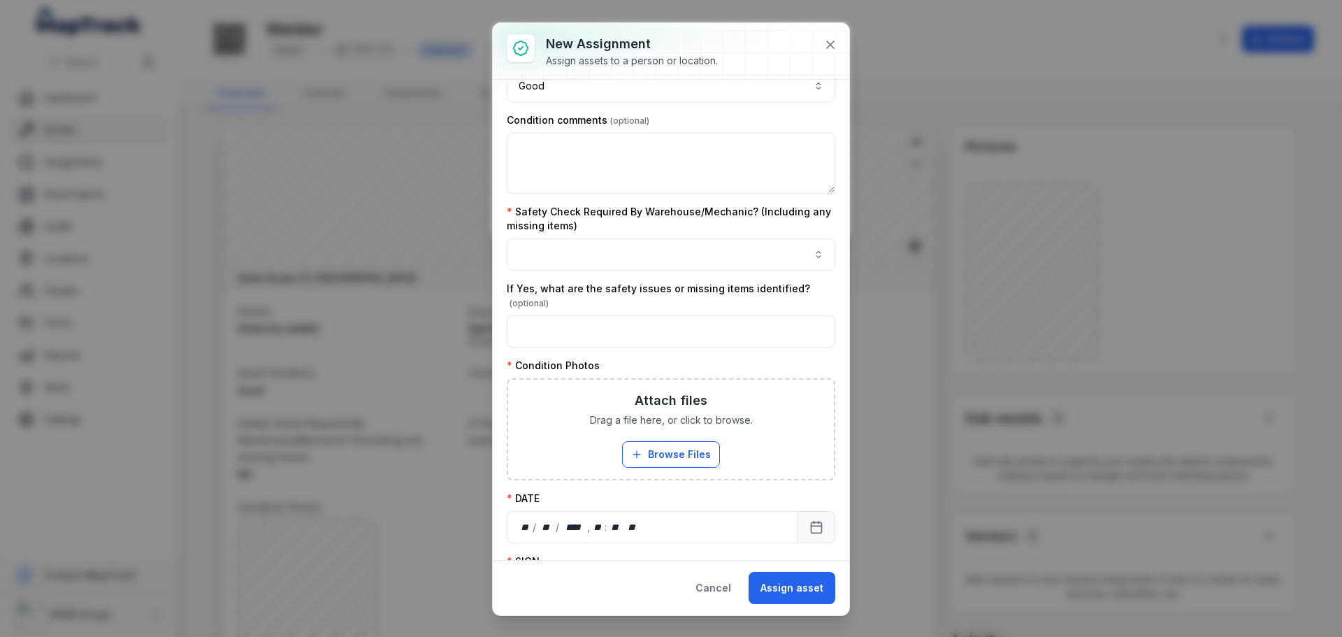
scroll to position [280, 0]
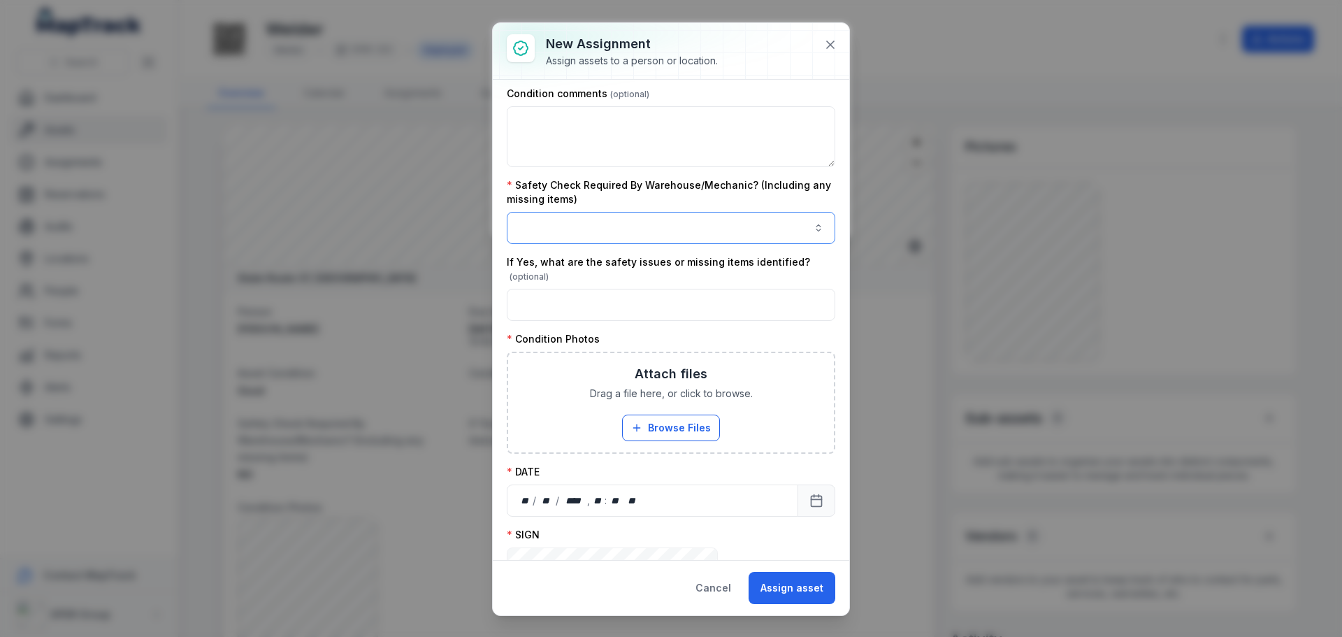
click at [613, 227] on button "button" at bounding box center [671, 228] width 329 height 32
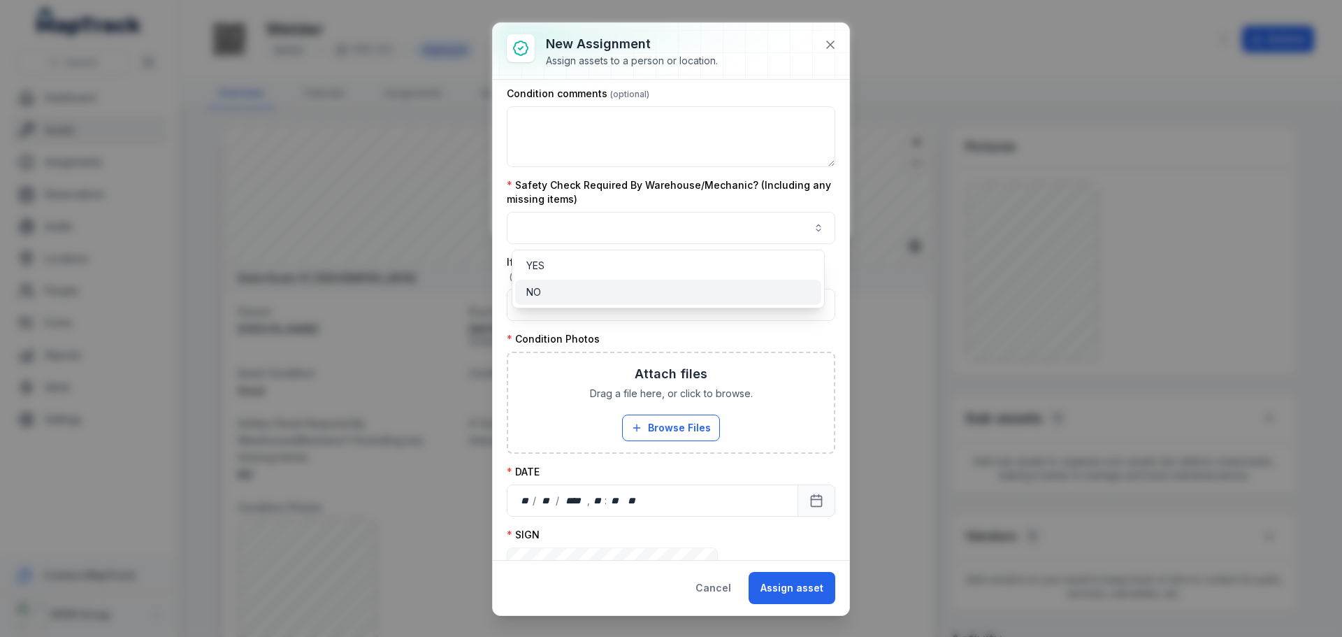
click at [557, 289] on div "NO" at bounding box center [668, 292] width 284 height 14
click at [794, 194] on div "Safety Check Required By Warehouse/Mechanic? (Including any missing items) NO **" at bounding box center [671, 211] width 329 height 66
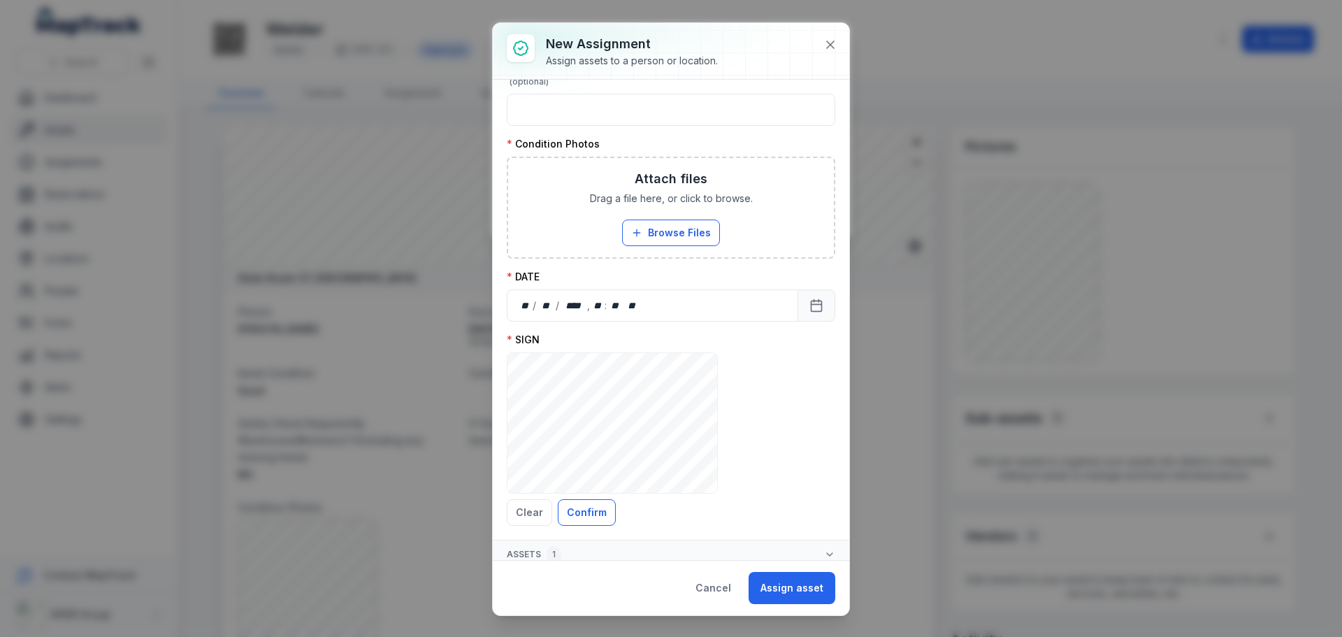
scroll to position [483, 0]
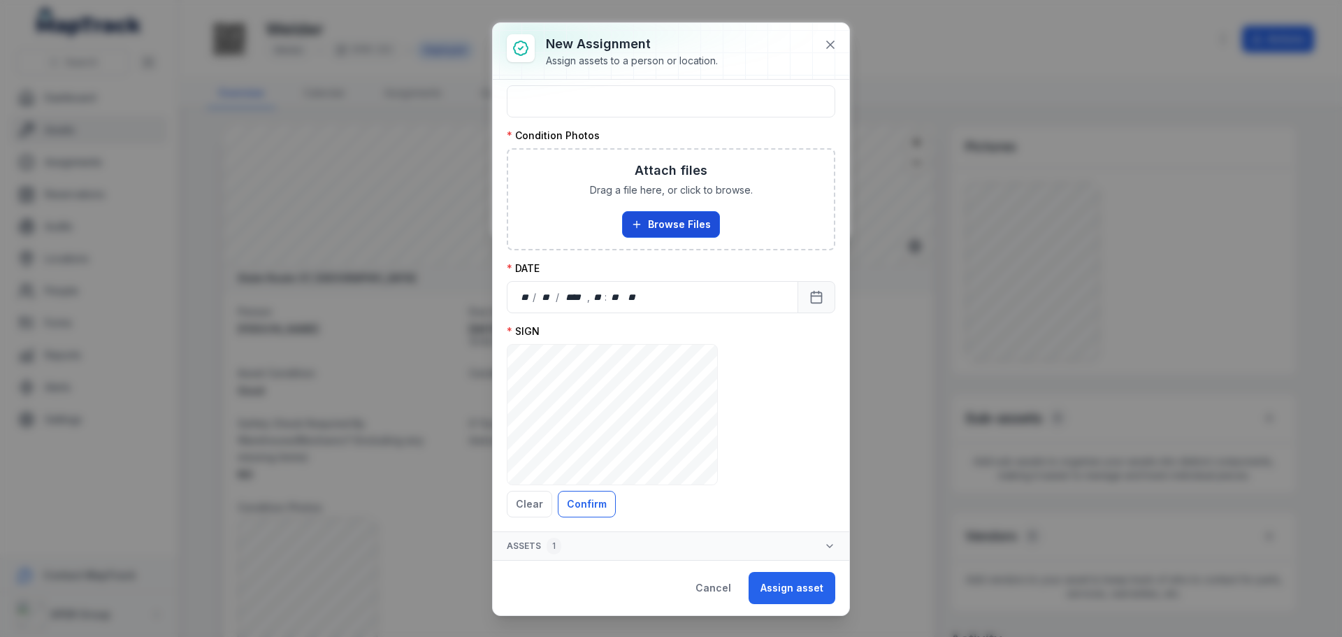
click at [680, 229] on button "Browse Files" at bounding box center [671, 224] width 98 height 27
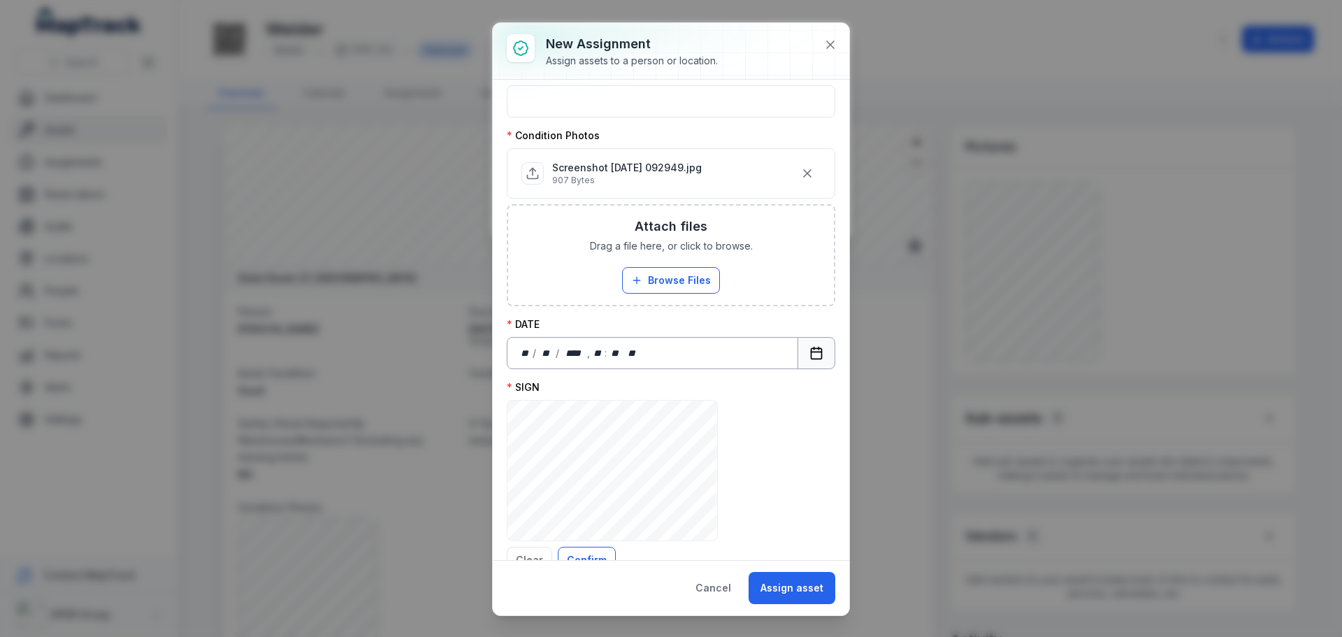
click at [798, 354] on button "Calendar" at bounding box center [817, 353] width 38 height 32
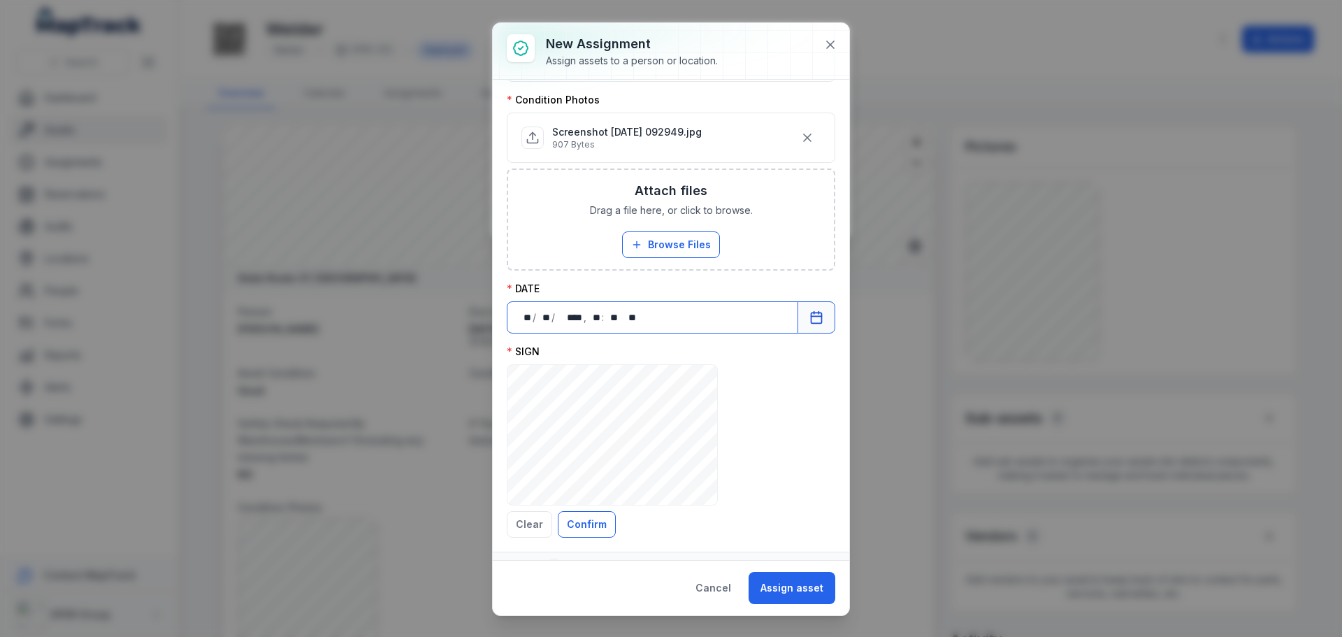
scroll to position [539, 0]
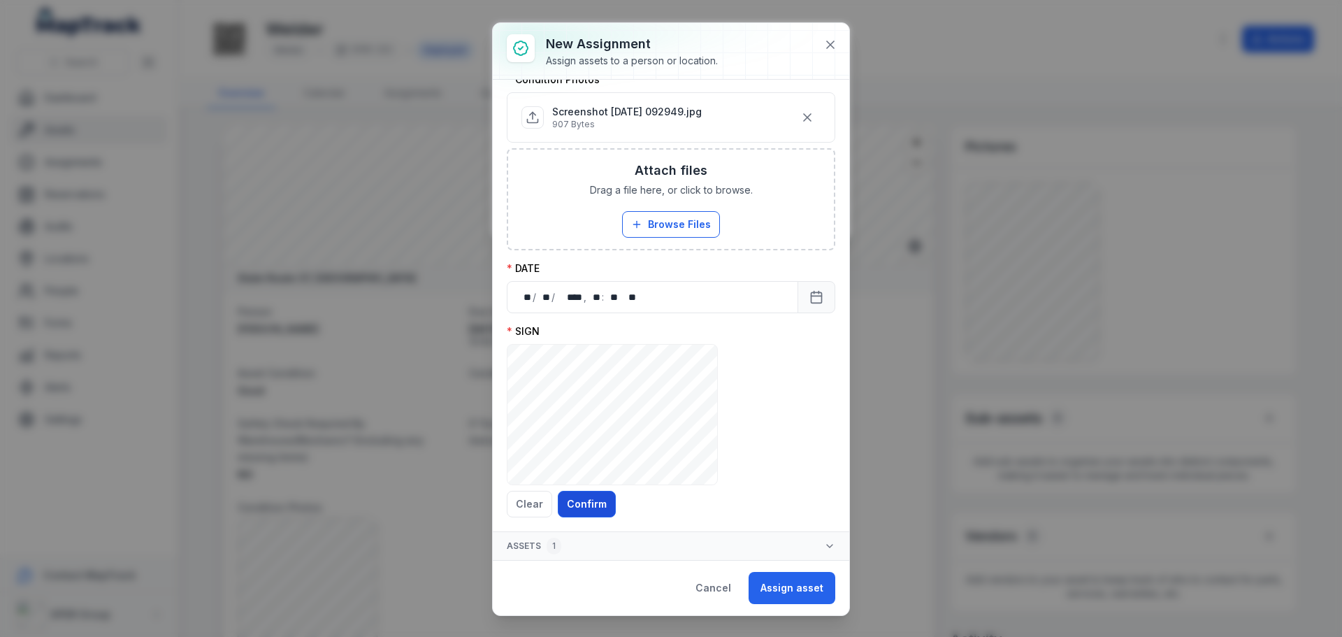
click at [600, 498] on button "Confirm" at bounding box center [587, 504] width 58 height 27
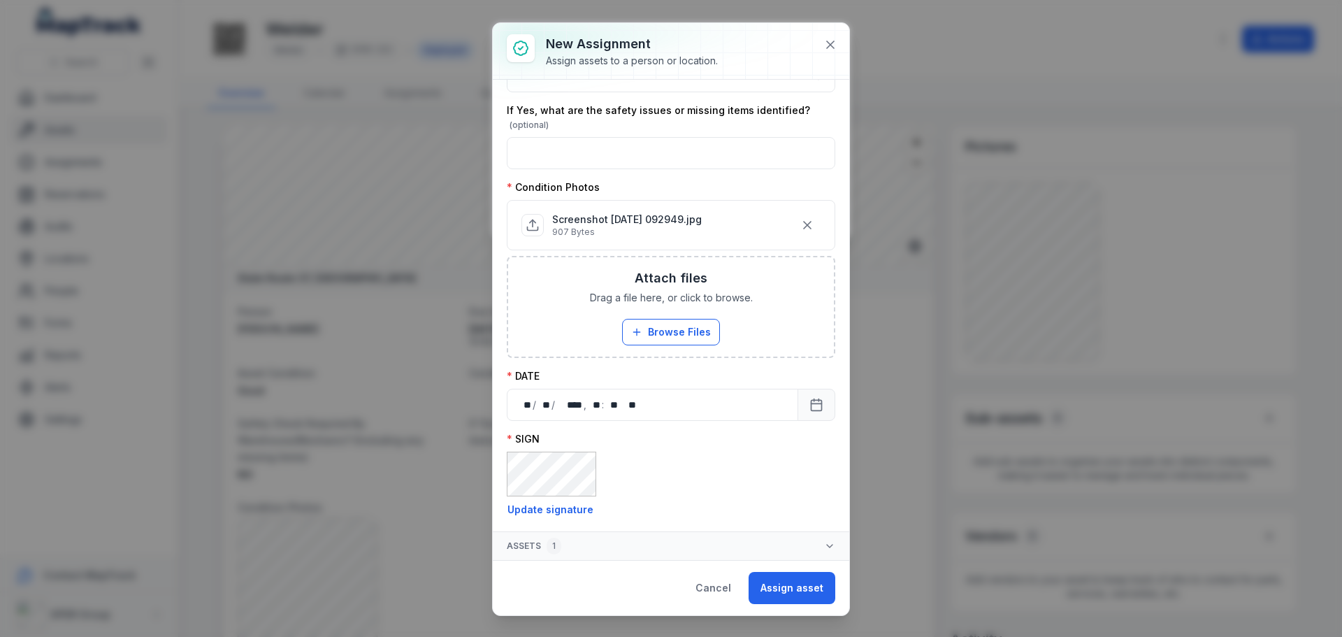
scroll to position [431, 0]
click at [785, 588] on button "Assign asset" at bounding box center [792, 588] width 87 height 32
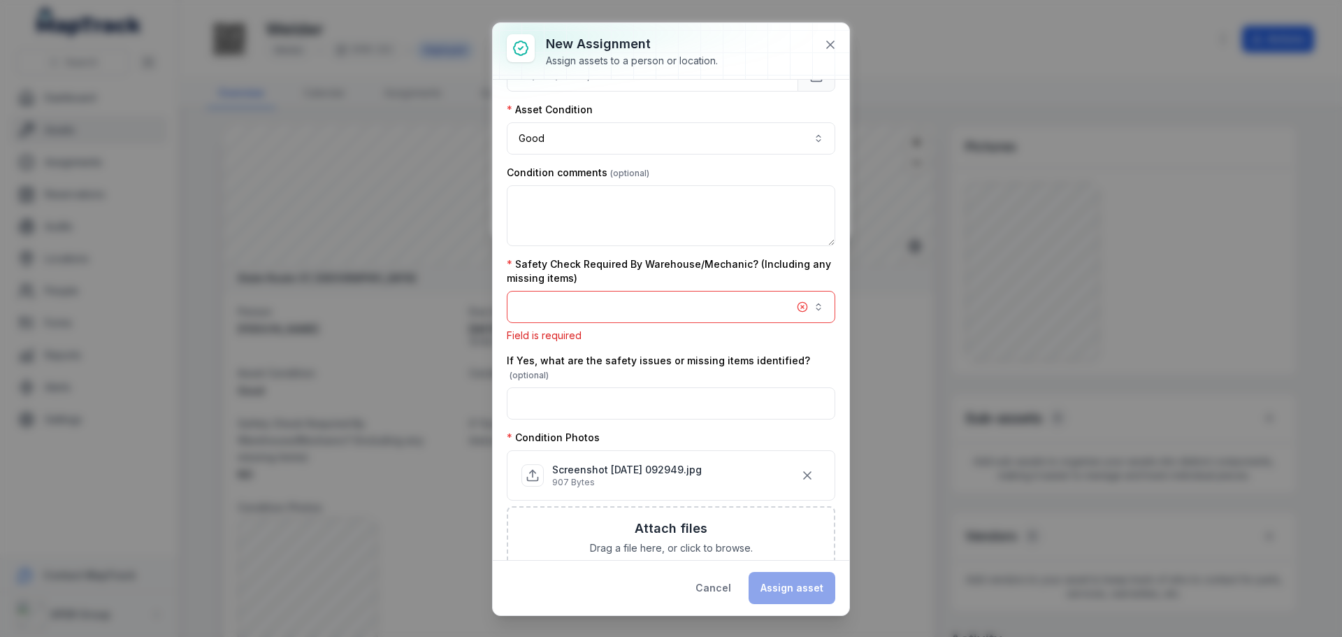
scroll to position [181, 0]
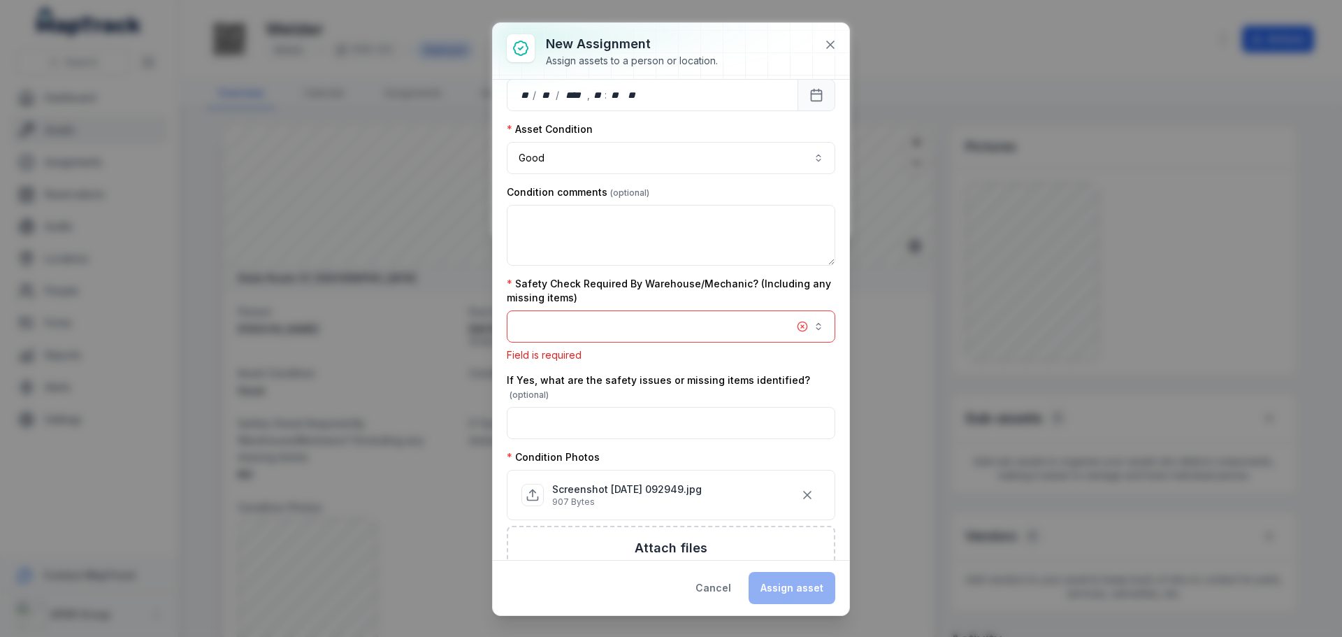
click at [794, 324] on button "button" at bounding box center [671, 326] width 329 height 32
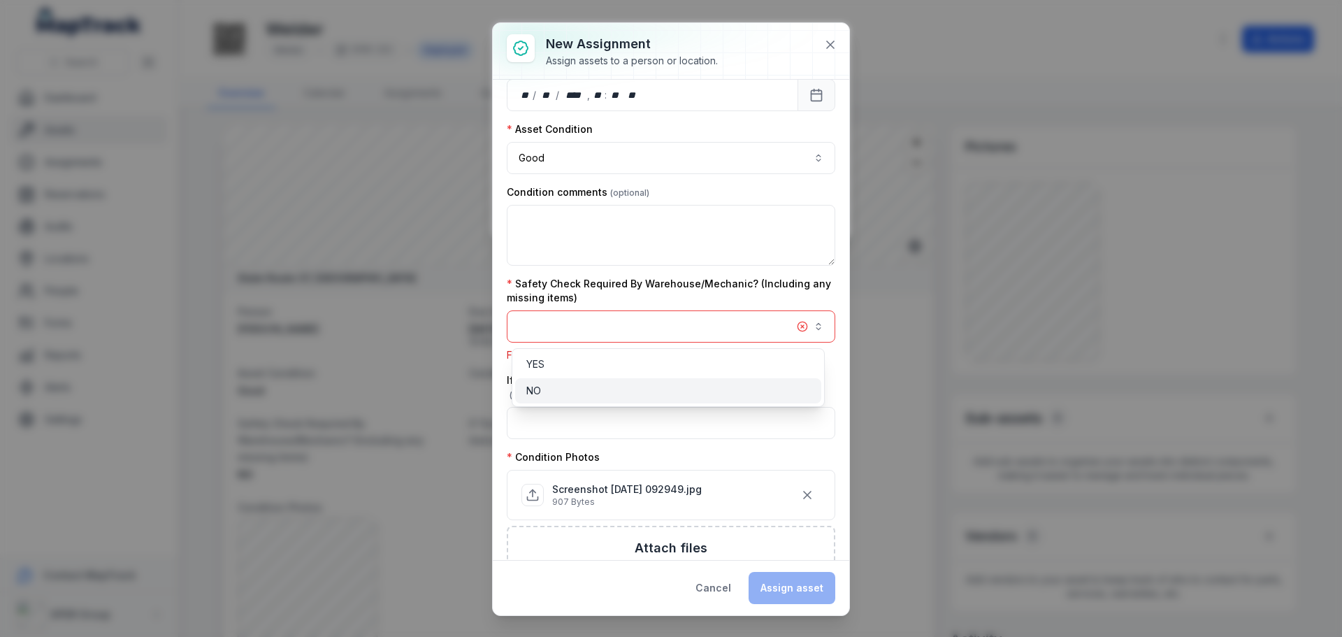
click at [573, 392] on div "NO" at bounding box center [668, 391] width 284 height 14
click at [826, 40] on div "**********" at bounding box center [671, 319] width 357 height 592
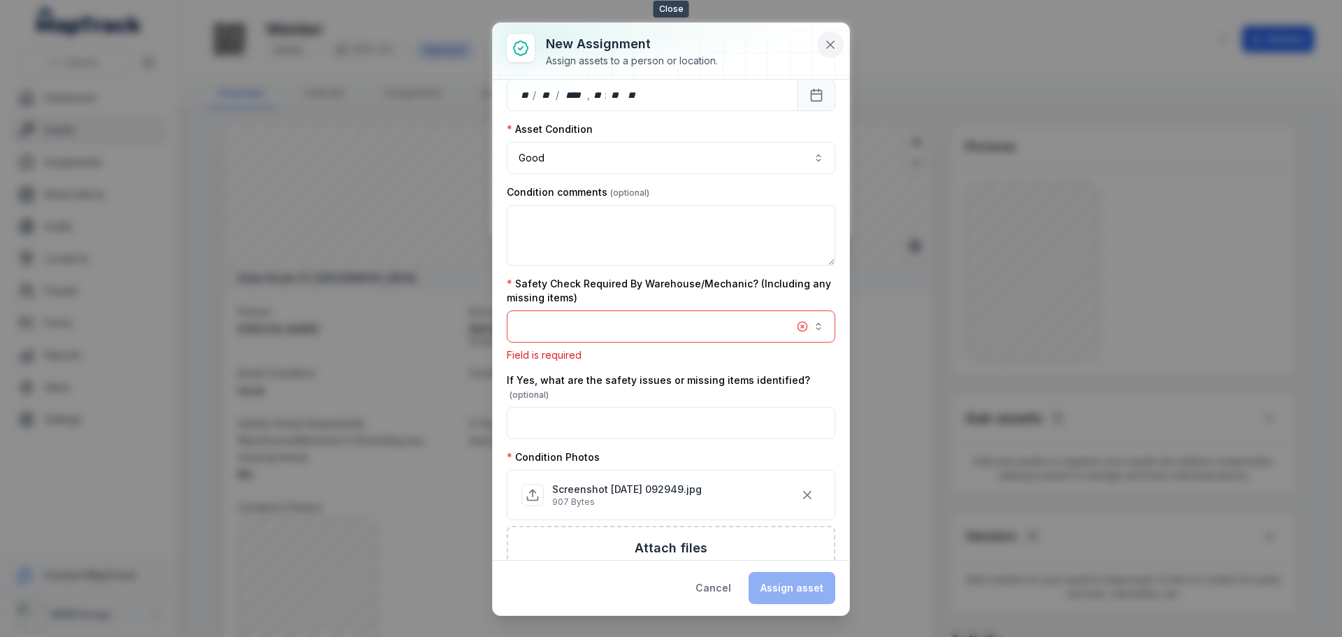
click at [824, 48] on icon at bounding box center [831, 45] width 14 height 14
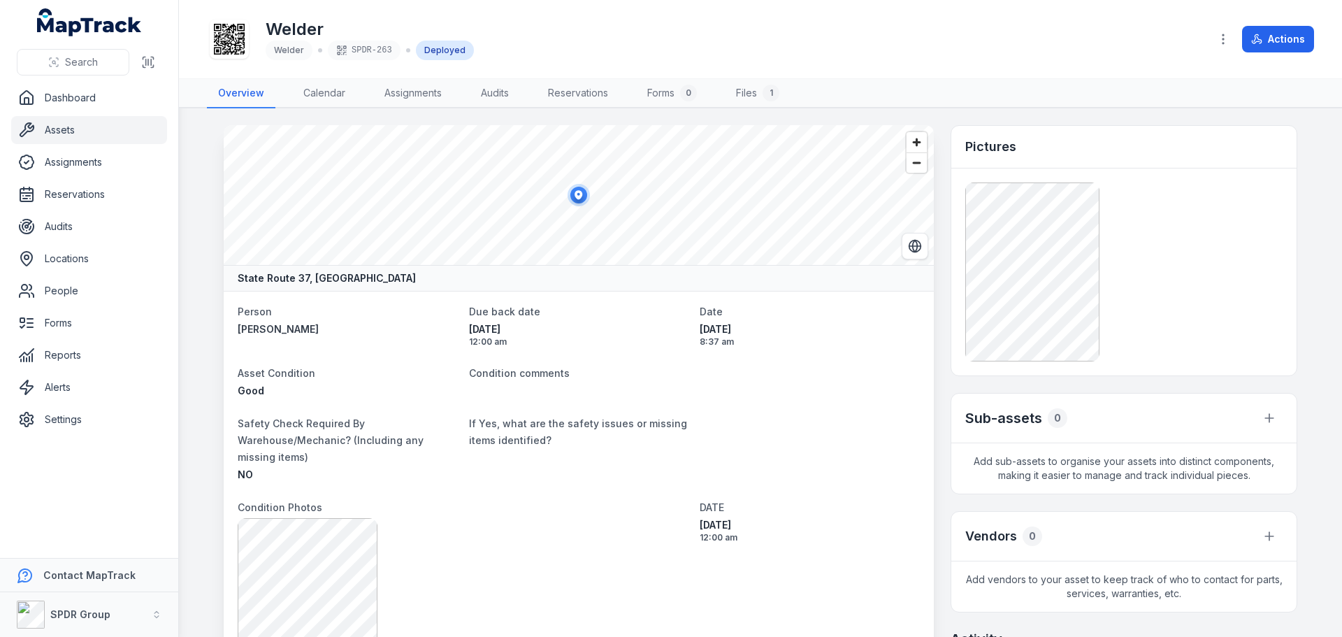
click at [60, 131] on link "Assets" at bounding box center [89, 130] width 156 height 28
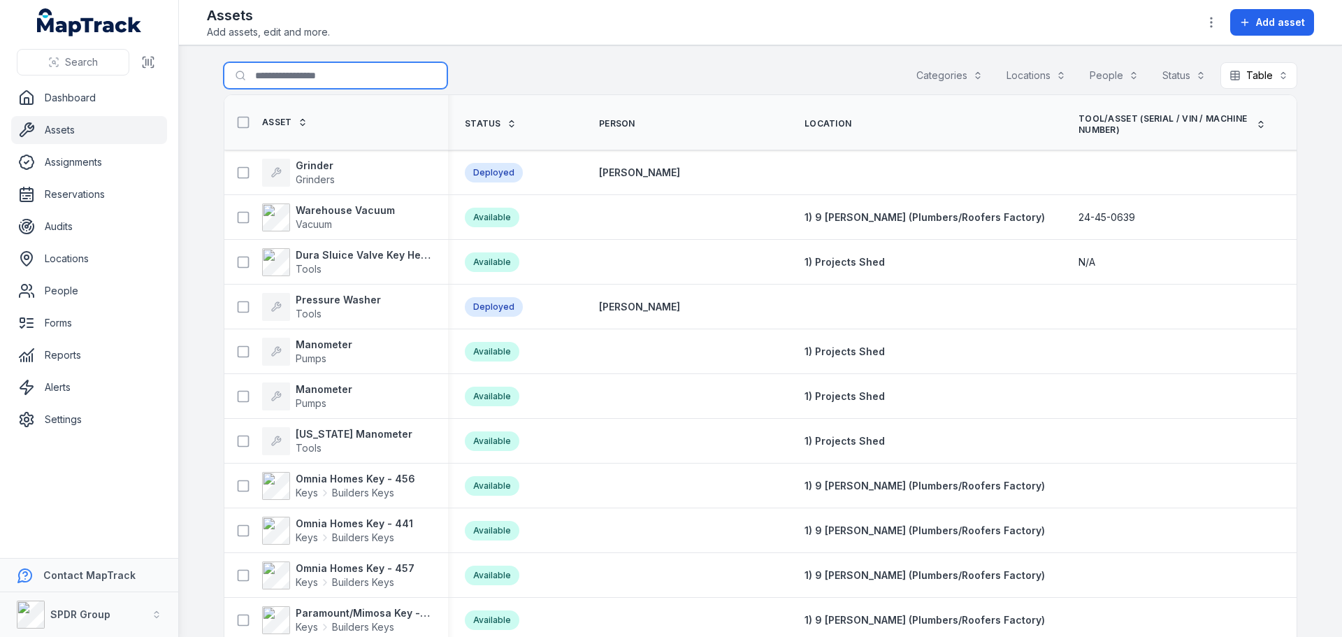
click at [279, 75] on input "Search for assets" at bounding box center [336, 75] width 224 height 27
type input "***"
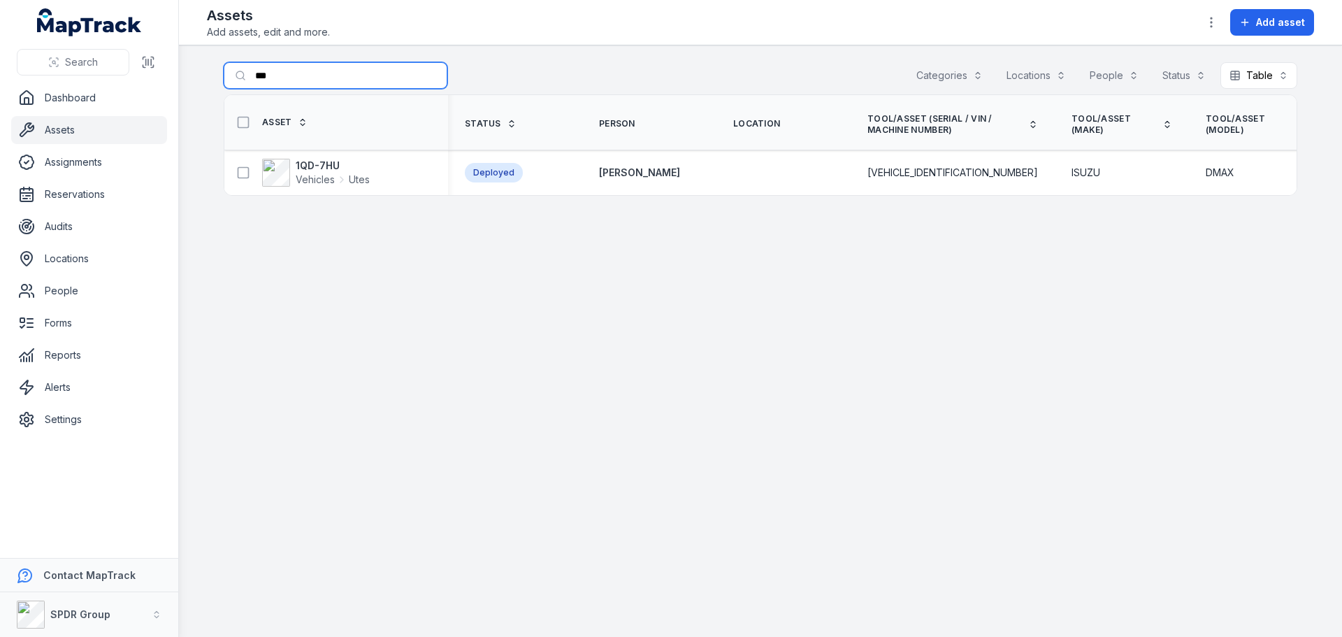
drag, startPoint x: 303, startPoint y: 237, endPoint x: 301, endPoint y: 77, distance: 160.1
click at [301, 77] on input "***" at bounding box center [336, 75] width 224 height 27
drag, startPoint x: 301, startPoint y: 77, endPoint x: 143, endPoint y: 103, distance: 160.2
click at [153, 103] on div "Search Dashboard Assets Assignments Reservations Audits Locations People Forms …" at bounding box center [671, 318] width 1342 height 637
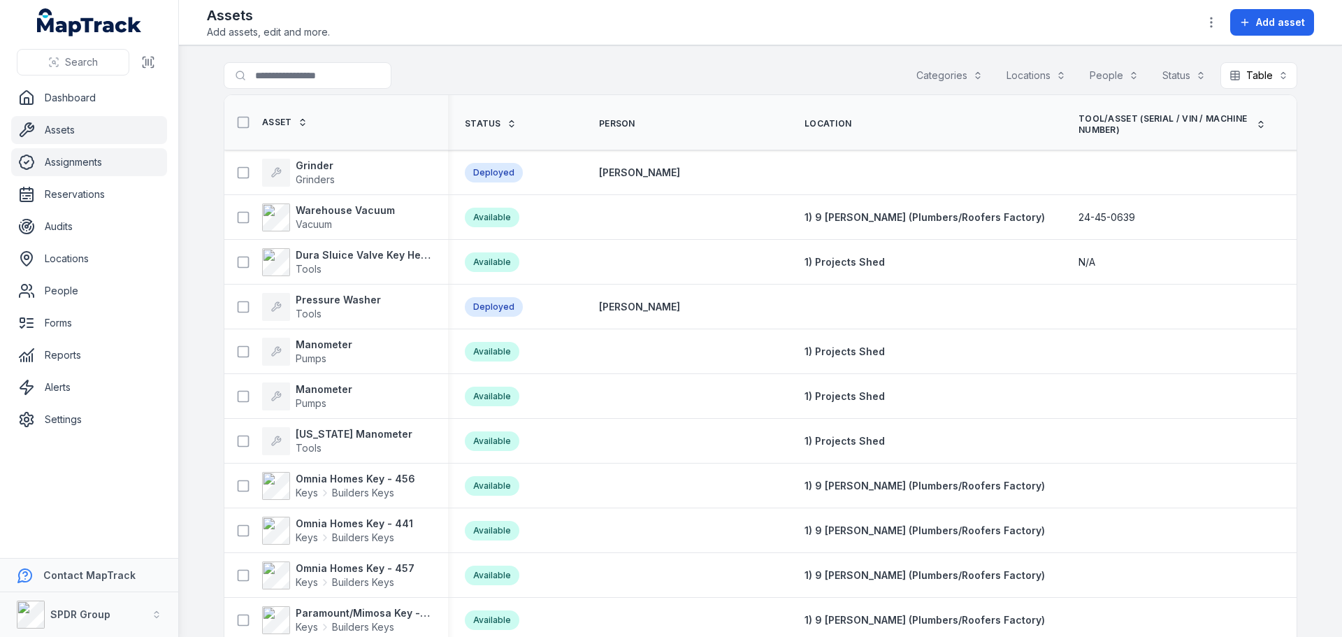
click at [82, 166] on link "Assignments" at bounding box center [89, 162] width 156 height 28
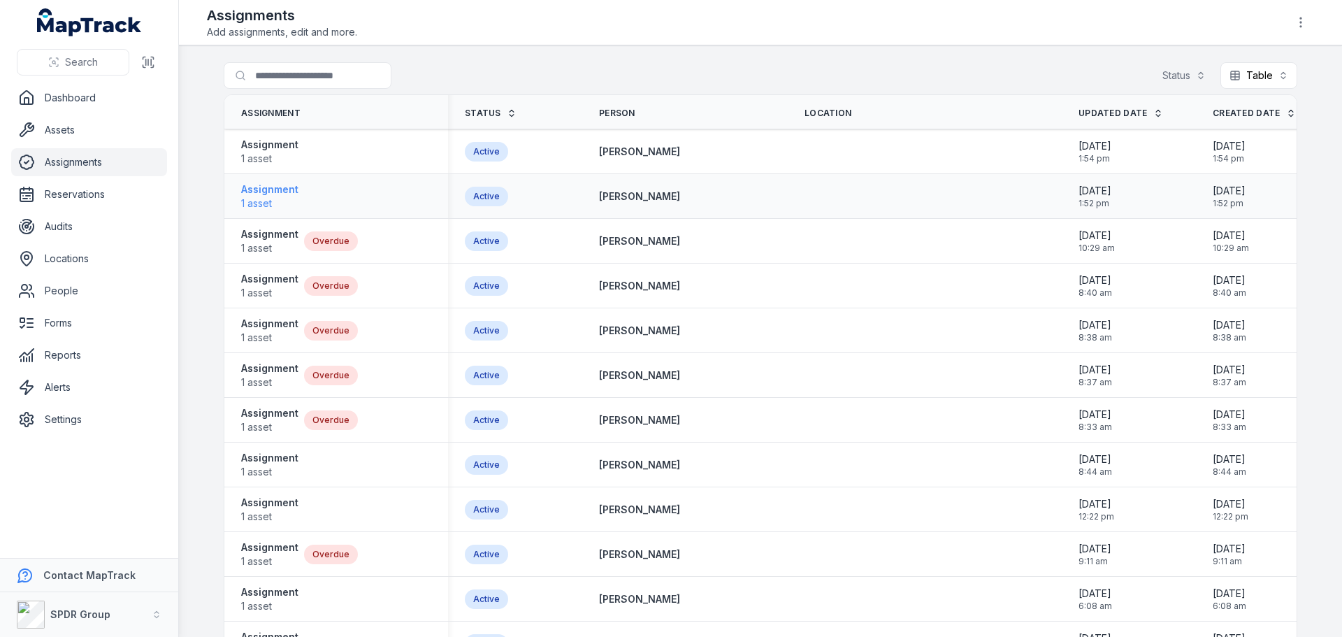
click at [254, 193] on strong "Assignment" at bounding box center [269, 189] width 57 height 14
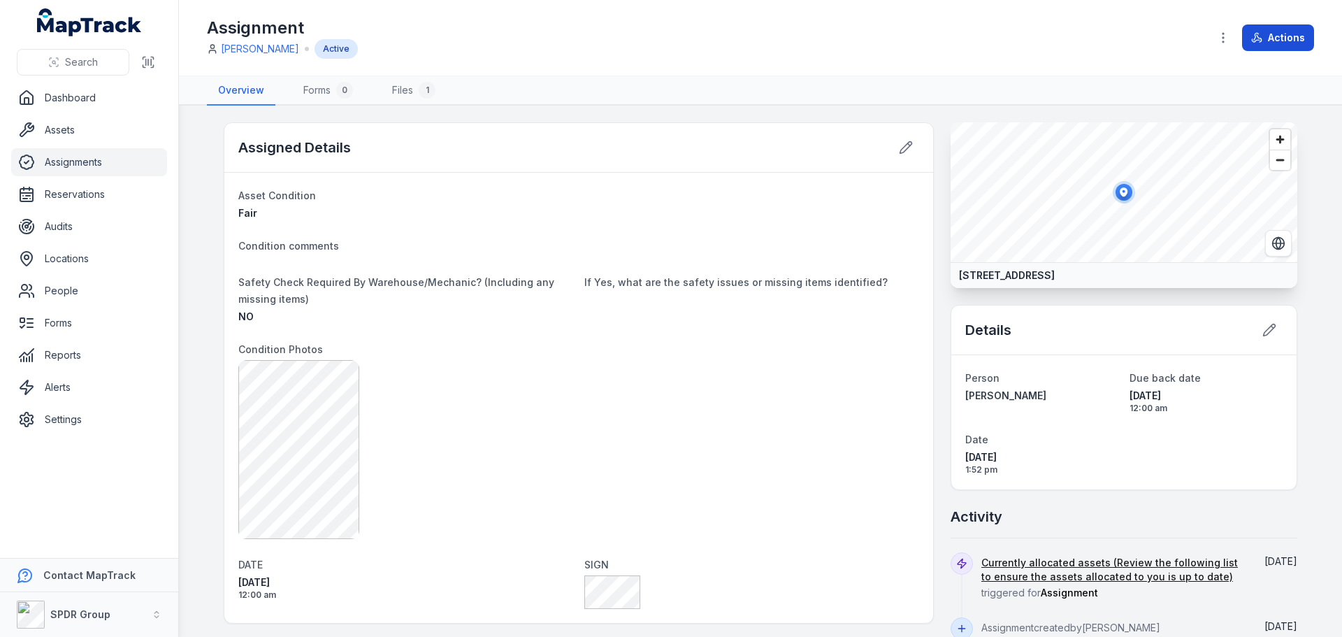
click at [1293, 34] on button "Actions" at bounding box center [1278, 37] width 72 height 27
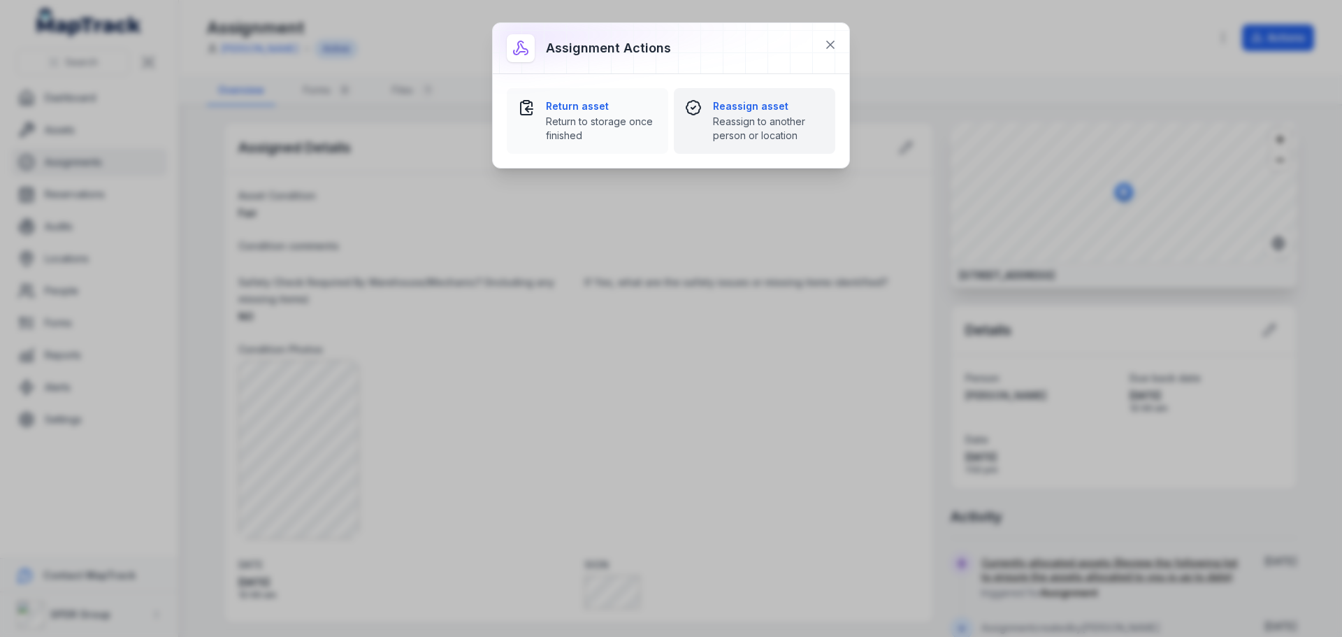
click at [738, 106] on strong "Reassign asset" at bounding box center [768, 106] width 111 height 14
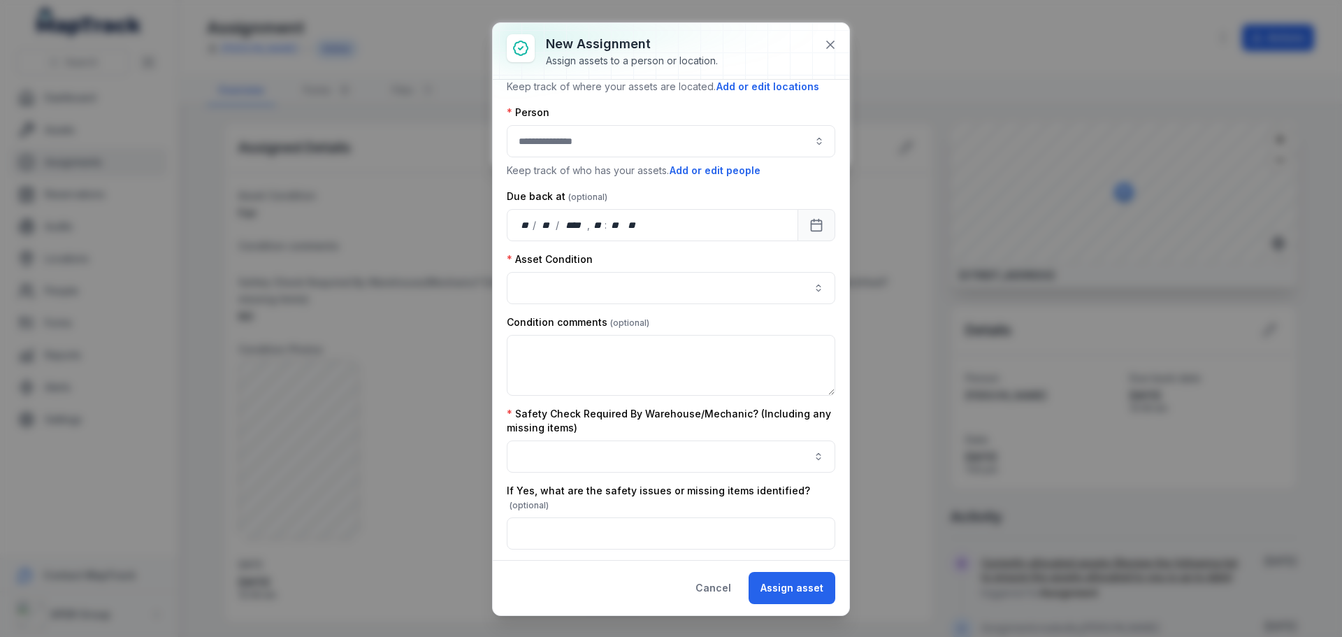
scroll to position [140, 0]
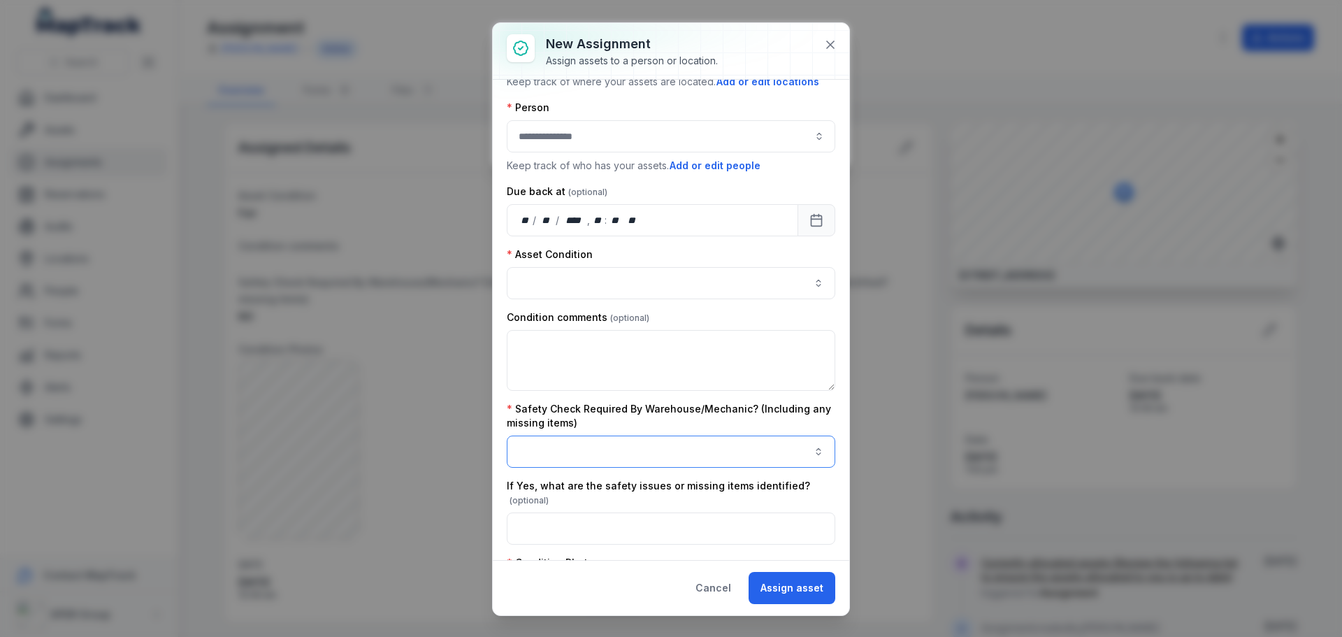
click at [810, 448] on button "button" at bounding box center [671, 452] width 329 height 32
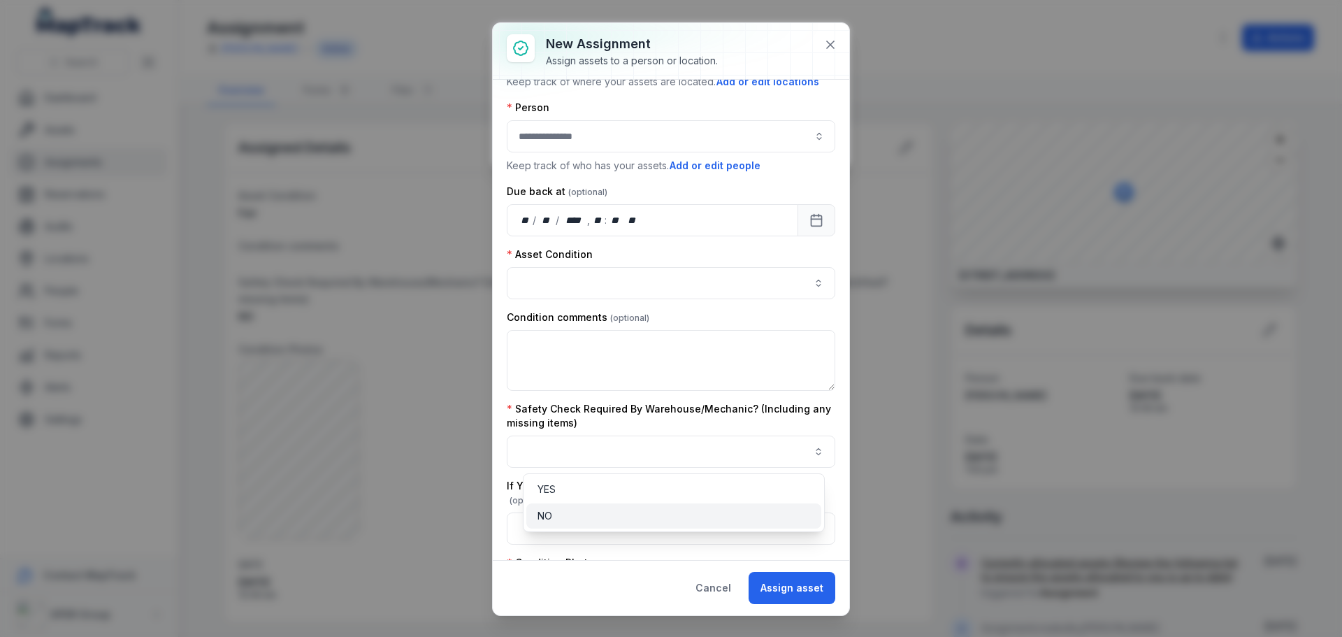
click at [711, 514] on div "NO" at bounding box center [674, 516] width 273 height 14
click at [819, 315] on div "Assign to... Both a person and location **** Location Keep track of where your …" at bounding box center [671, 449] width 329 height 991
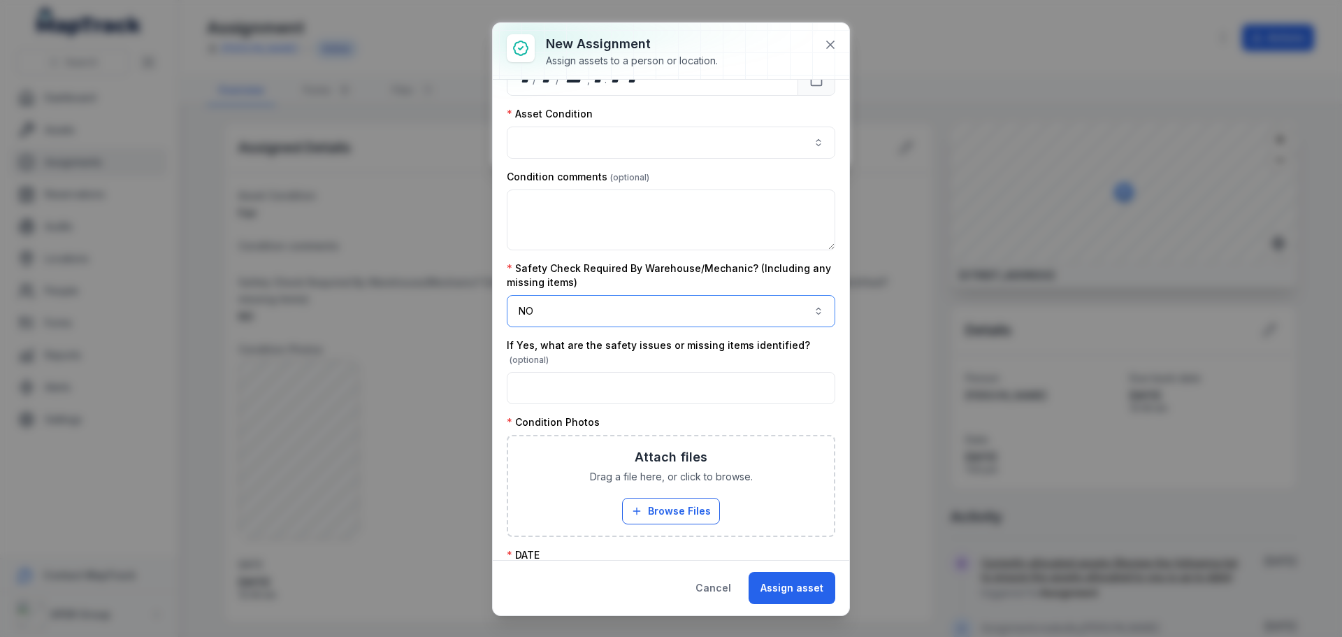
scroll to position [350, 0]
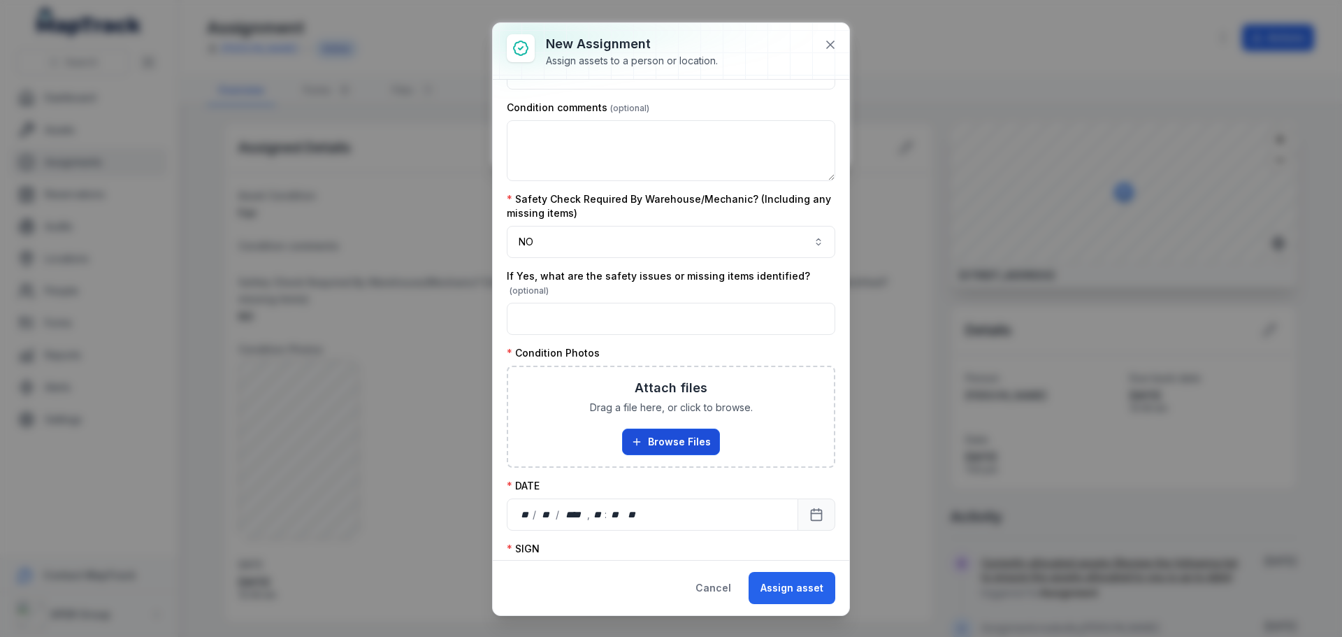
click at [680, 433] on button "Browse Files" at bounding box center [671, 442] width 98 height 27
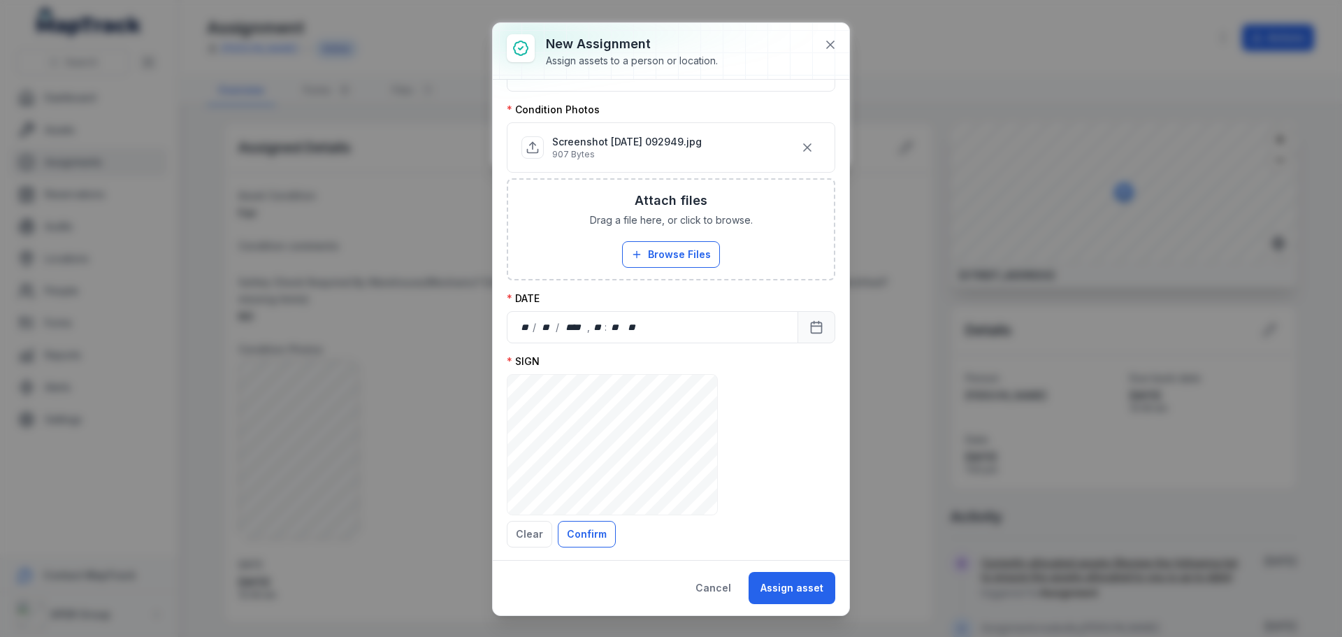
scroll to position [623, 0]
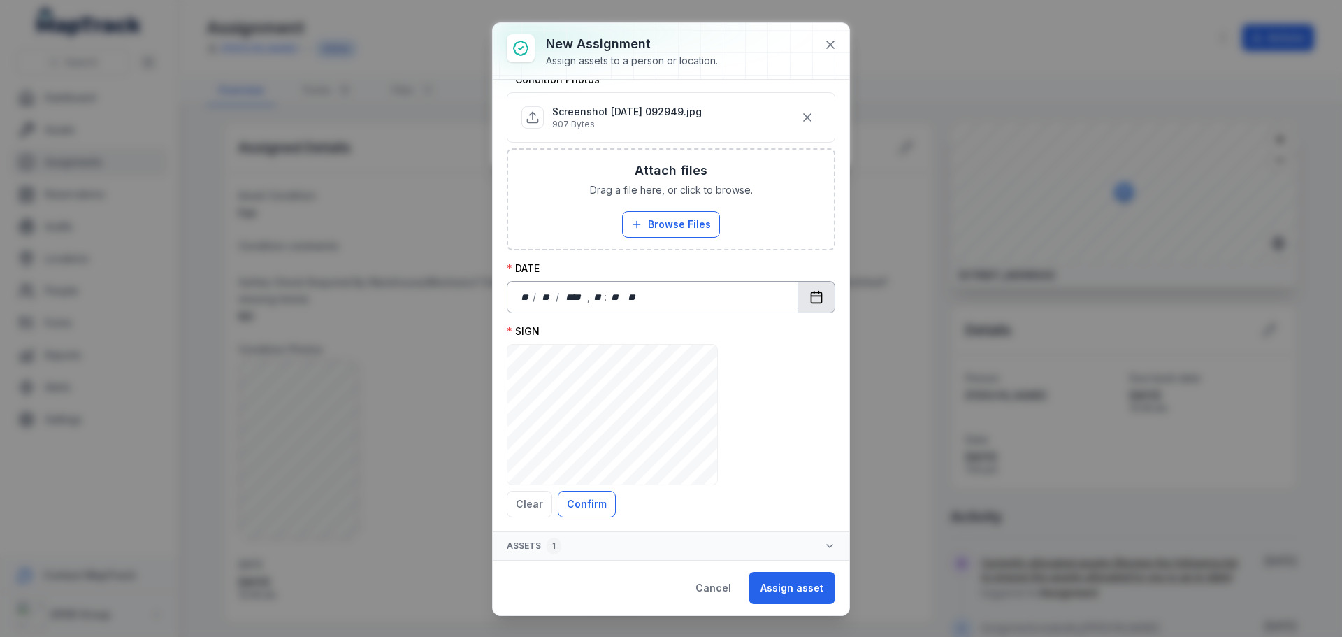
click at [821, 298] on button "Calendar" at bounding box center [817, 297] width 38 height 32
click at [590, 503] on button "Confirm" at bounding box center [587, 504] width 58 height 27
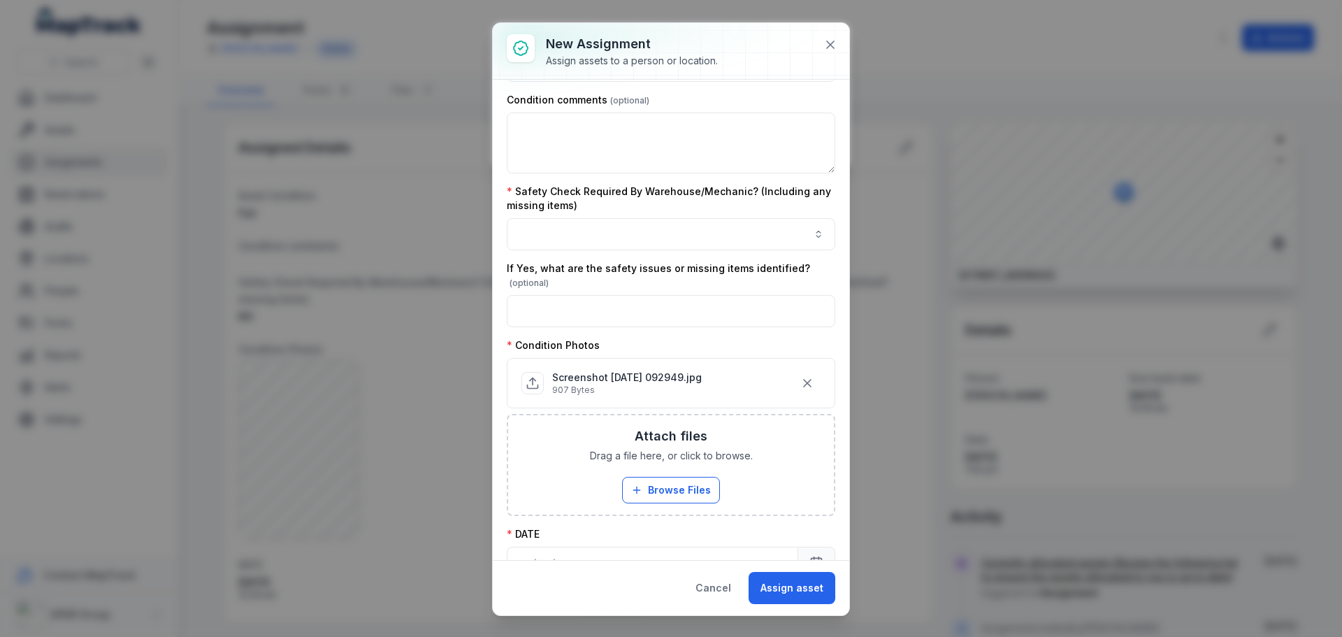
scroll to position [306, 0]
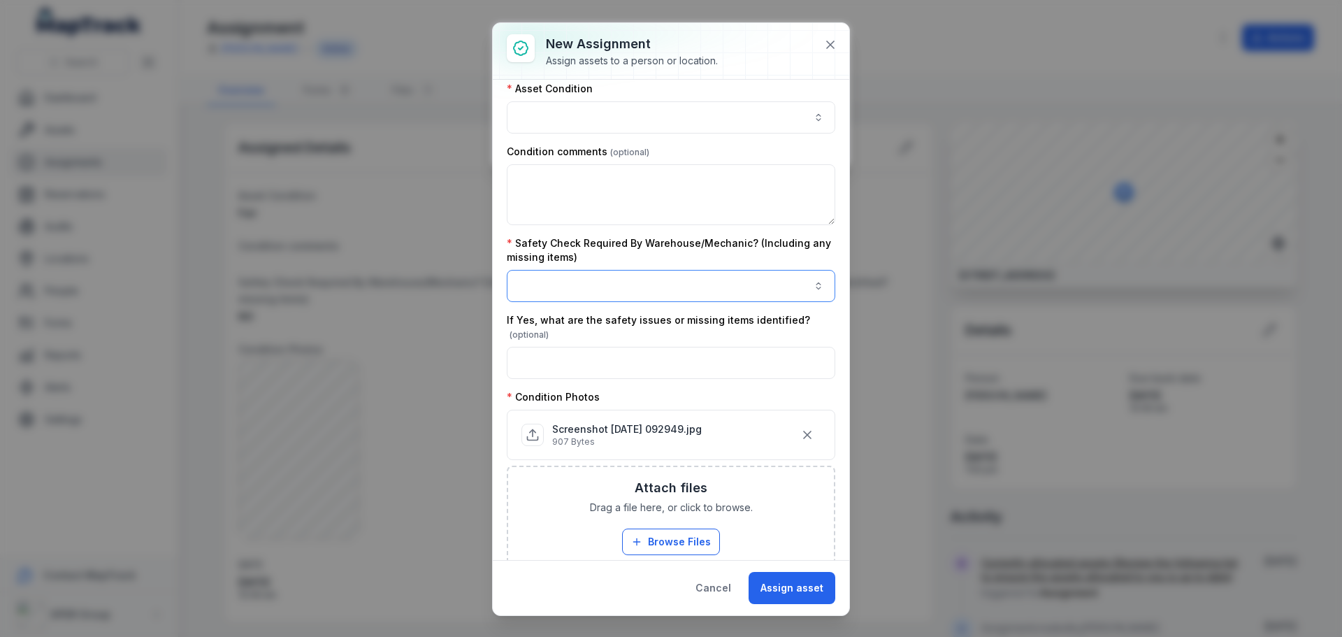
click at [804, 292] on button "button" at bounding box center [671, 286] width 329 height 32
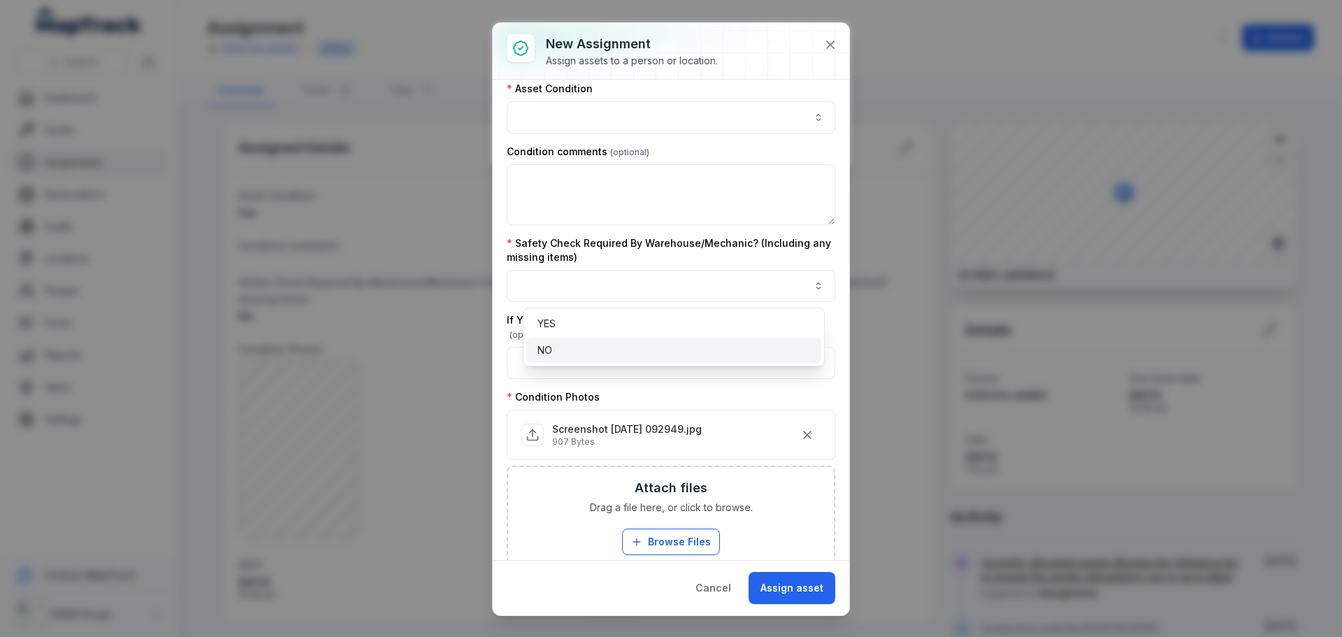
click at [709, 345] on div "NO" at bounding box center [674, 350] width 273 height 14
click at [756, 210] on div "**********" at bounding box center [671, 257] width 329 height 939
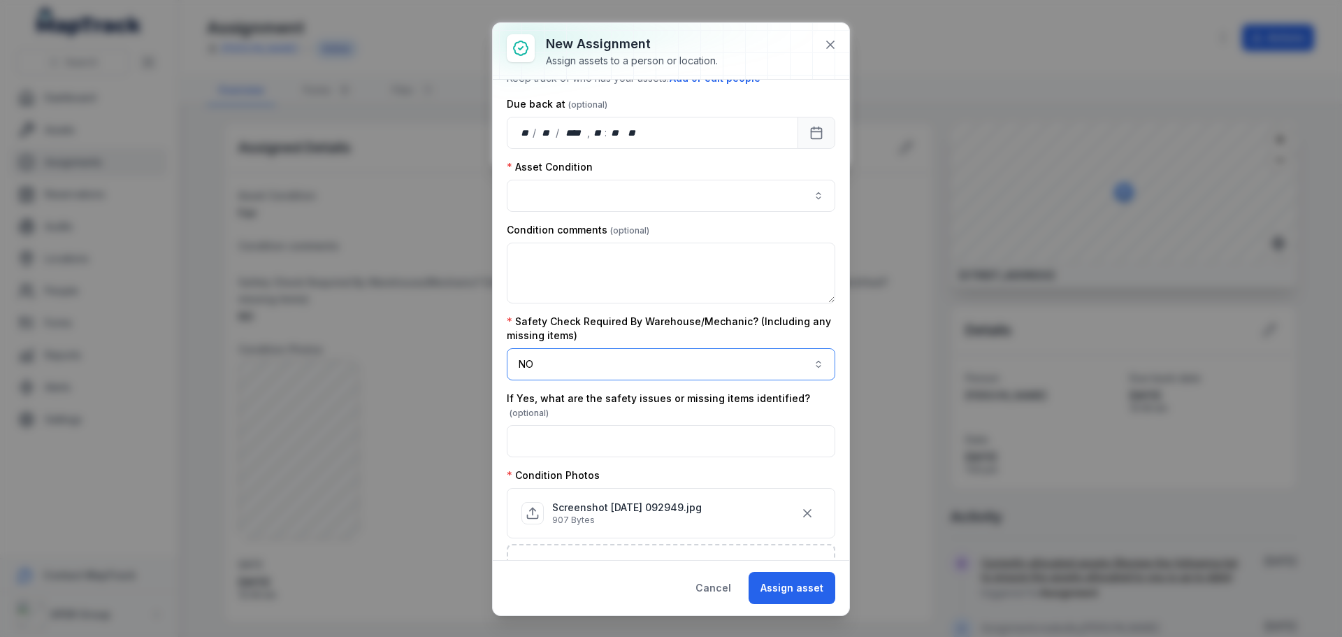
scroll to position [96, 0]
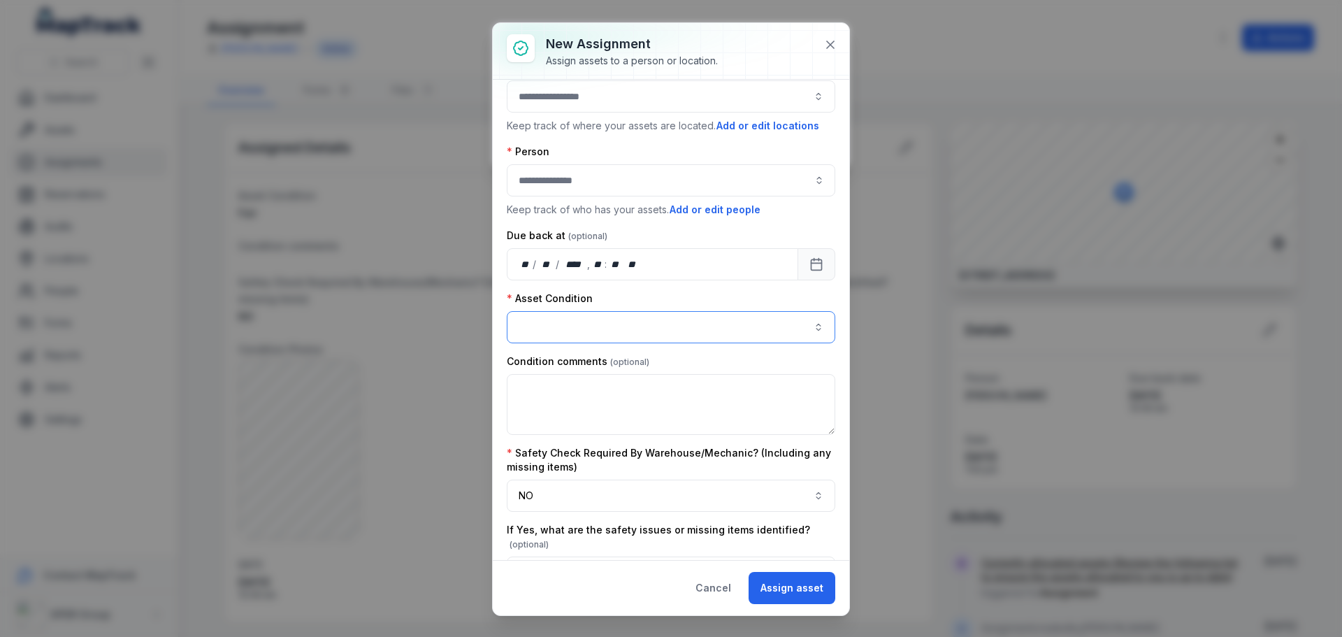
click at [622, 328] on button "button" at bounding box center [671, 327] width 329 height 32
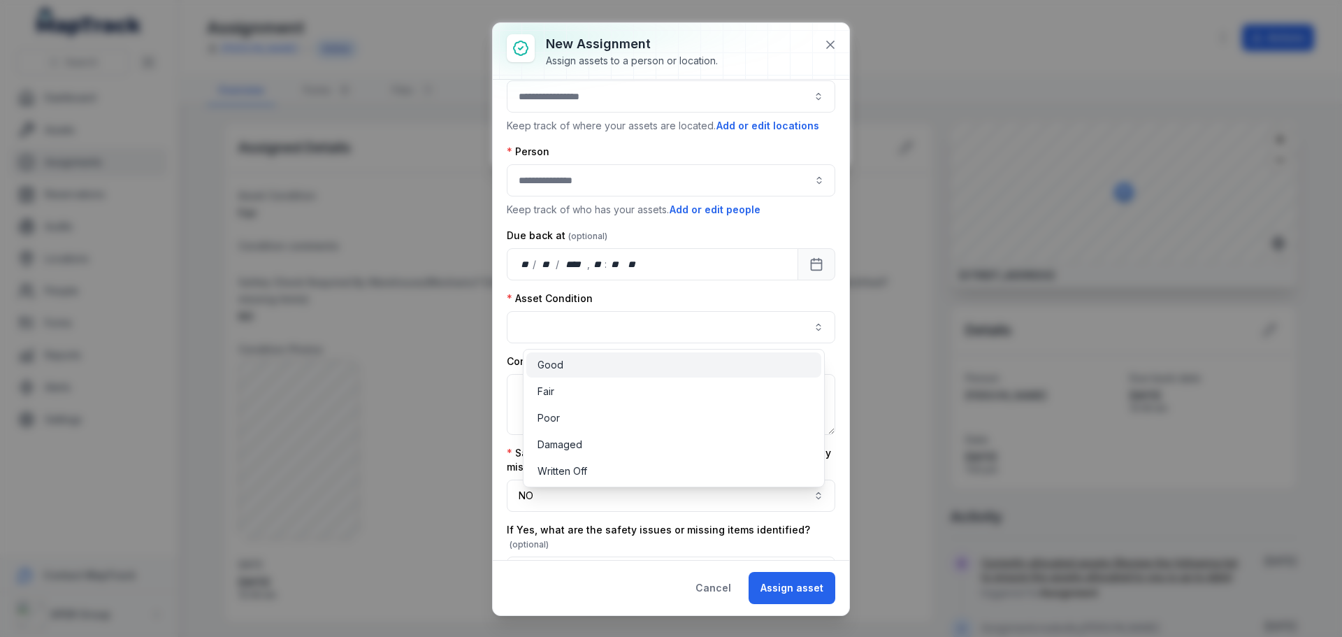
click at [586, 360] on div "Good" at bounding box center [674, 365] width 273 height 14
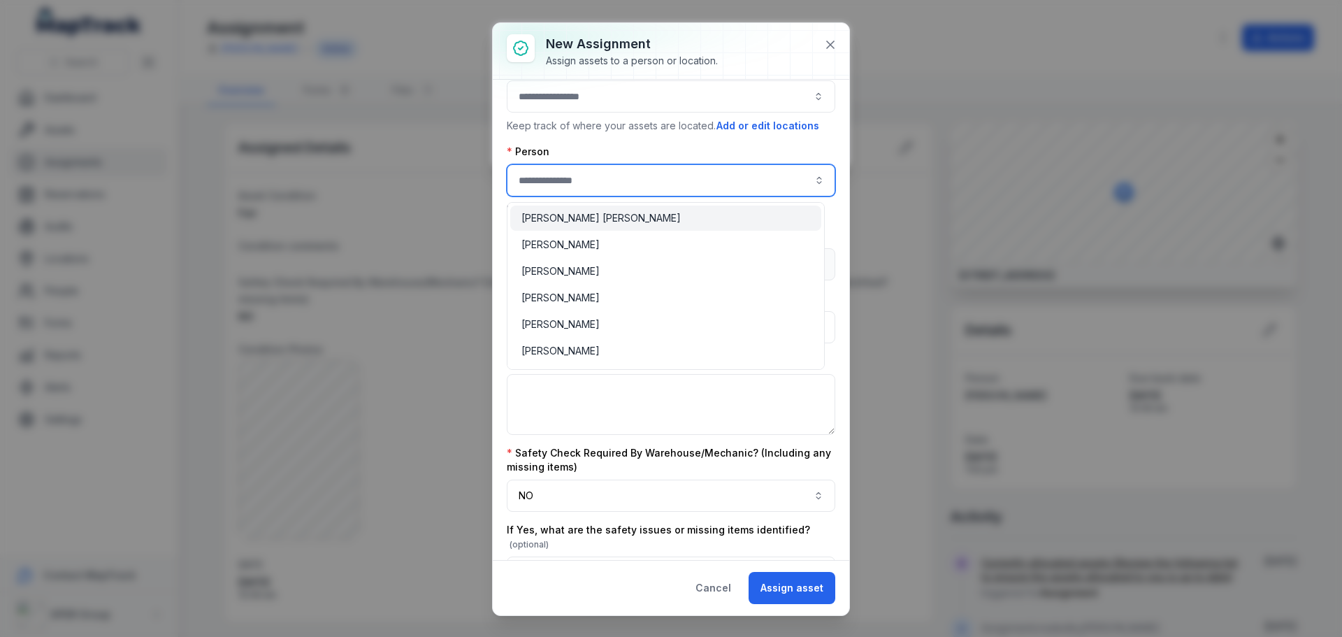
click at [591, 180] on input "assignment-add:person-label" at bounding box center [671, 180] width 329 height 32
click at [577, 218] on span "[PERSON_NAME]" at bounding box center [561, 218] width 78 height 14
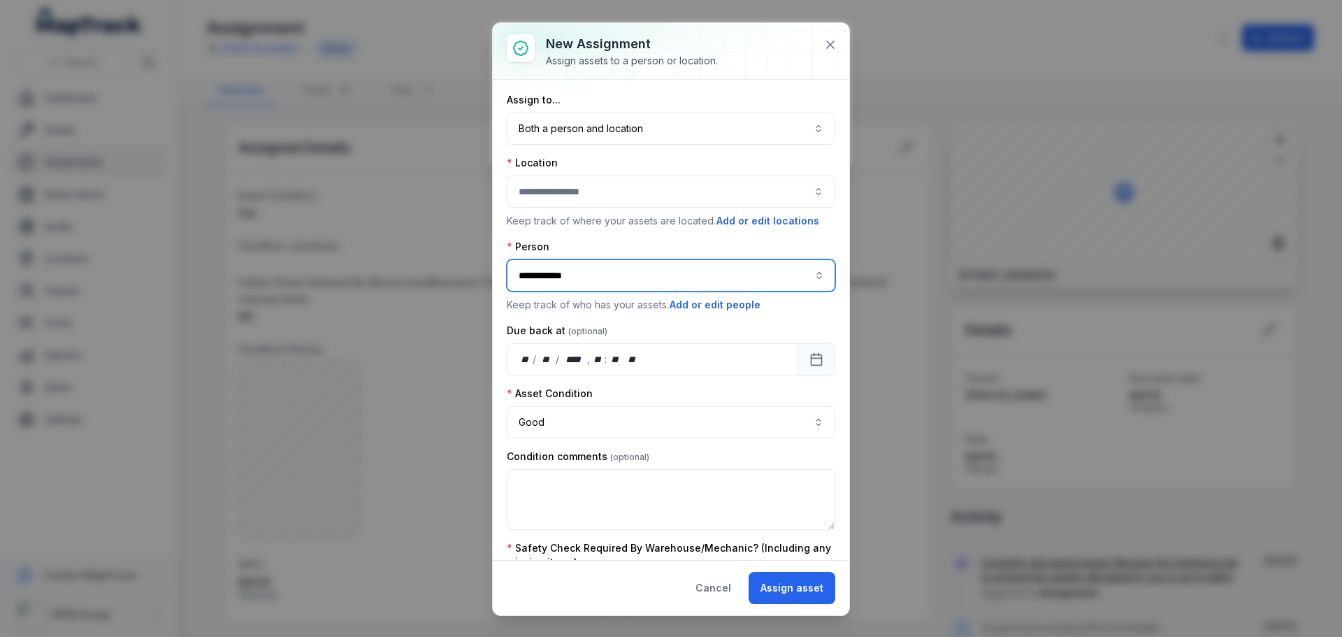
scroll to position [0, 0]
type input "**********"
click at [609, 129] on button "Both a person and location ****" at bounding box center [671, 129] width 329 height 32
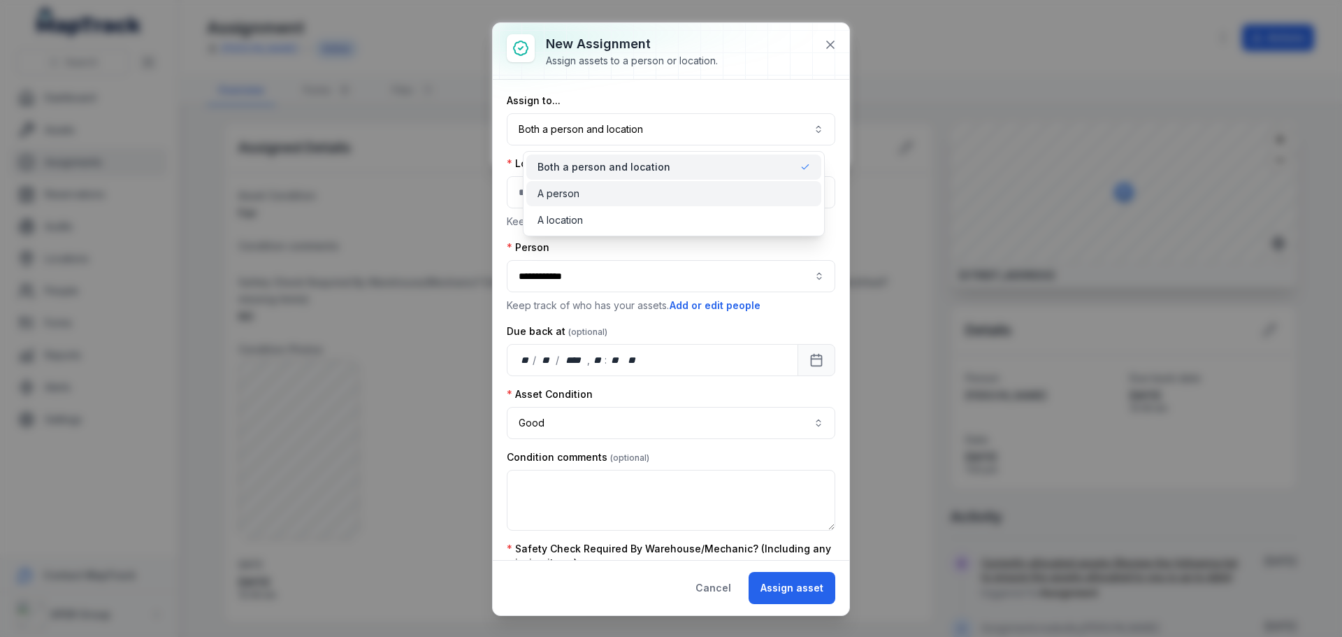
click at [565, 192] on span "A person" at bounding box center [559, 194] width 42 height 14
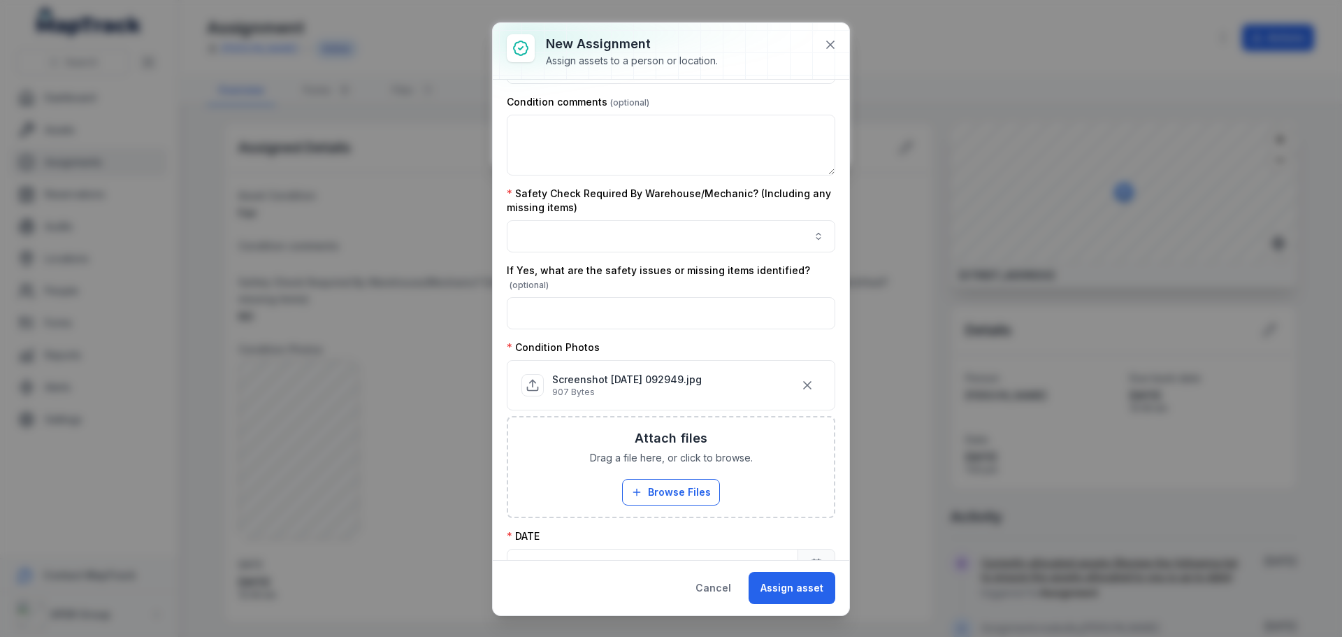
scroll to position [280, 0]
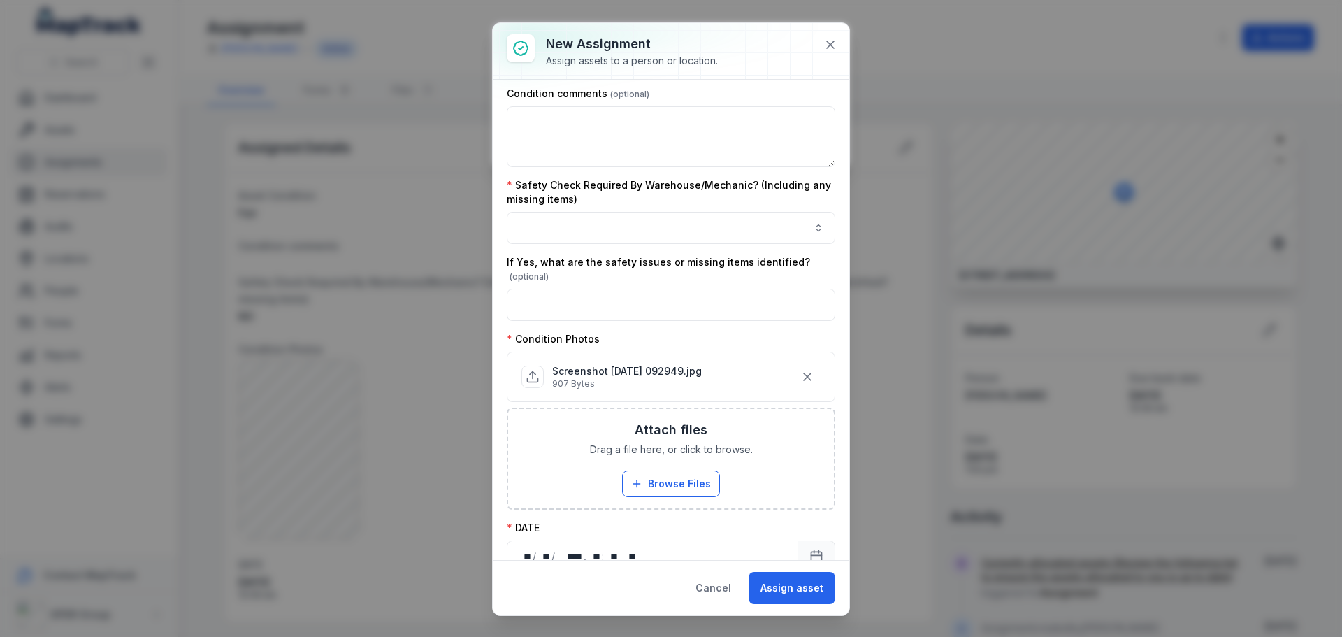
click at [680, 204] on label "Safety Check Required By Warehouse/Mechanic? (Including any missing items)" at bounding box center [671, 192] width 329 height 28
click at [668, 224] on button "button" at bounding box center [671, 228] width 329 height 32
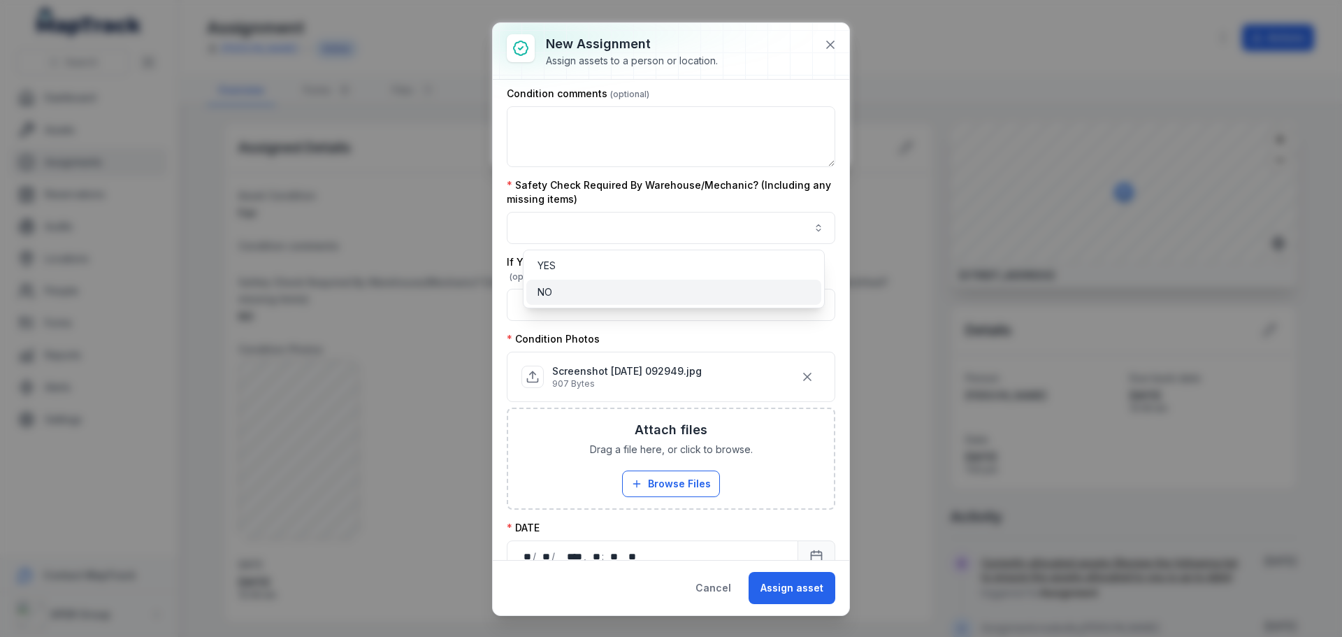
click at [619, 289] on div "NO" at bounding box center [674, 292] width 273 height 14
click at [766, 199] on div "Safety Check Required By Warehouse/Mechanic? (Including any missing items) NO **" at bounding box center [671, 211] width 329 height 66
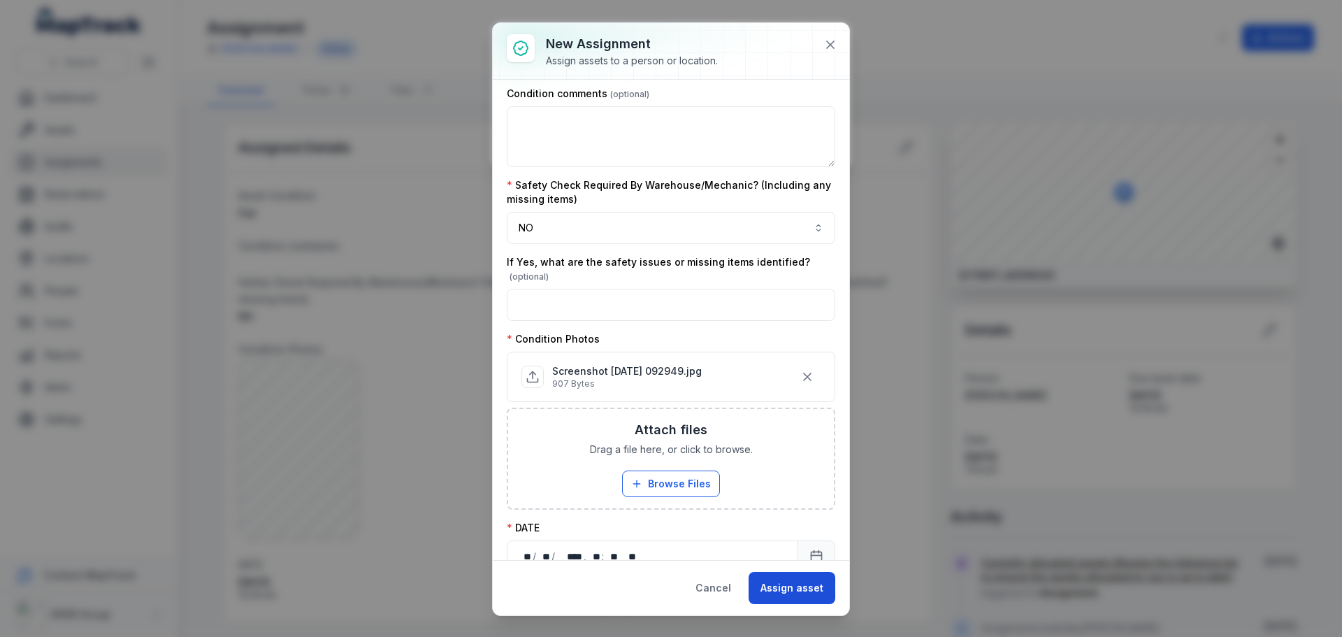
click at [814, 587] on button "Assign asset" at bounding box center [792, 588] width 87 height 32
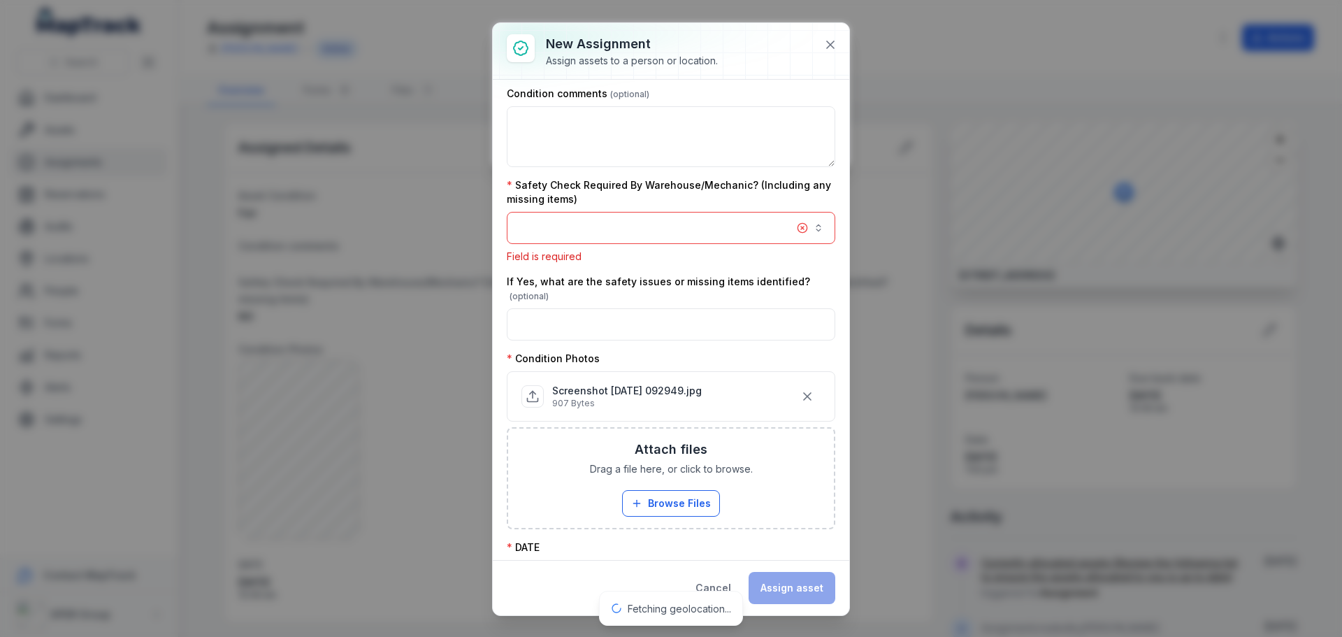
scroll to position [181, 0]
